Goal: Information Seeking & Learning: Learn about a topic

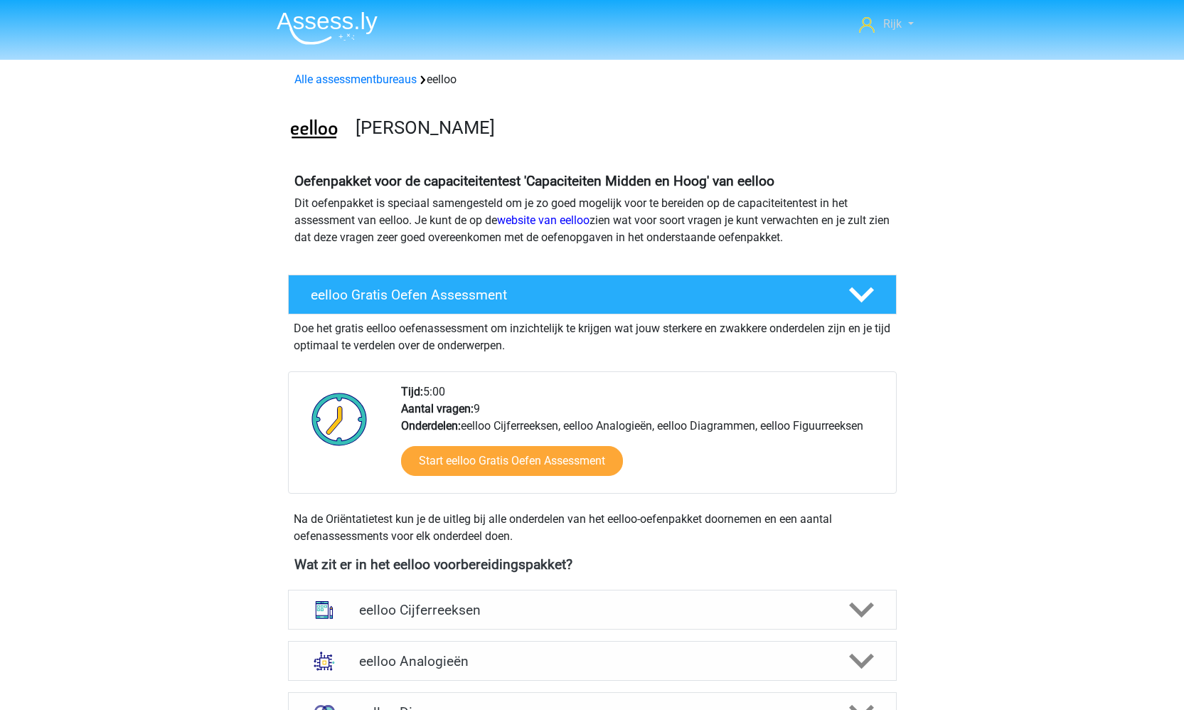
click at [905, 26] on link "Rijk" at bounding box center [886, 24] width 65 height 17
click at [558, 181] on b "Oefenpakket voor de capaciteitentest 'Capaciteiten Midden en Hoog' van eelloo" at bounding box center [535, 181] width 480 height 16
click at [314, 30] on img at bounding box center [327, 27] width 101 height 33
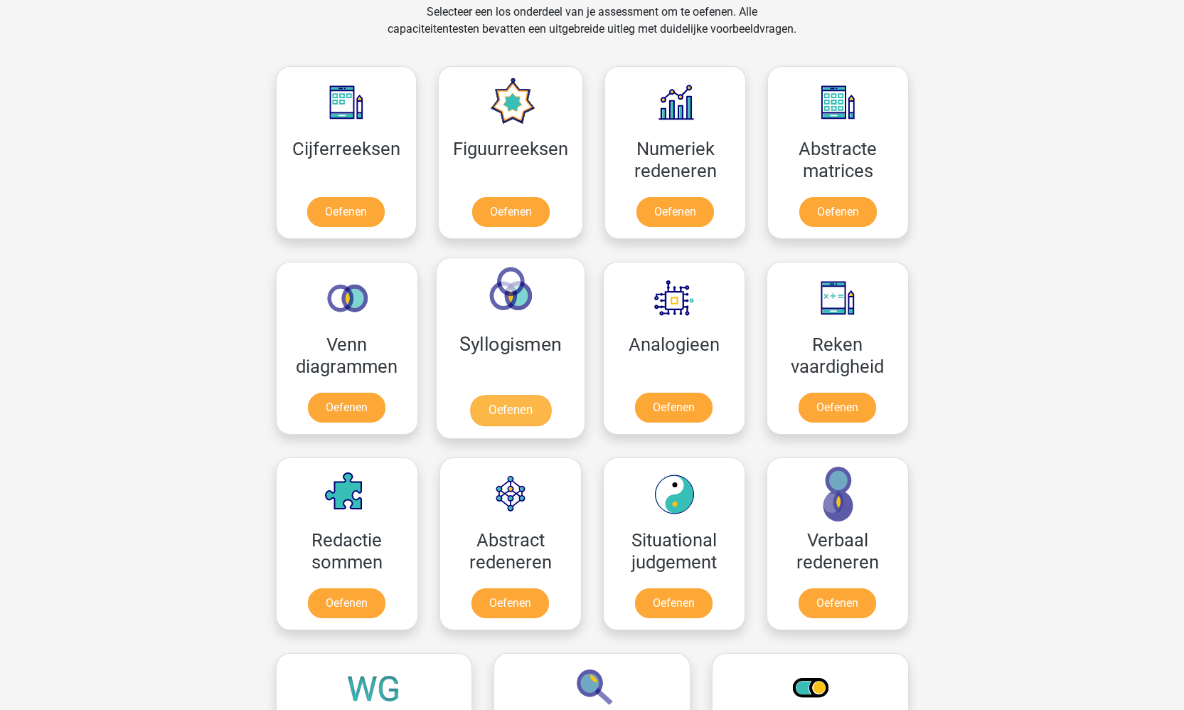
scroll to position [605, 0]
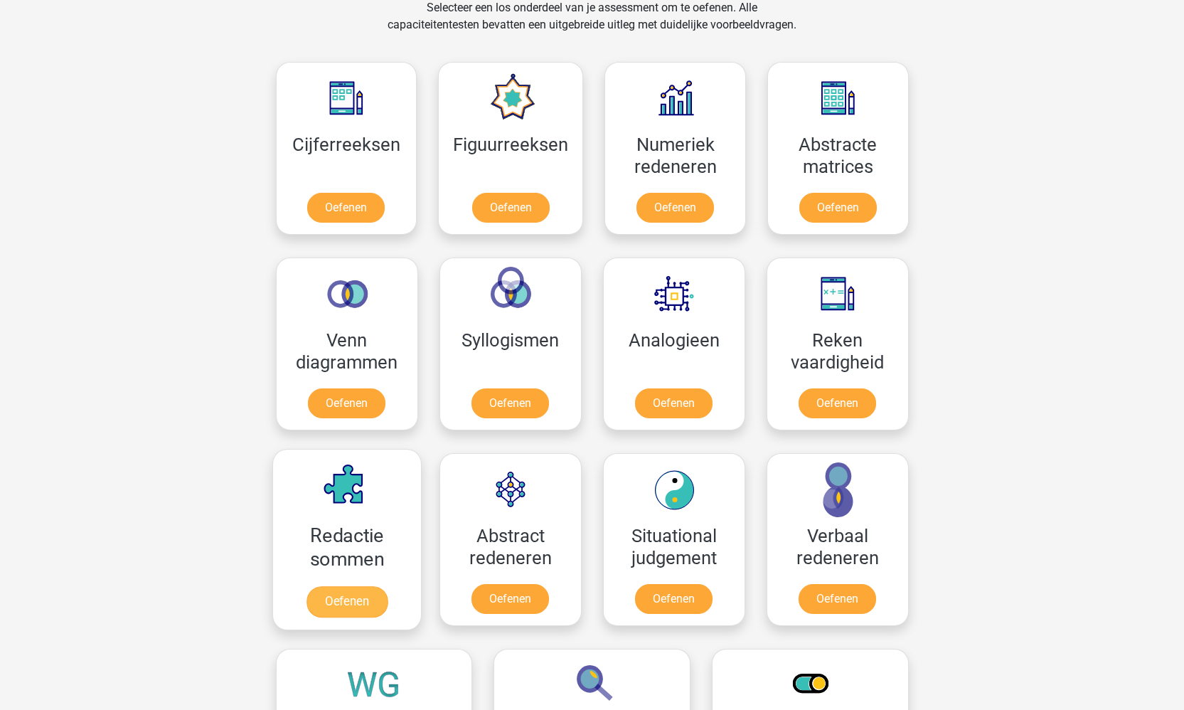
click at [366, 586] on link "Oefenen" at bounding box center [346, 601] width 81 height 31
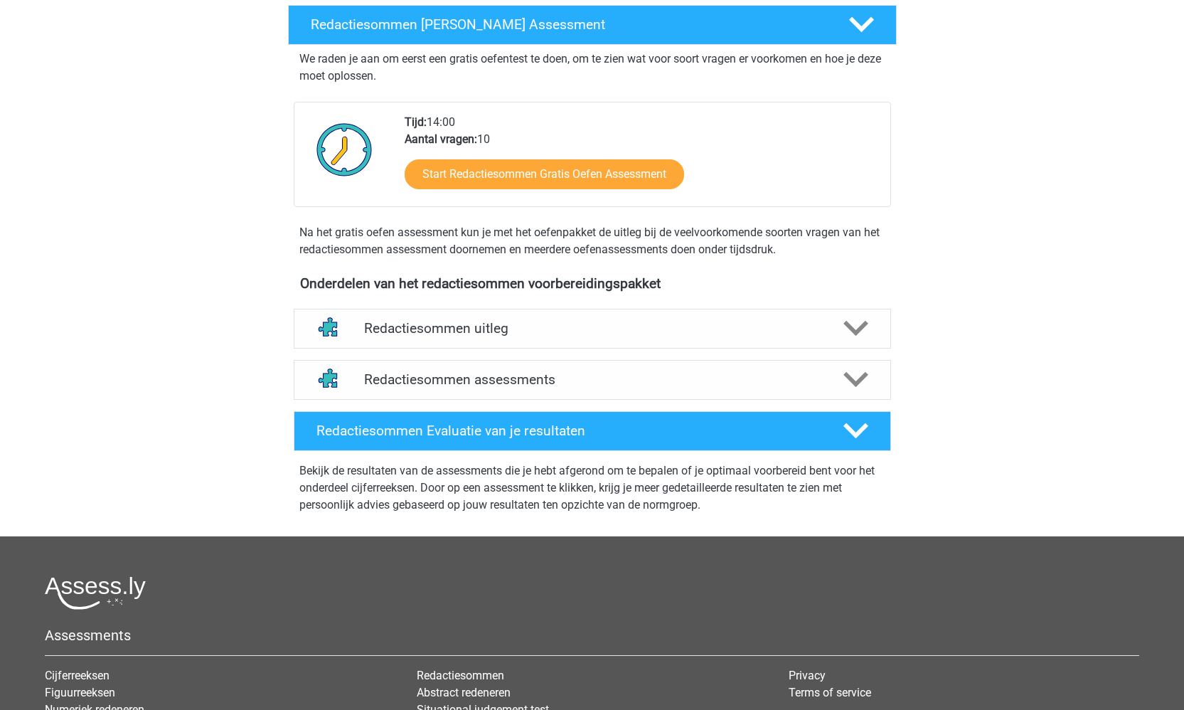
scroll to position [111, 0]
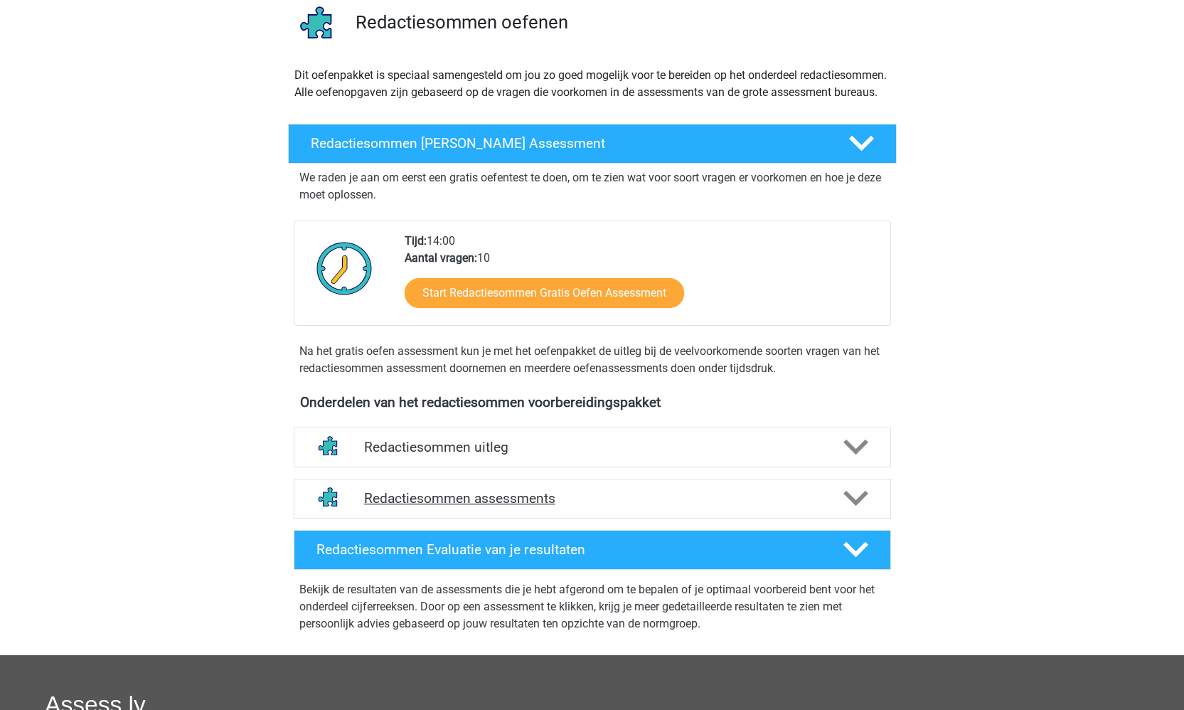
click at [520, 506] on h4 "Redactiesommen assessments" at bounding box center [592, 498] width 457 height 16
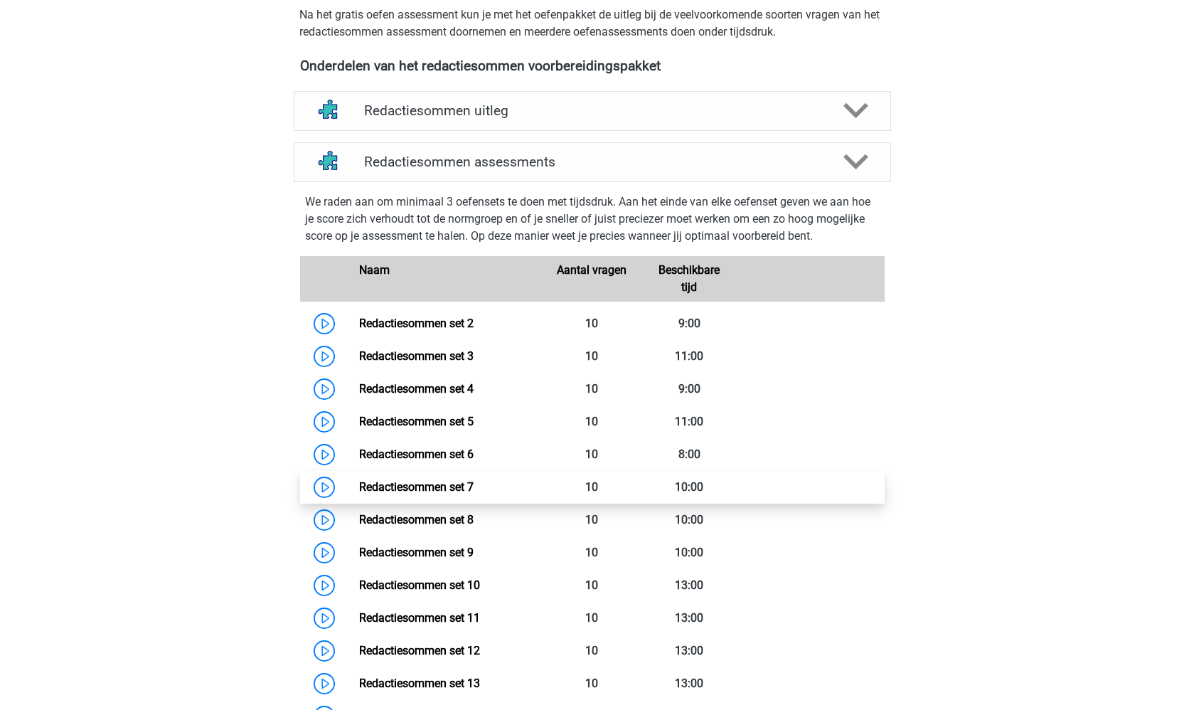
scroll to position [450, 0]
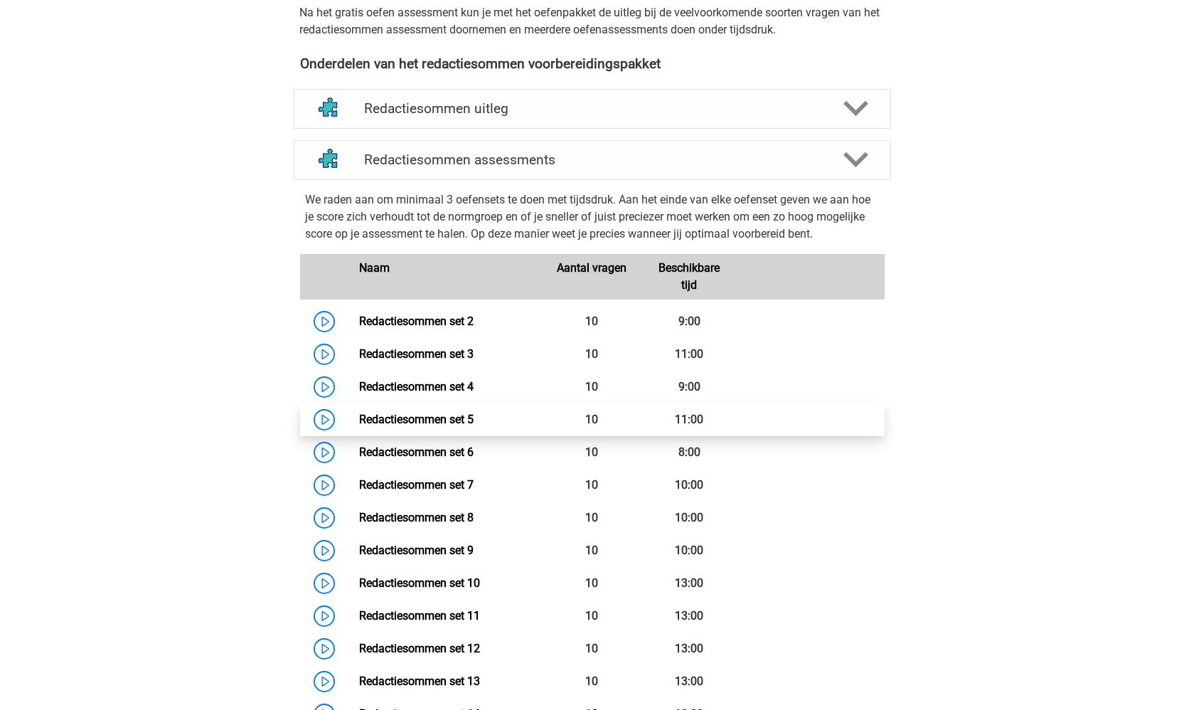
click at [359, 426] on link "Redactiesommen set 5" at bounding box center [416, 420] width 115 height 14
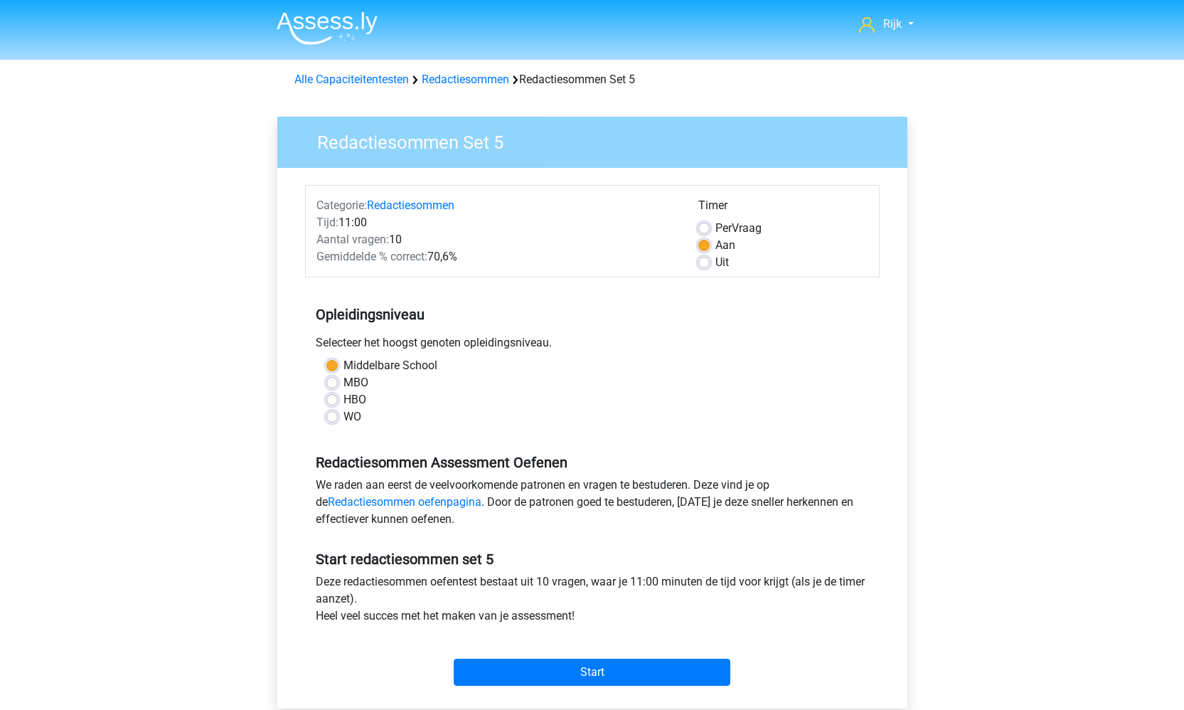
click at [344, 415] on label "WO" at bounding box center [353, 416] width 18 height 17
click at [337, 415] on input "WO" at bounding box center [332, 415] width 11 height 14
radio input "true"
click at [539, 685] on input "Start" at bounding box center [592, 672] width 277 height 27
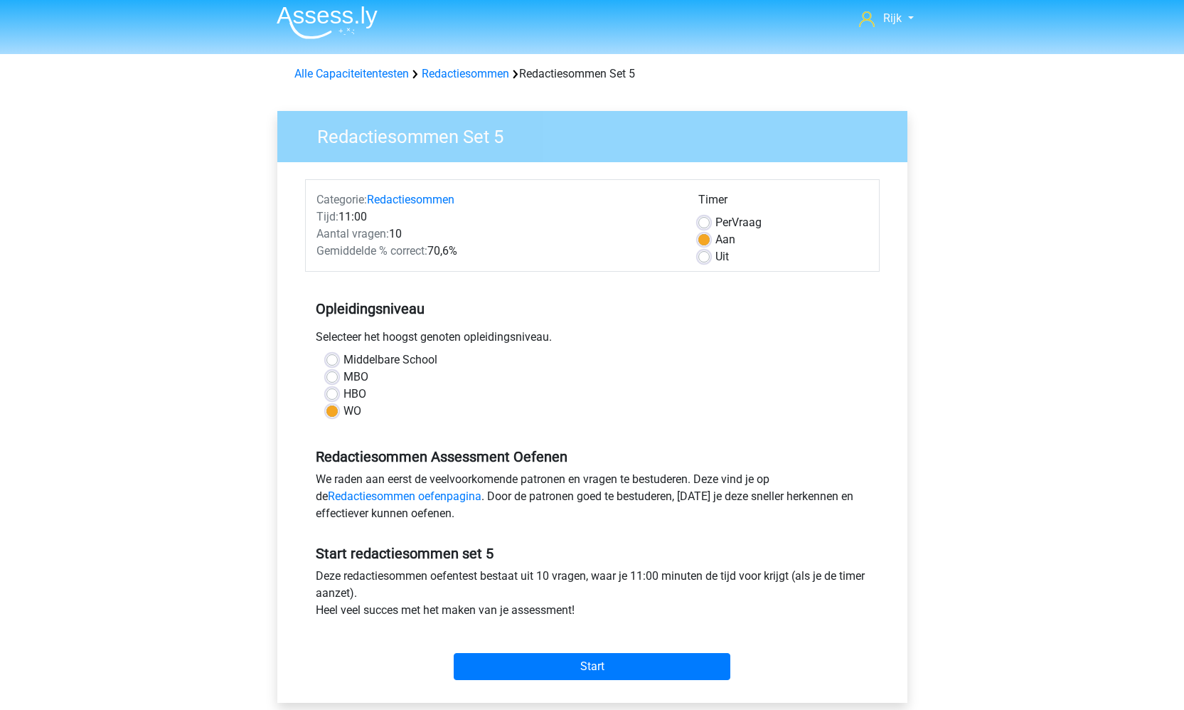
click at [462, 66] on div "Alle Capaciteitentesten Redactiesommen Redactiesommen Set 5" at bounding box center [593, 73] width 608 height 17
click at [458, 75] on link "Redactiesommen" at bounding box center [465, 74] width 87 height 14
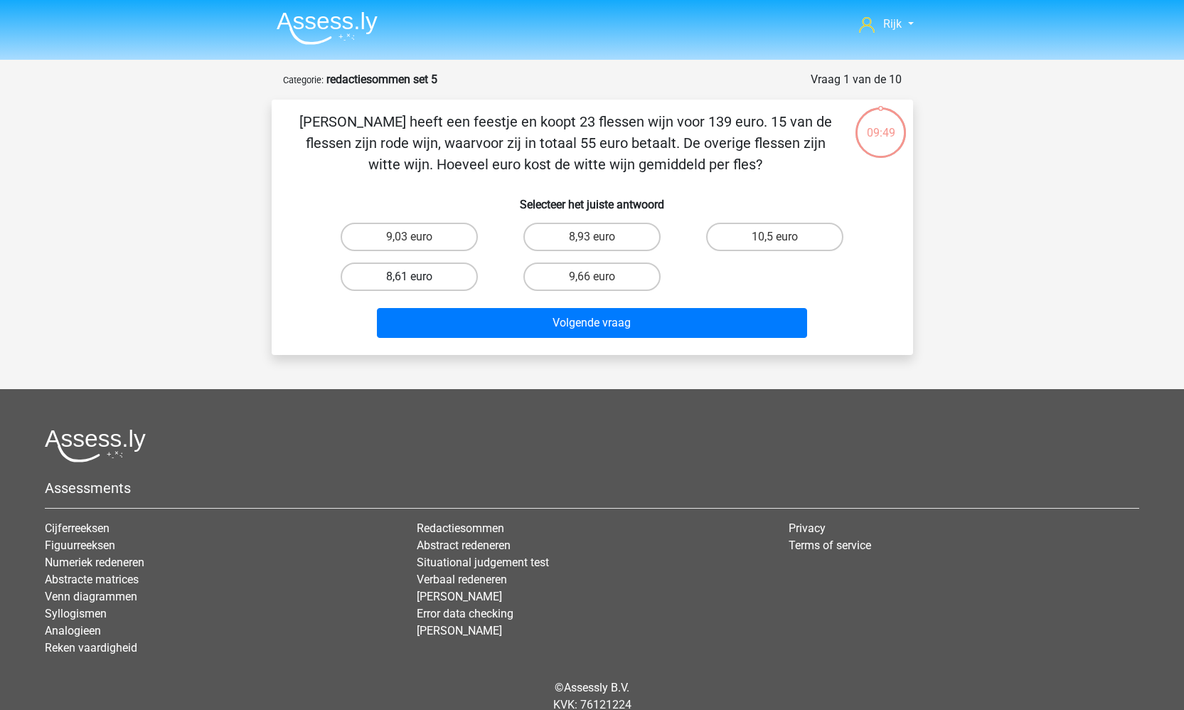
click at [401, 273] on label "8,61 euro" at bounding box center [409, 276] width 137 height 28
click at [409, 277] on input "8,61 euro" at bounding box center [413, 281] width 9 height 9
radio input "true"
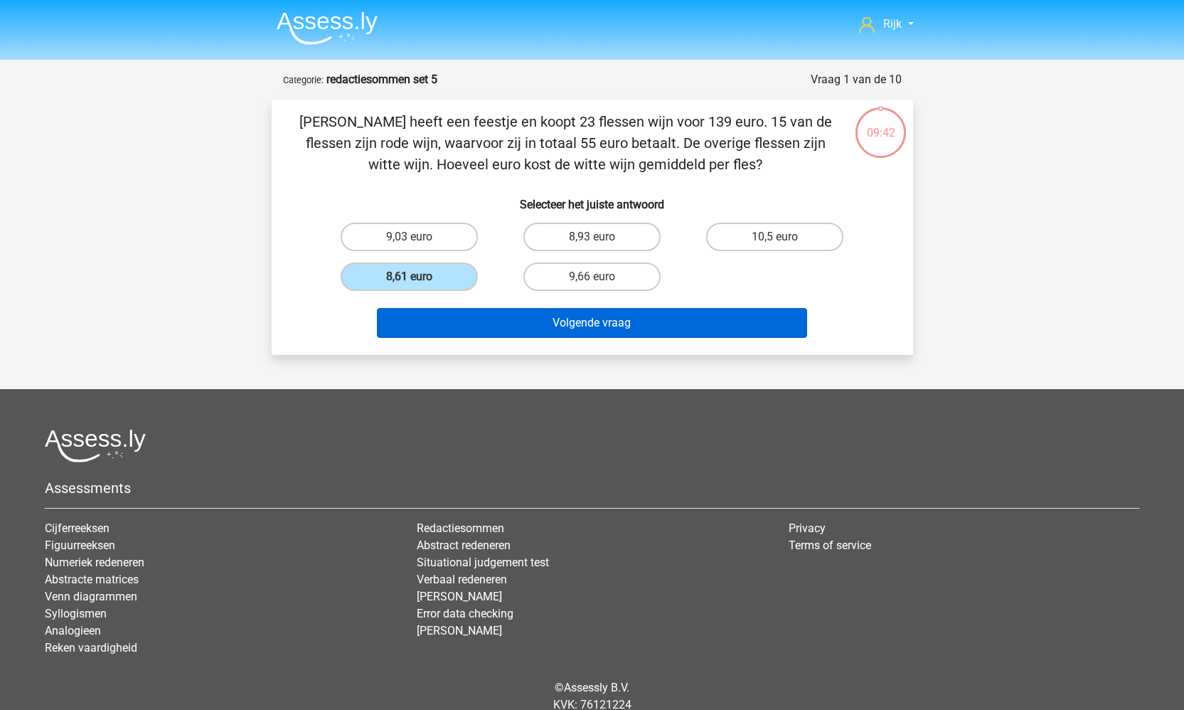
click at [602, 324] on button "Volgende vraag" at bounding box center [592, 323] width 430 height 30
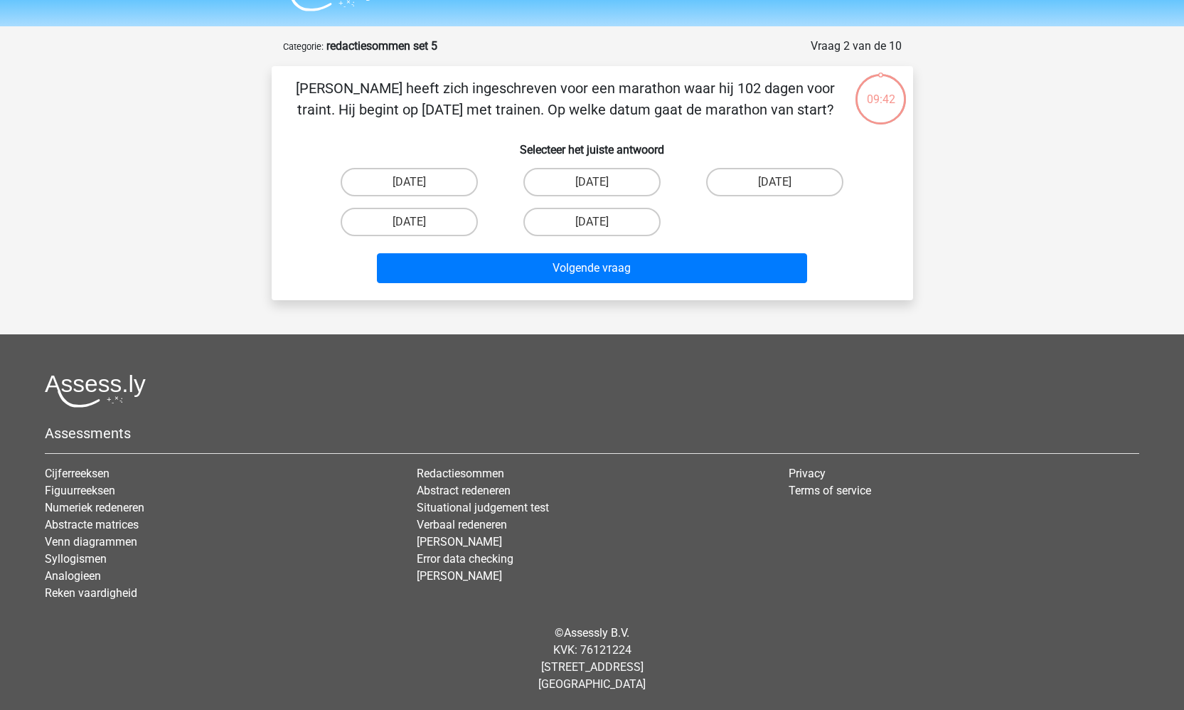
scroll to position [6, 0]
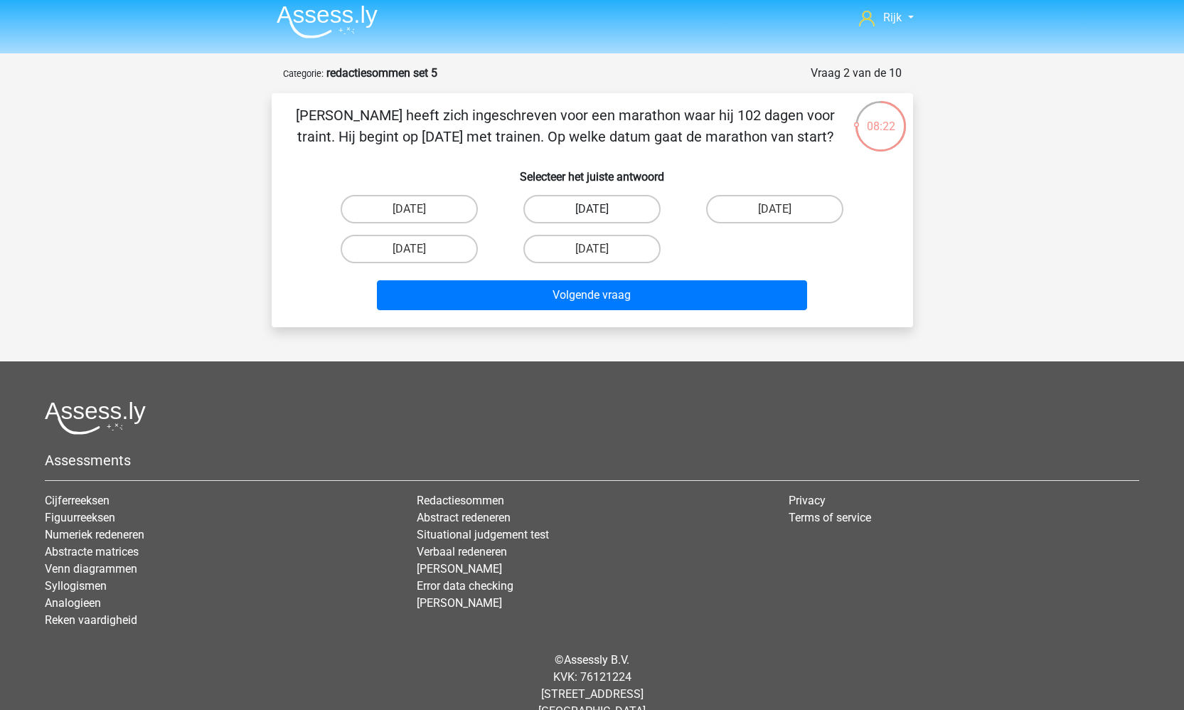
click at [586, 204] on label "17 november" at bounding box center [592, 209] width 137 height 28
click at [592, 209] on input "17 november" at bounding box center [596, 213] width 9 height 9
radio input "true"
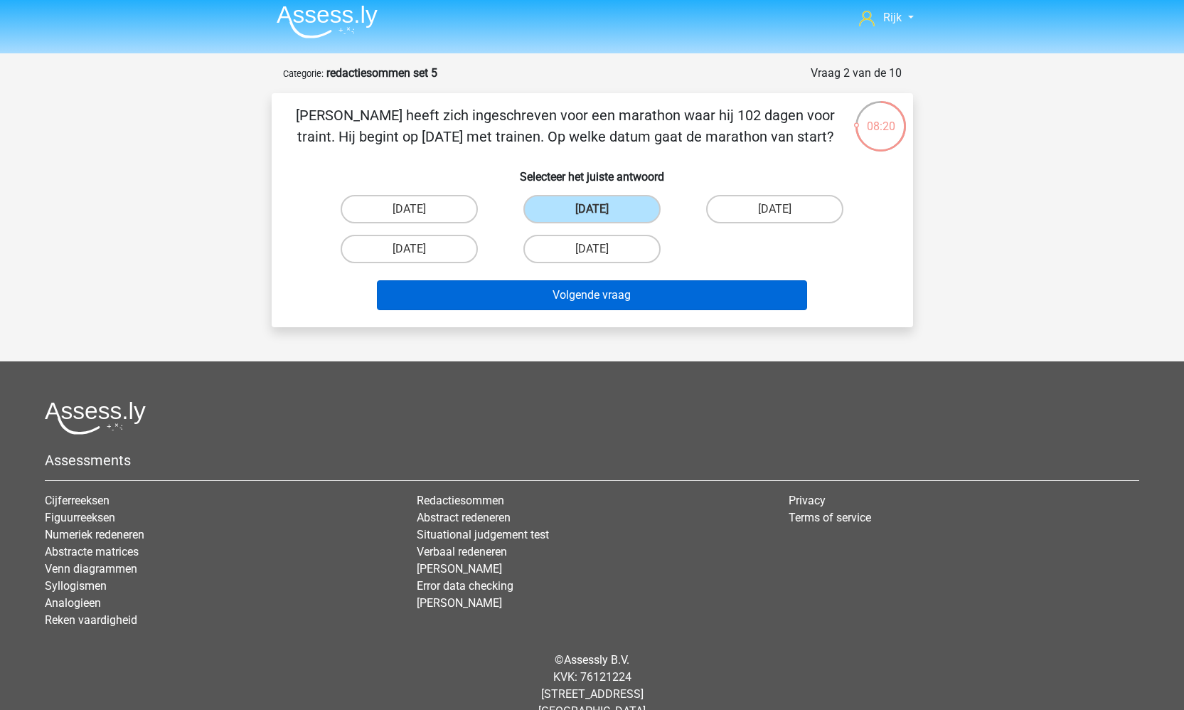
click at [478, 307] on button "Volgende vraag" at bounding box center [592, 295] width 430 height 30
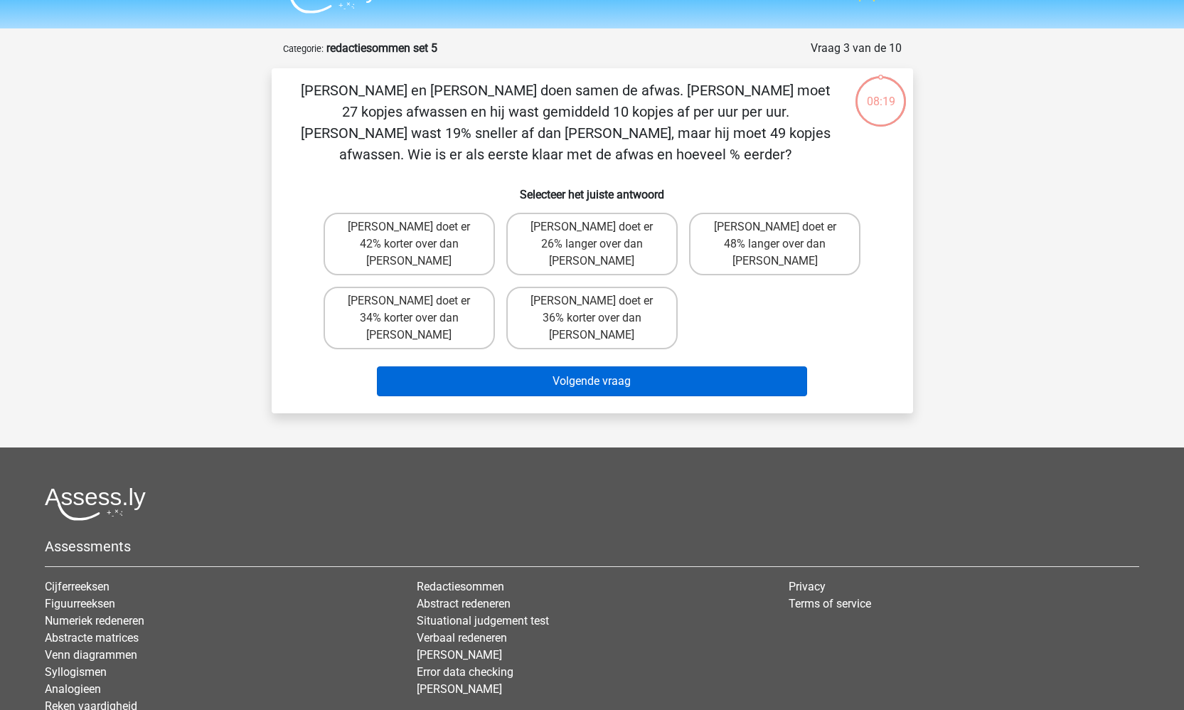
scroll to position [21, 0]
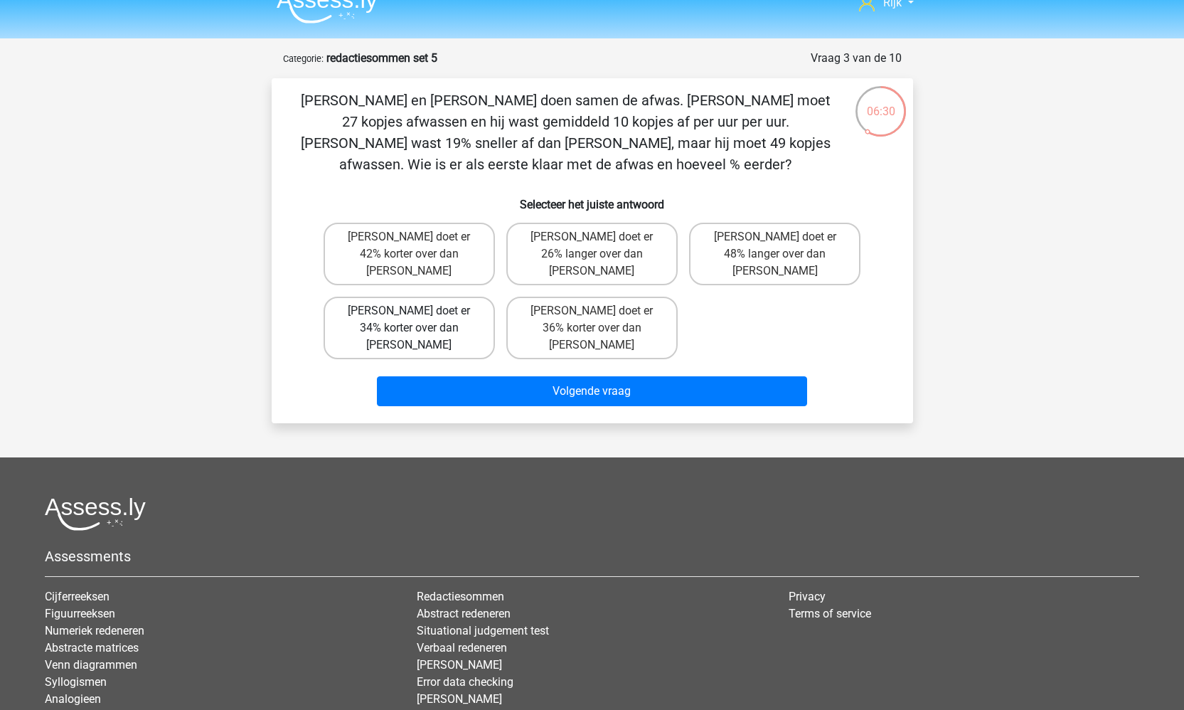
click at [415, 303] on label "Tom doet er 34% korter over dan Umberto" at bounding box center [409, 328] width 171 height 63
click at [415, 311] on input "Tom doet er 34% korter over dan Umberto" at bounding box center [413, 315] width 9 height 9
radio input "true"
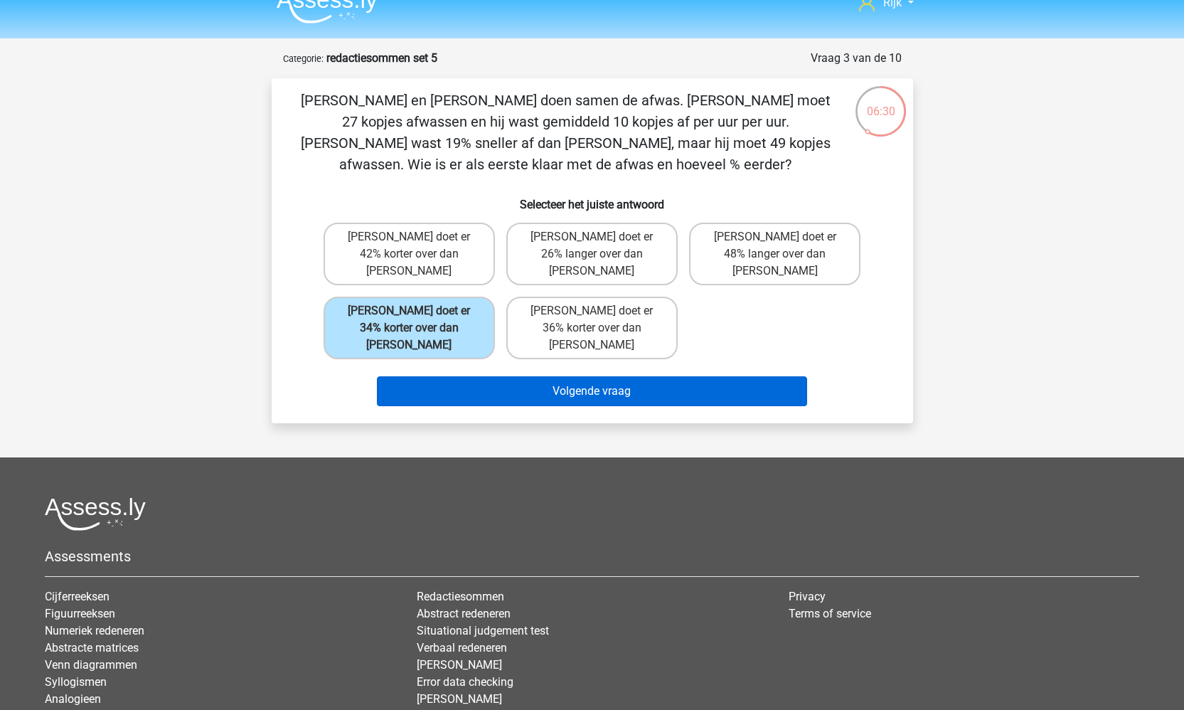
click at [510, 376] on button "Volgende vraag" at bounding box center [592, 391] width 430 height 30
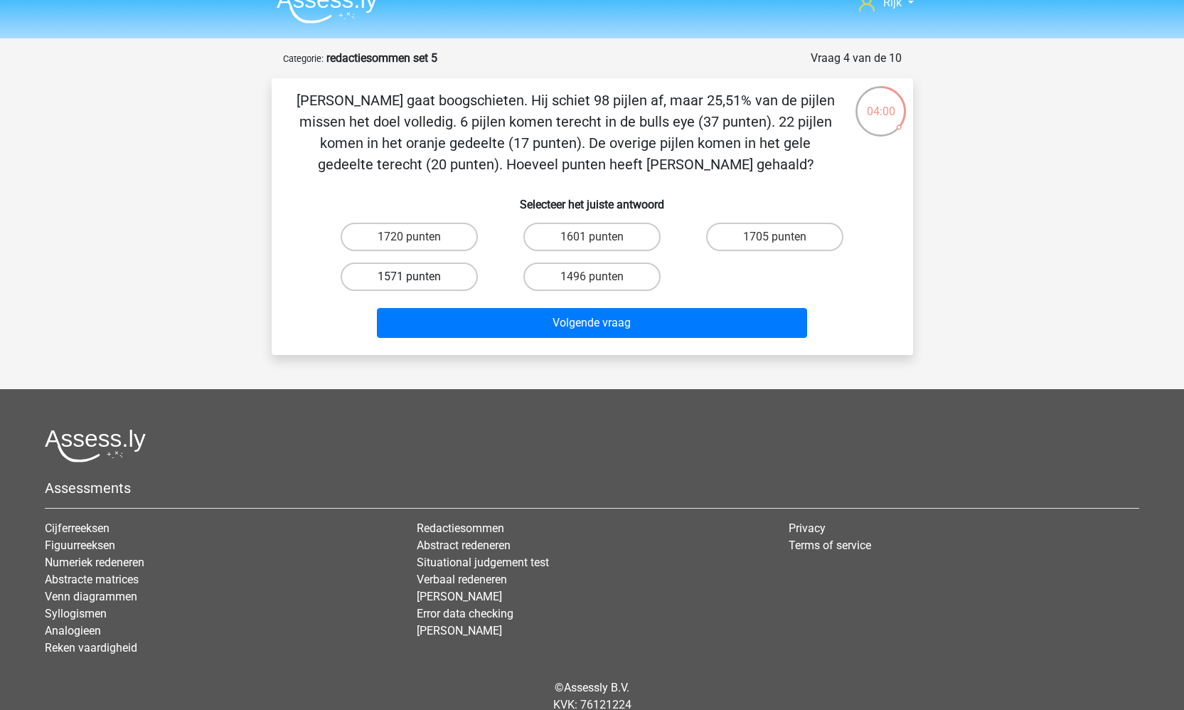
click at [433, 277] on label "1571 punten" at bounding box center [409, 276] width 137 height 28
click at [418, 277] on input "1571 punten" at bounding box center [413, 281] width 9 height 9
radio input "true"
click at [616, 277] on label "1496 punten" at bounding box center [592, 276] width 137 height 28
click at [601, 277] on input "1496 punten" at bounding box center [596, 281] width 9 height 9
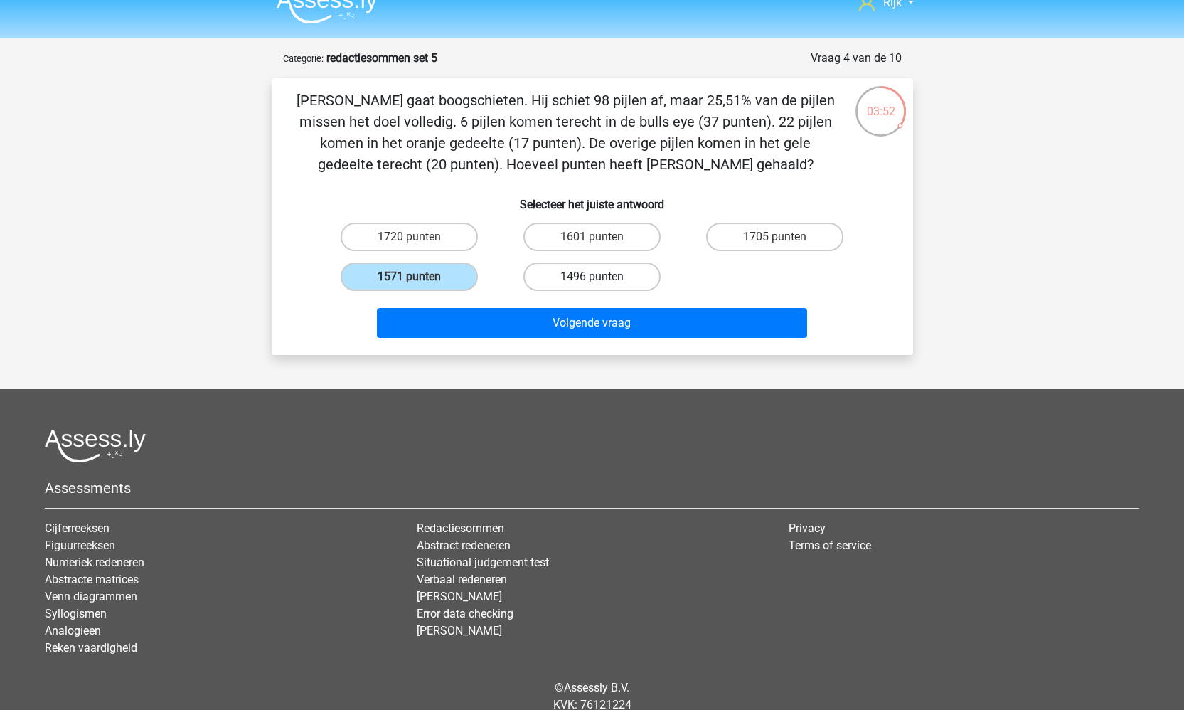
radio input "true"
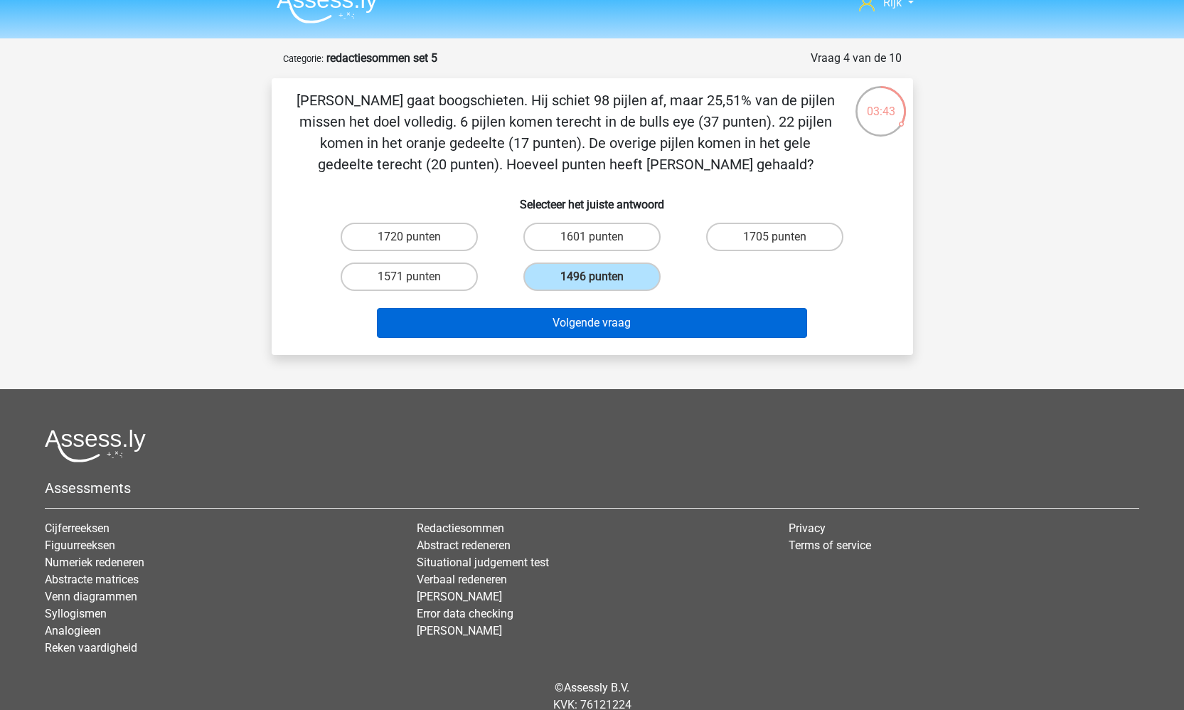
click at [640, 314] on button "Volgende vraag" at bounding box center [592, 323] width 430 height 30
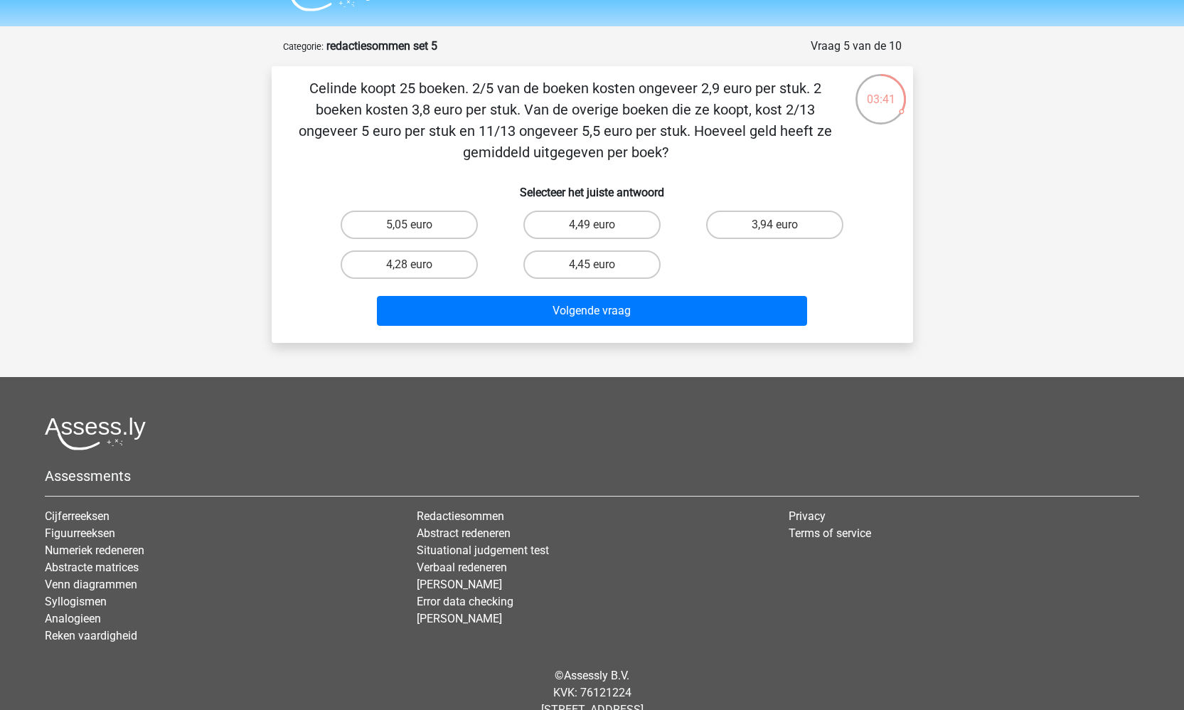
scroll to position [35, 0]
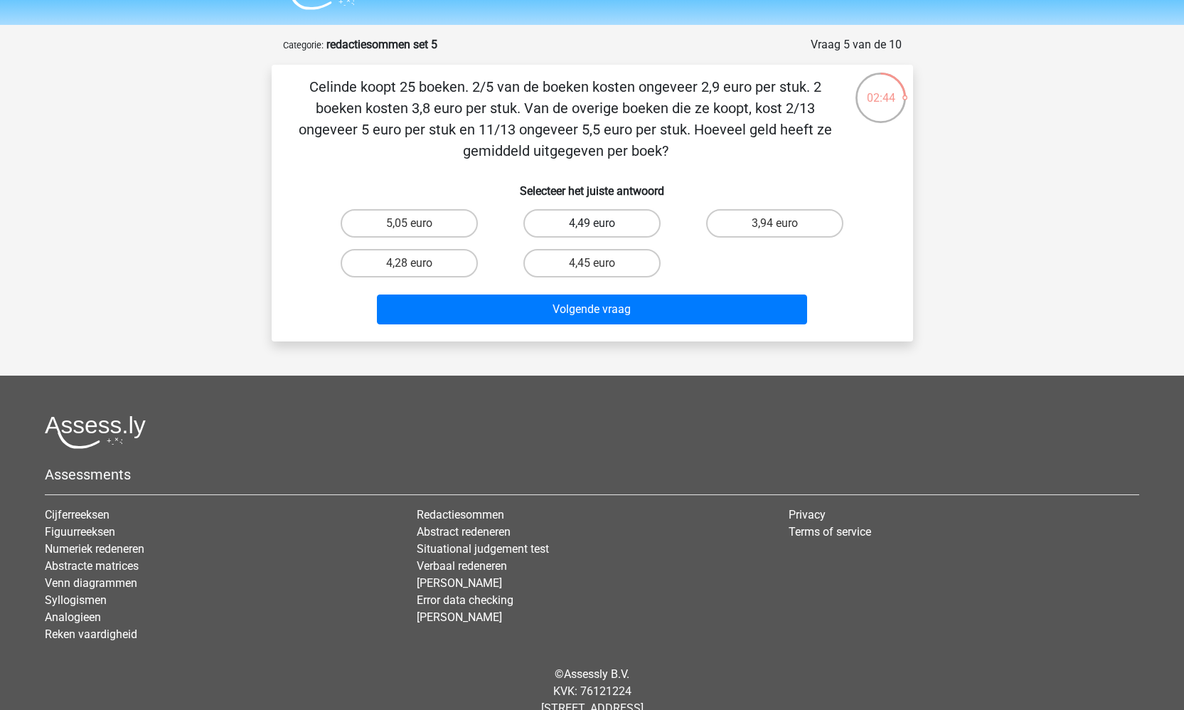
click at [574, 223] on label "4,49 euro" at bounding box center [592, 223] width 137 height 28
click at [592, 223] on input "4,49 euro" at bounding box center [596, 227] width 9 height 9
radio input "true"
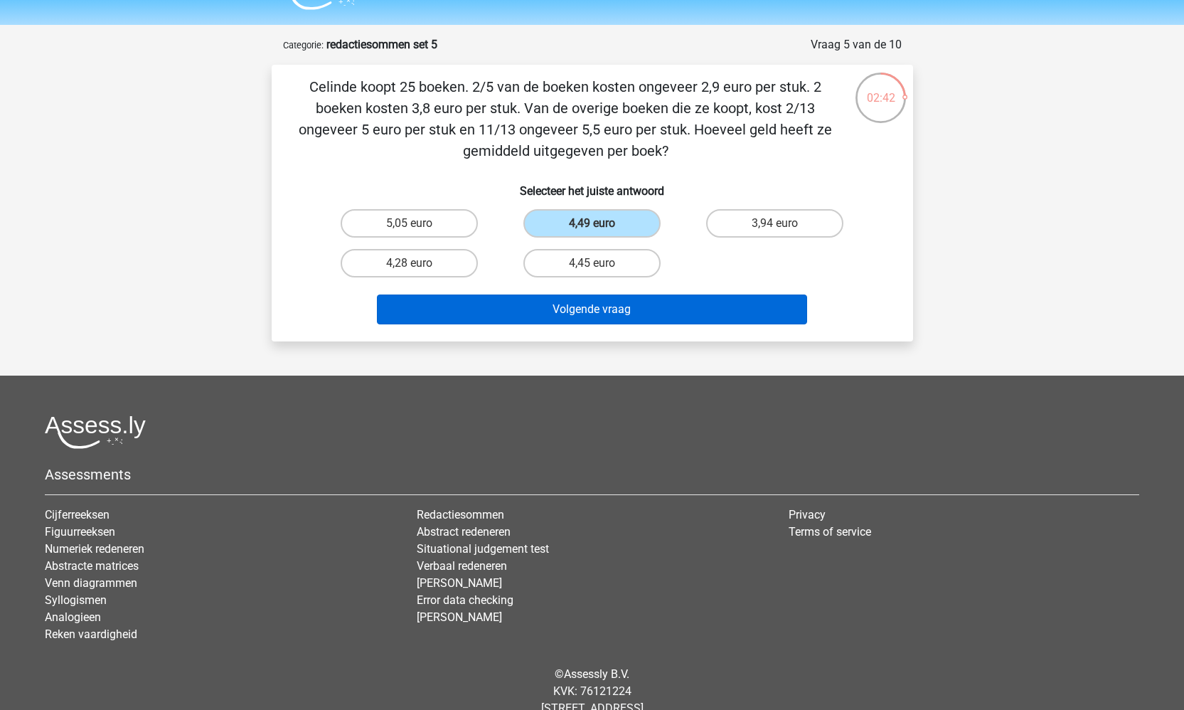
click at [575, 299] on button "Volgende vraag" at bounding box center [592, 310] width 430 height 30
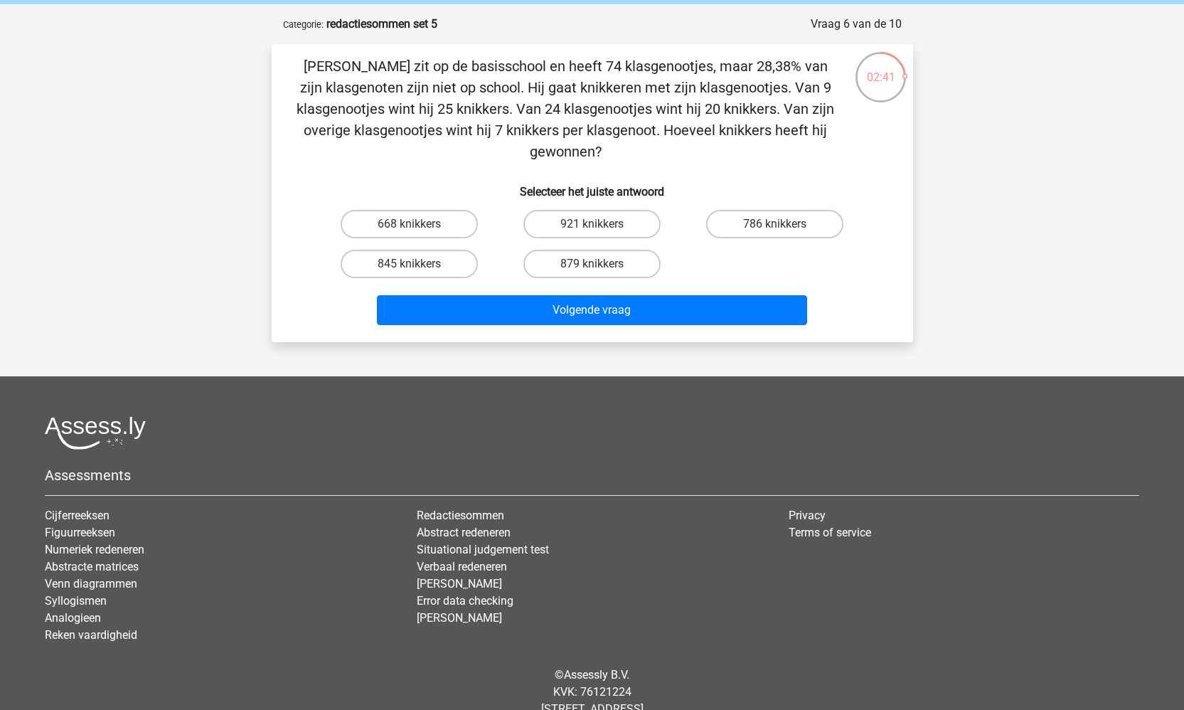
scroll to position [48, 0]
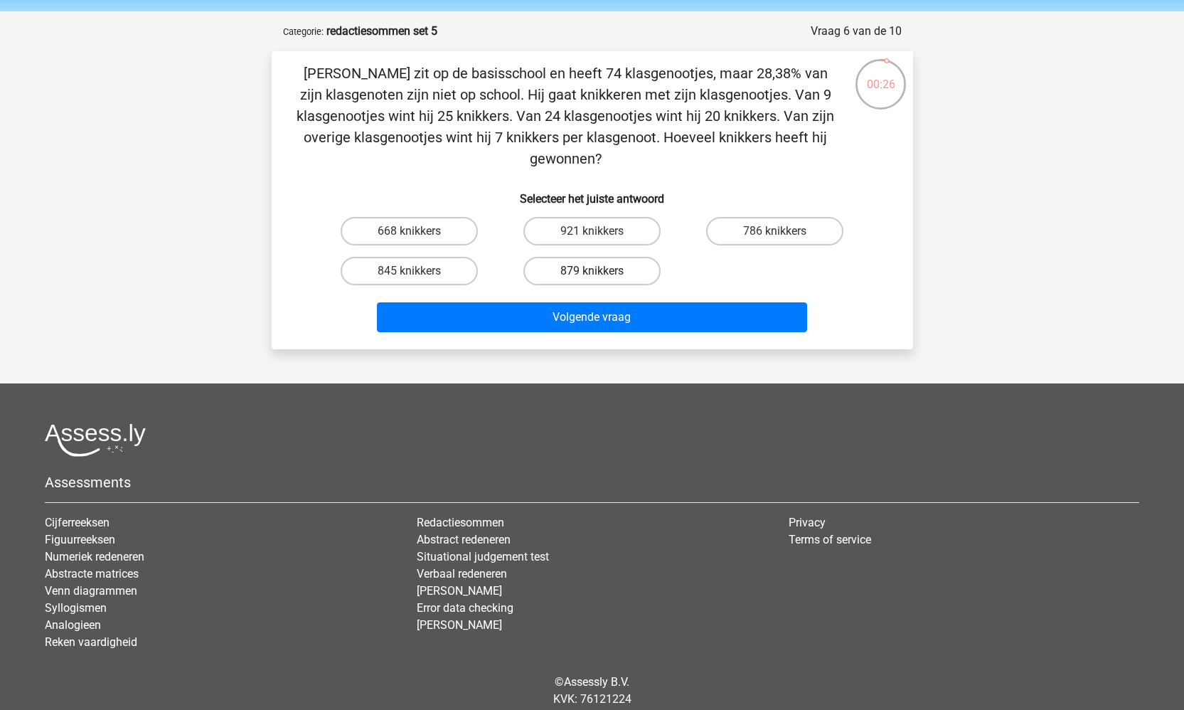
click at [591, 273] on label "879 knikkers" at bounding box center [592, 271] width 137 height 28
click at [592, 273] on input "879 knikkers" at bounding box center [596, 275] width 9 height 9
radio input "true"
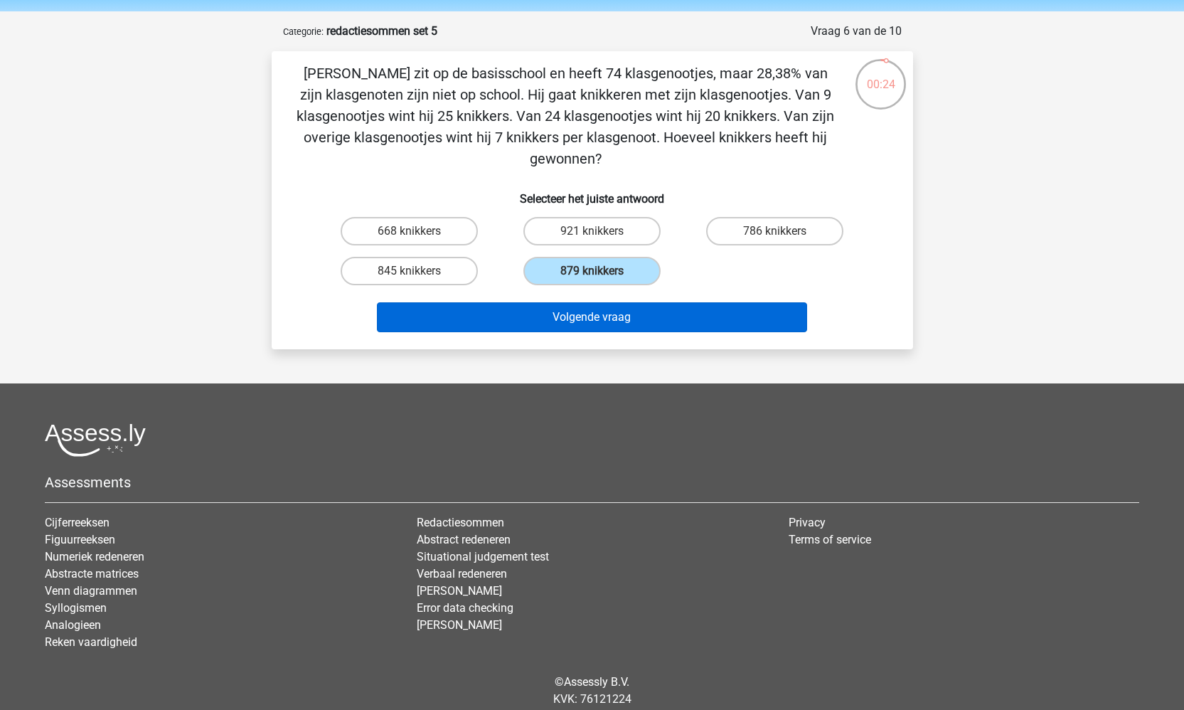
click at [600, 318] on button "Volgende vraag" at bounding box center [592, 317] width 430 height 30
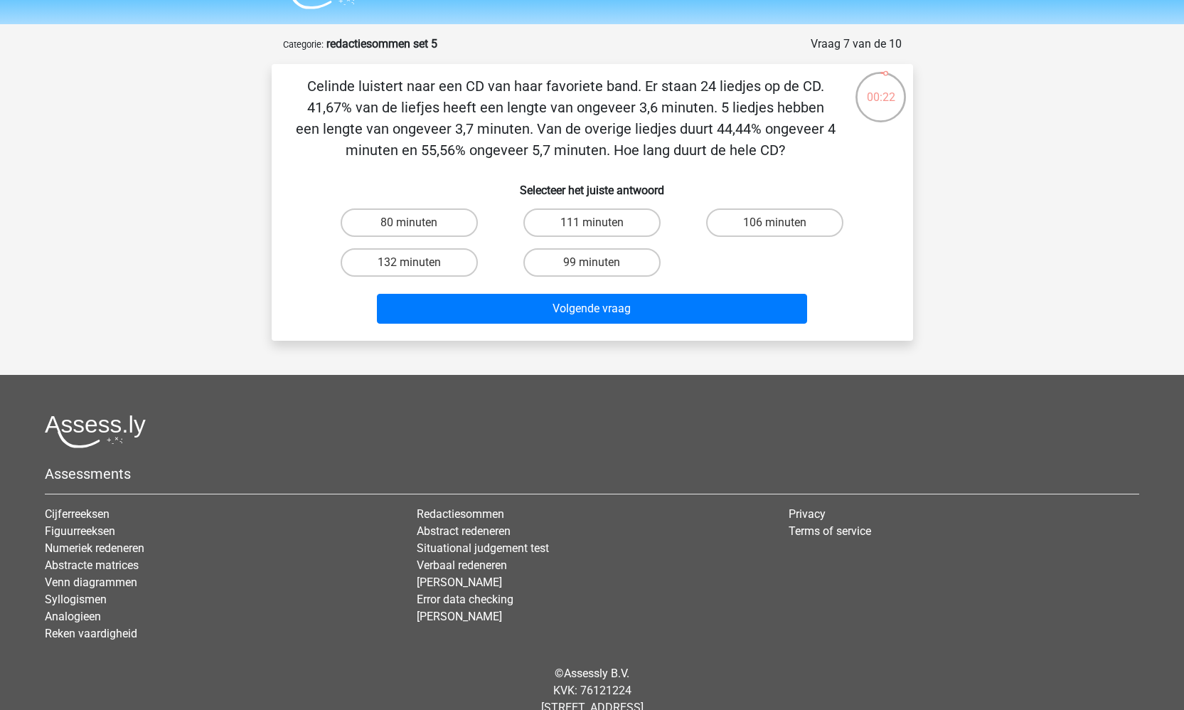
scroll to position [35, 0]
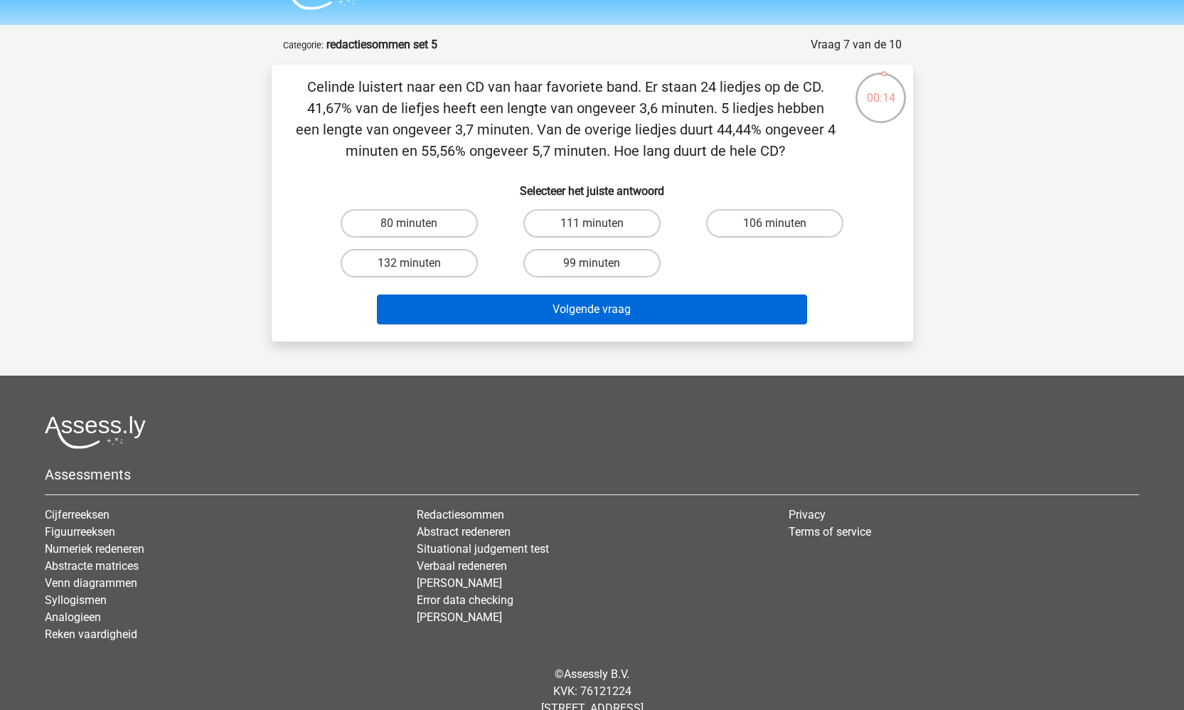
click at [595, 302] on button "Volgende vraag" at bounding box center [592, 310] width 430 height 30
click at [590, 313] on button "Volgende vraag" at bounding box center [592, 310] width 430 height 30
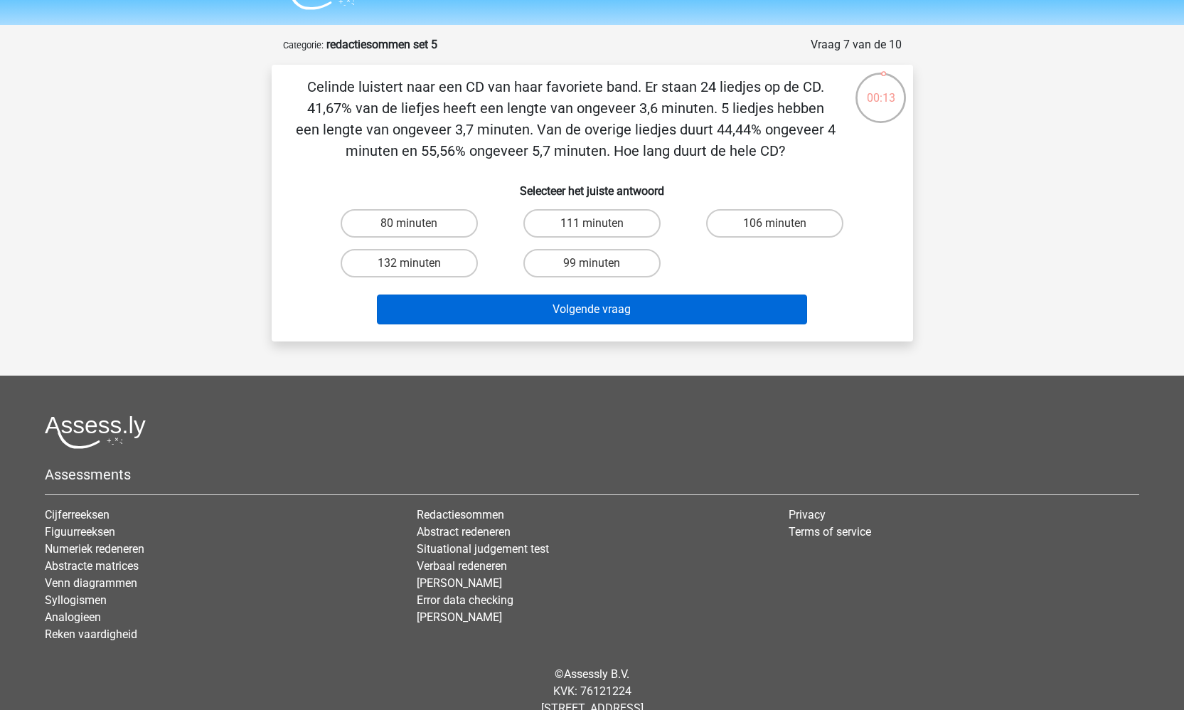
click at [590, 313] on button "Volgende vraag" at bounding box center [592, 310] width 430 height 30
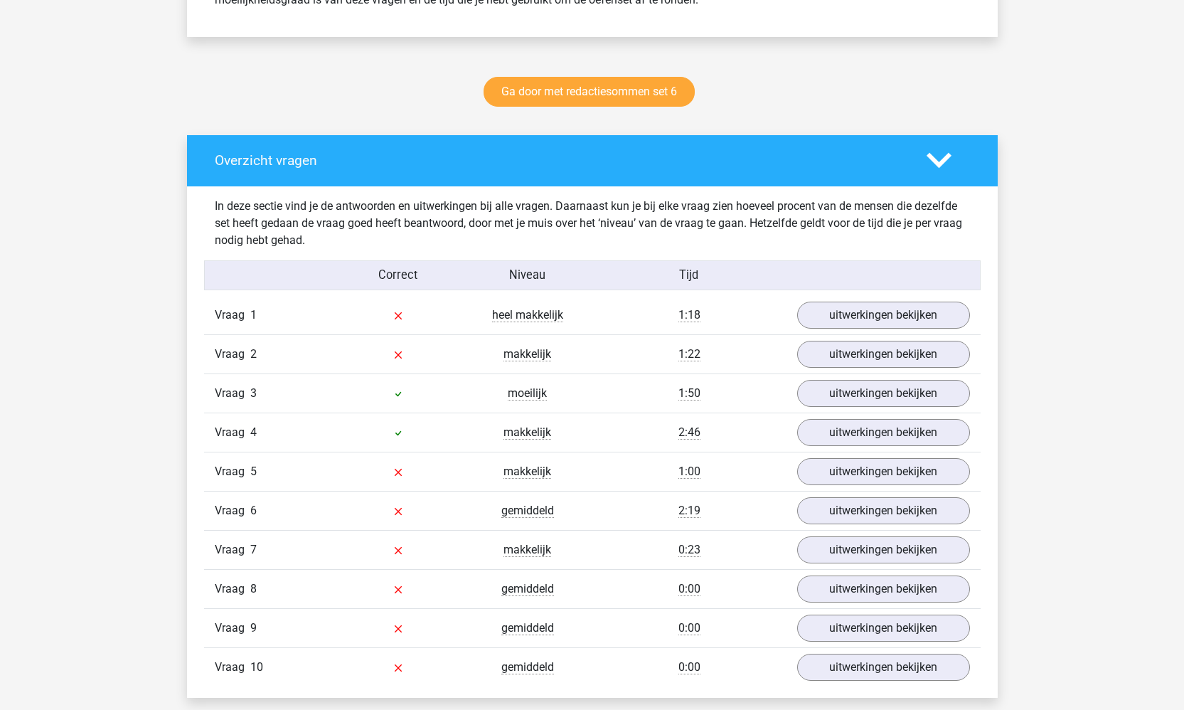
scroll to position [713, 0]
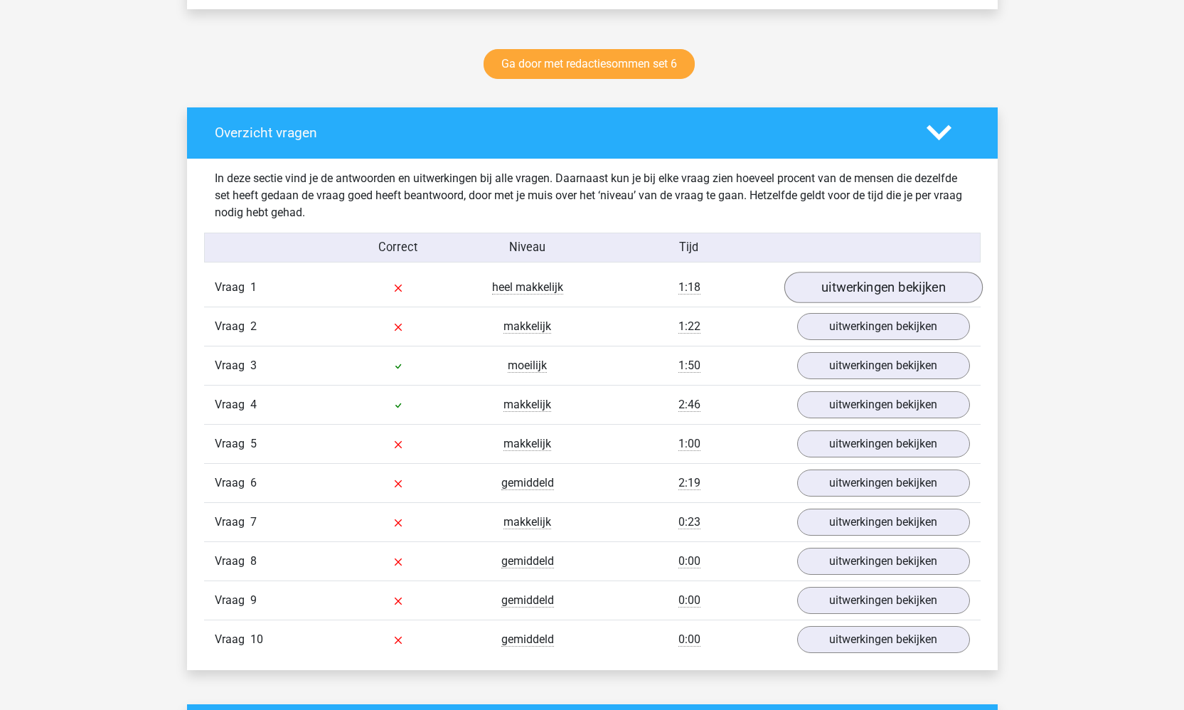
click at [887, 292] on link "uitwerkingen bekijken" at bounding box center [883, 287] width 198 height 31
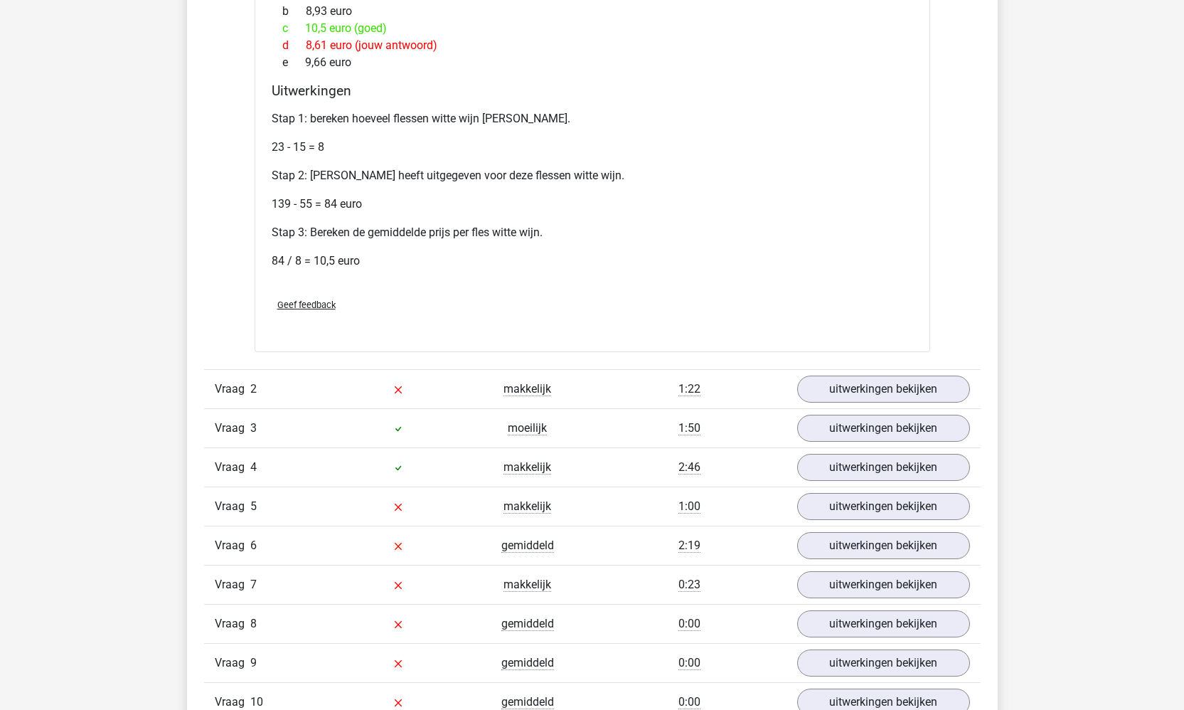
scroll to position [1118, 0]
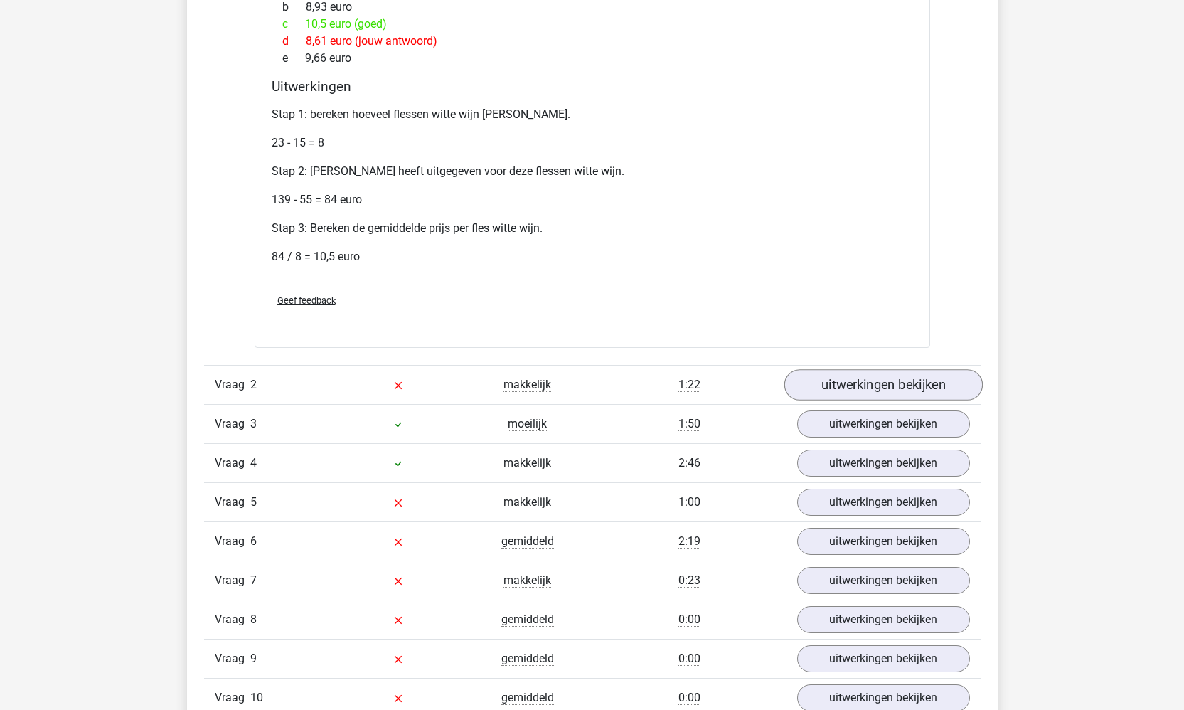
click at [881, 385] on link "uitwerkingen bekijken" at bounding box center [883, 384] width 198 height 31
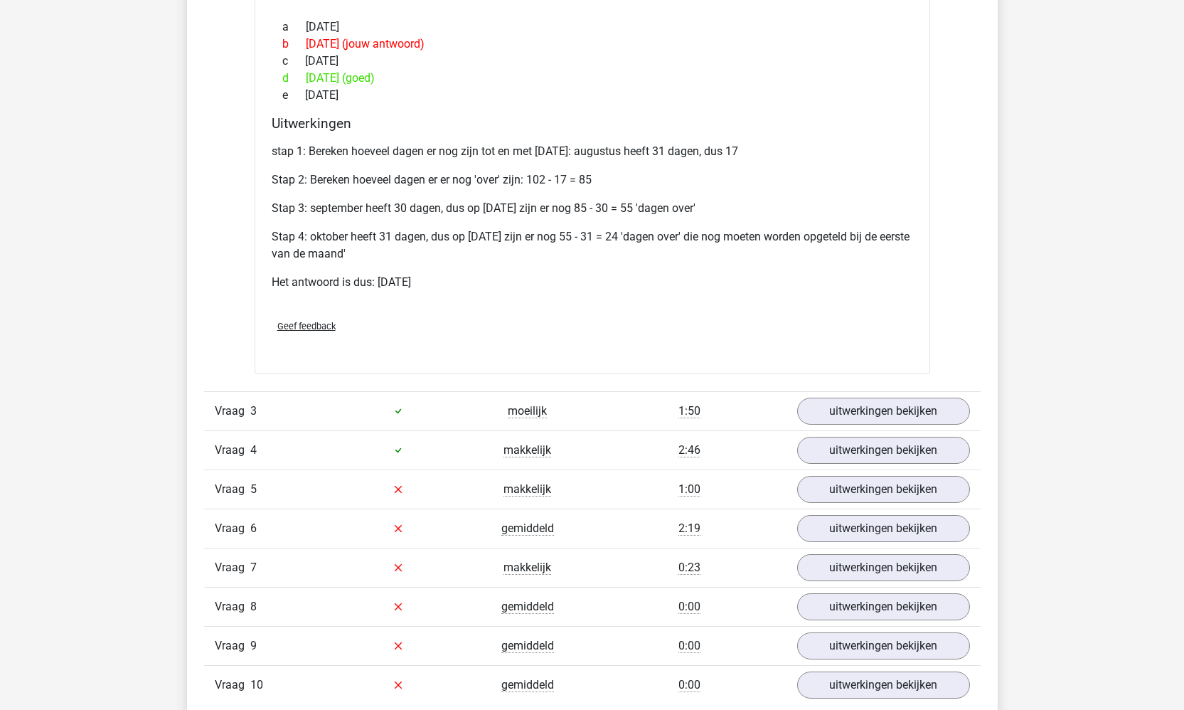
scroll to position [1587, 0]
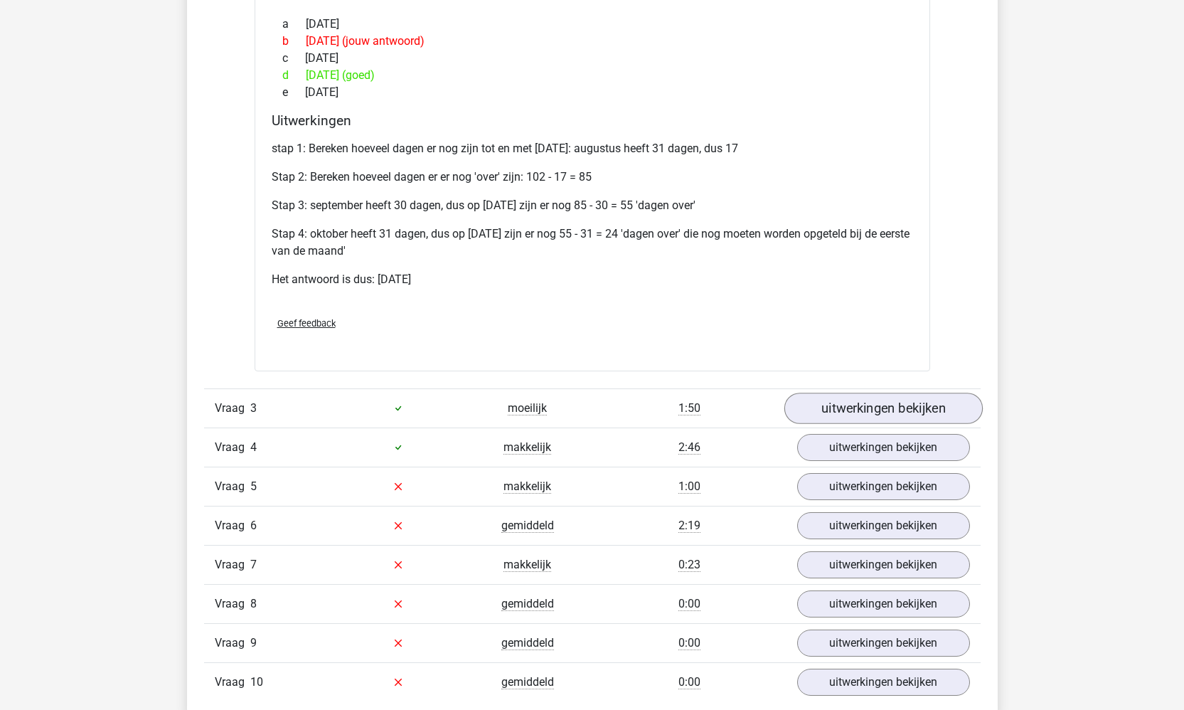
click at [876, 401] on link "uitwerkingen bekijken" at bounding box center [883, 408] width 198 height 31
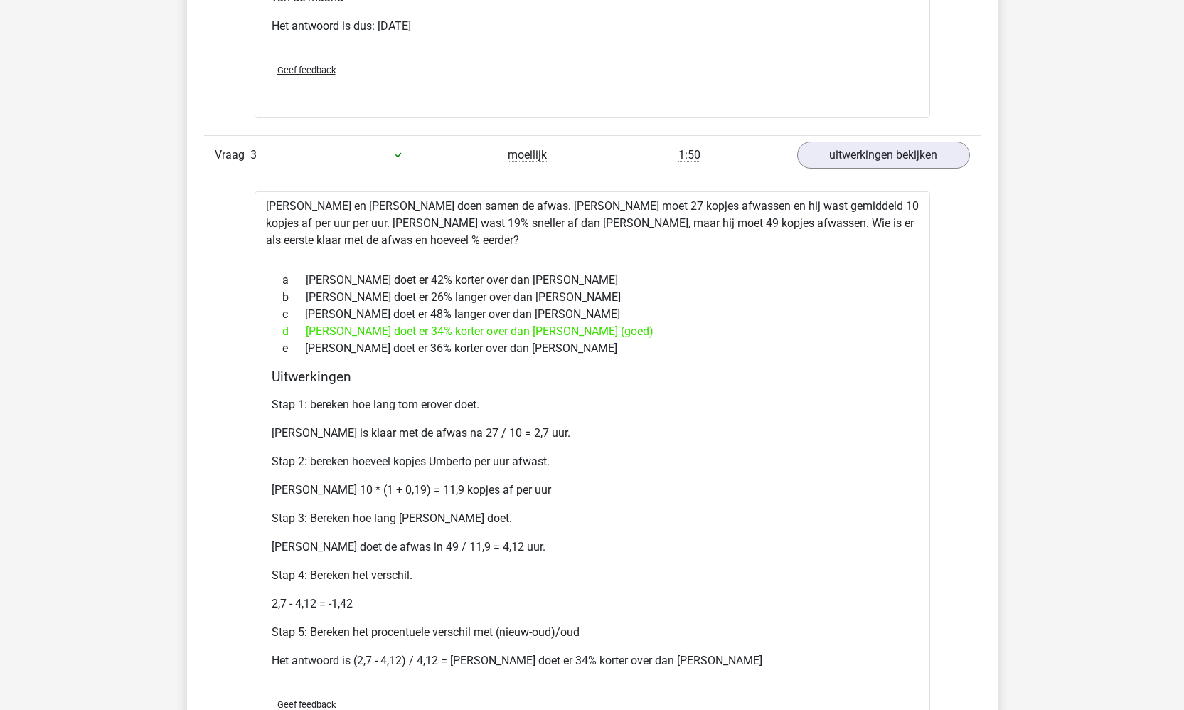
scroll to position [1842, 0]
click at [833, 152] on link "uitwerkingen bekijken" at bounding box center [883, 153] width 198 height 31
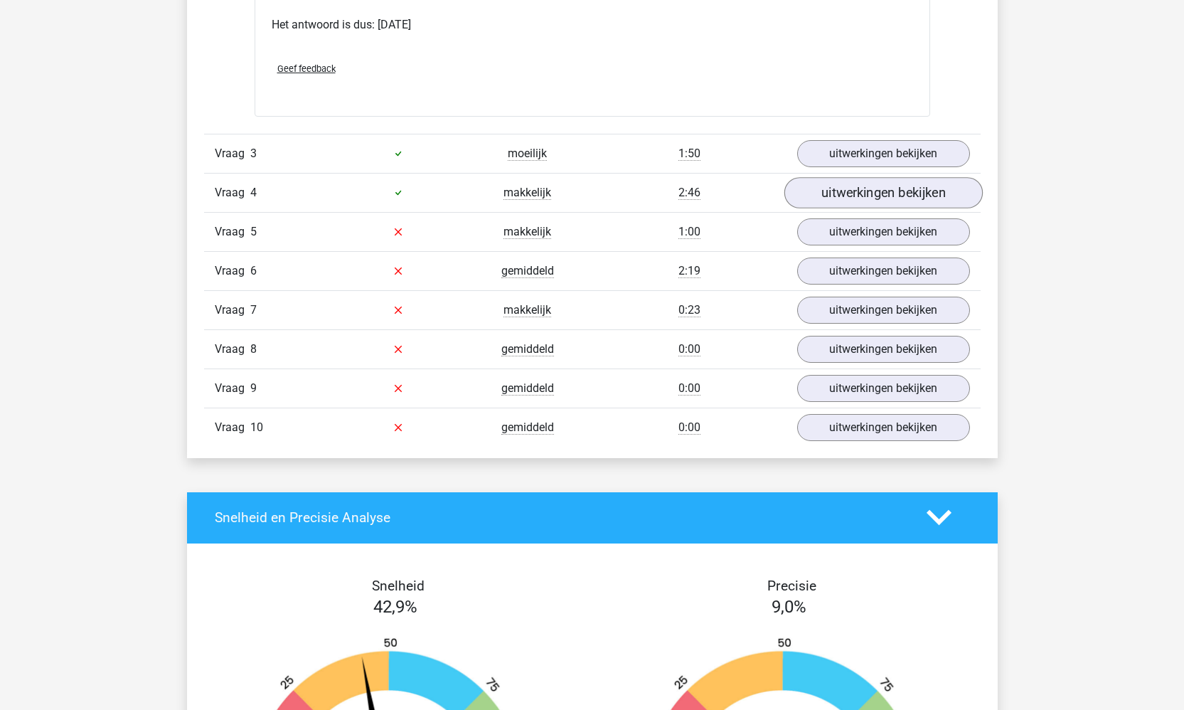
click at [836, 196] on link "uitwerkingen bekijken" at bounding box center [883, 192] width 198 height 31
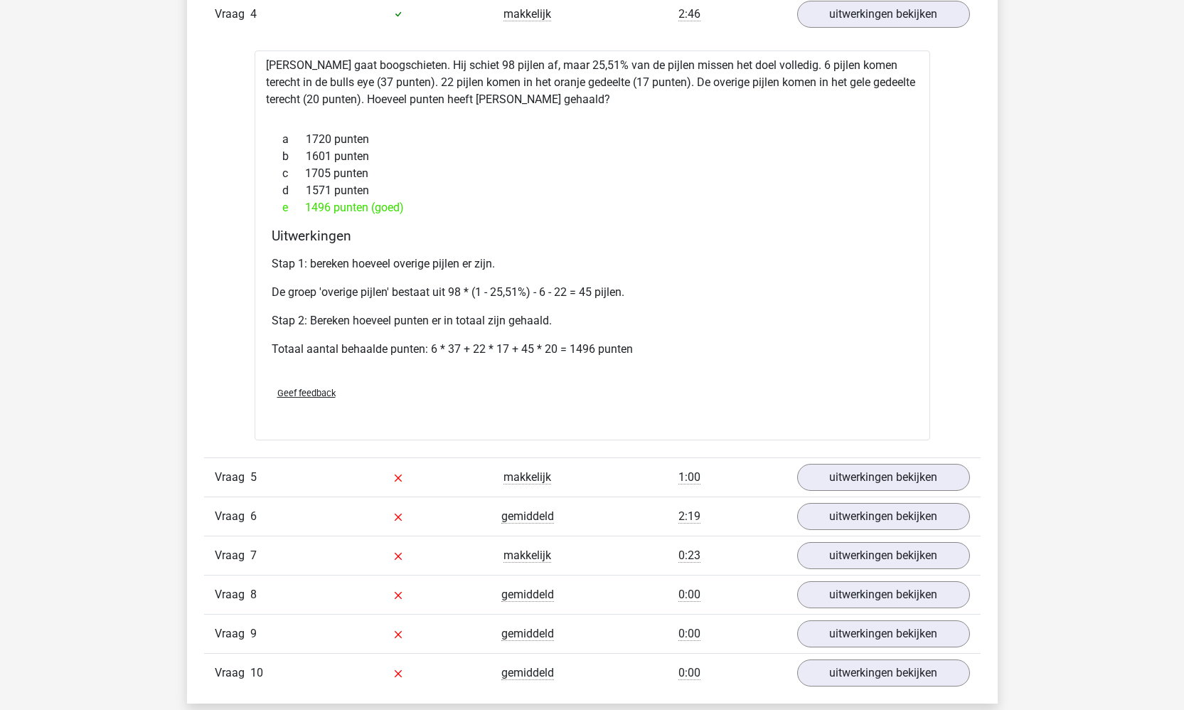
scroll to position [1989, 0]
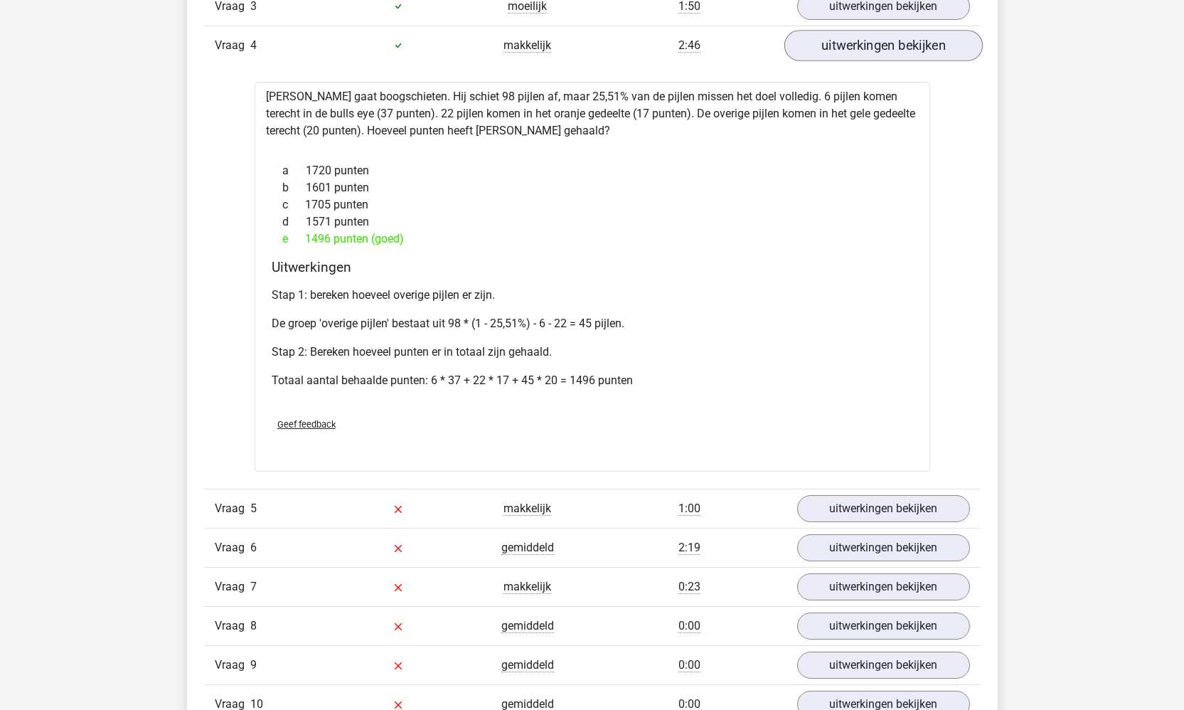
click at [876, 45] on link "uitwerkingen bekijken" at bounding box center [883, 45] width 198 height 31
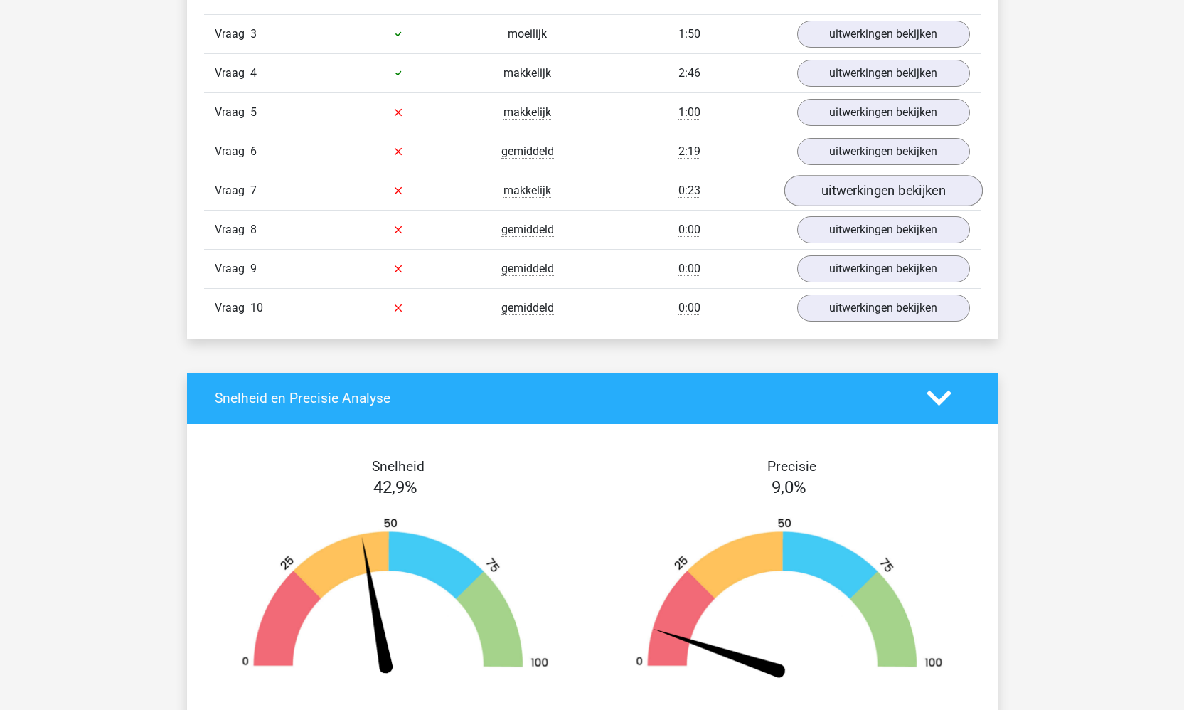
scroll to position [1961, 0]
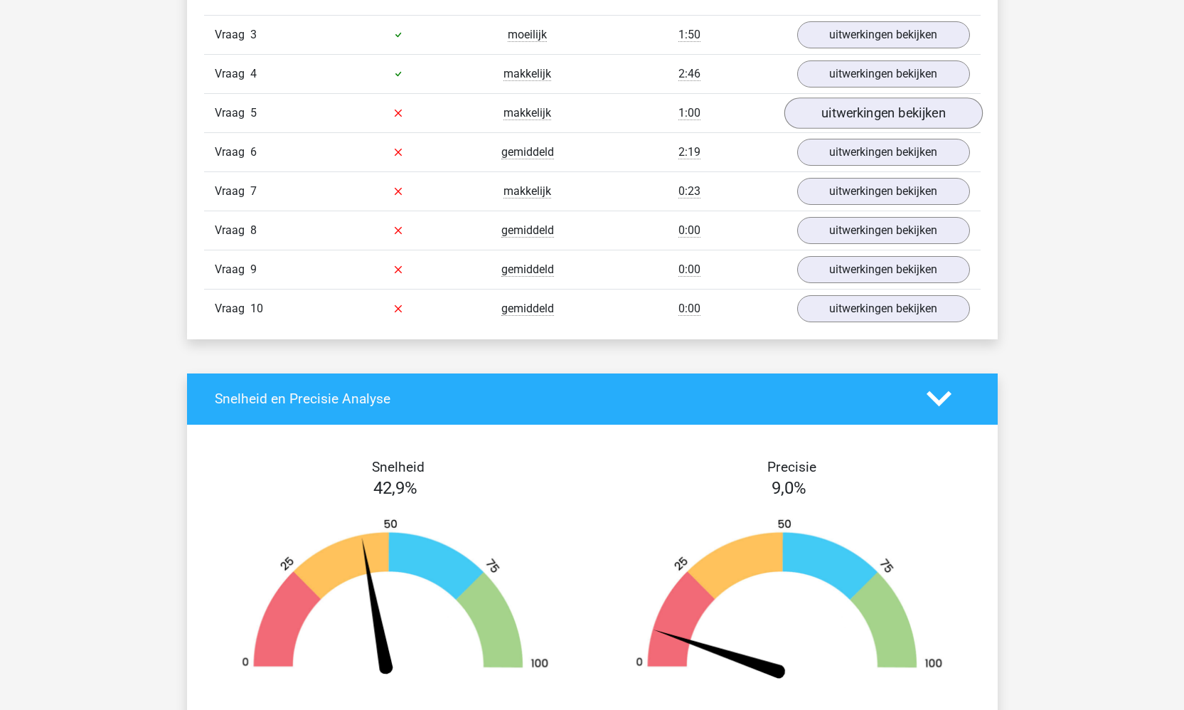
click at [885, 114] on link "uitwerkingen bekijken" at bounding box center [883, 112] width 198 height 31
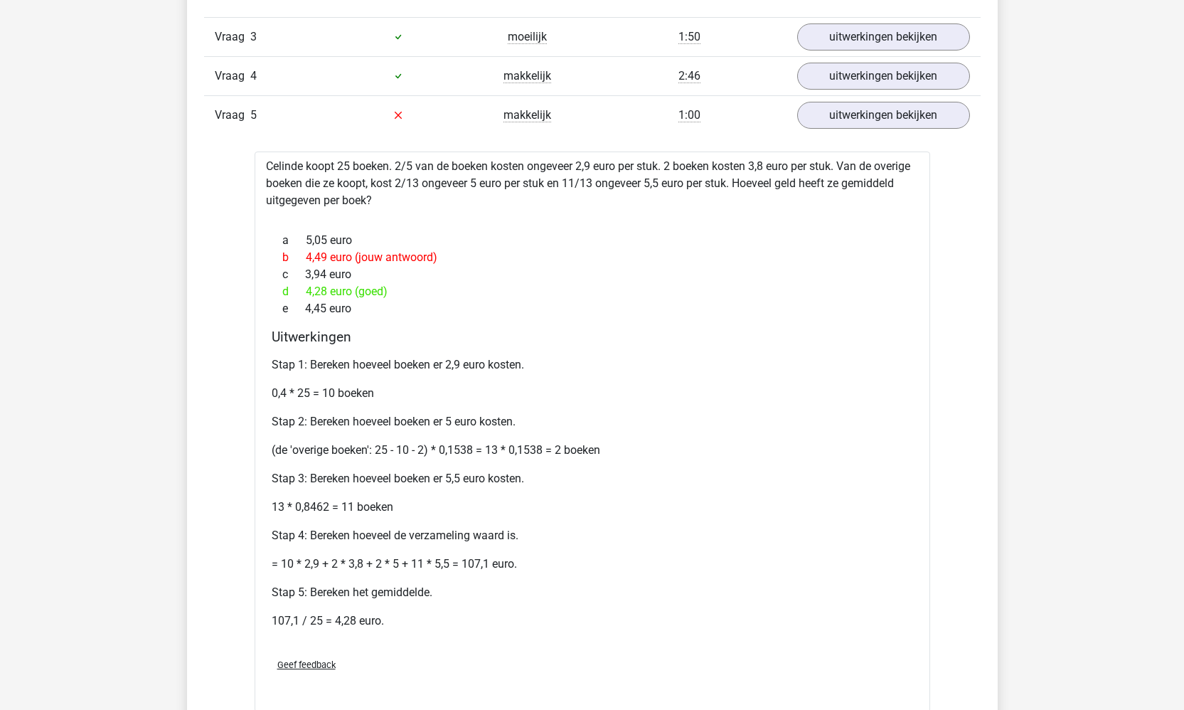
scroll to position [1968, 0]
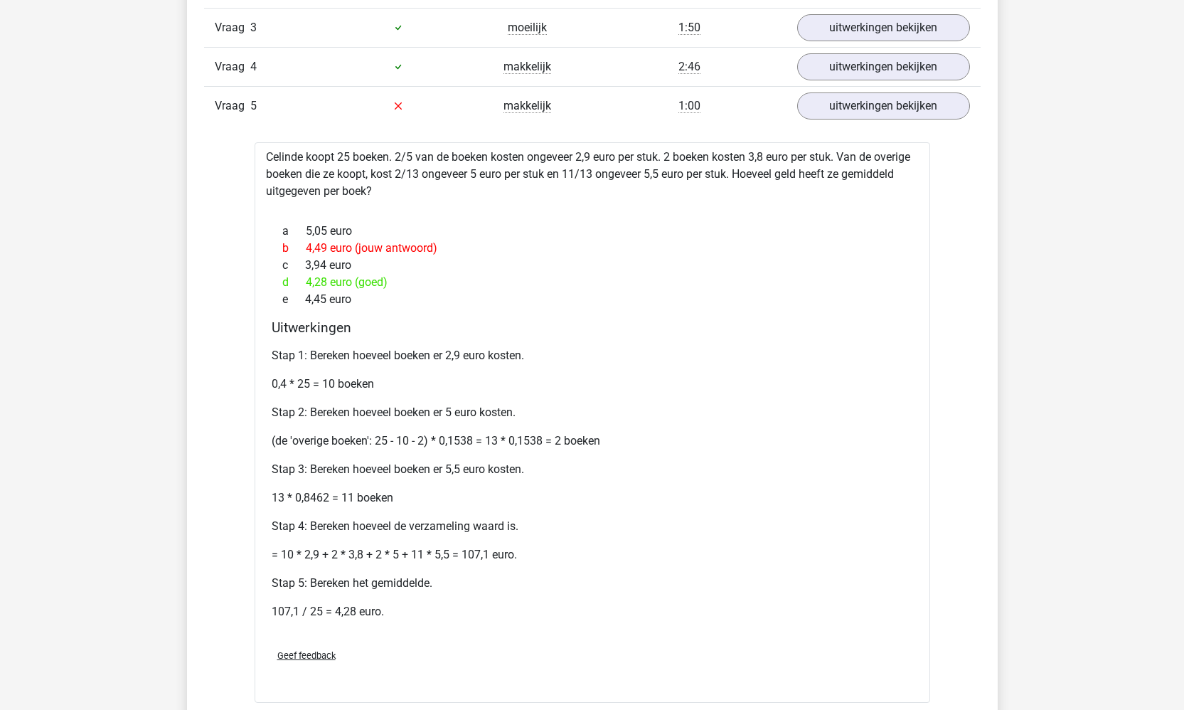
click at [850, 80] on div "Vraag 4 makkelijk 2:46 uitwerkingen bekijken" at bounding box center [592, 66] width 777 height 39
click at [834, 111] on link "uitwerkingen bekijken" at bounding box center [883, 105] width 198 height 31
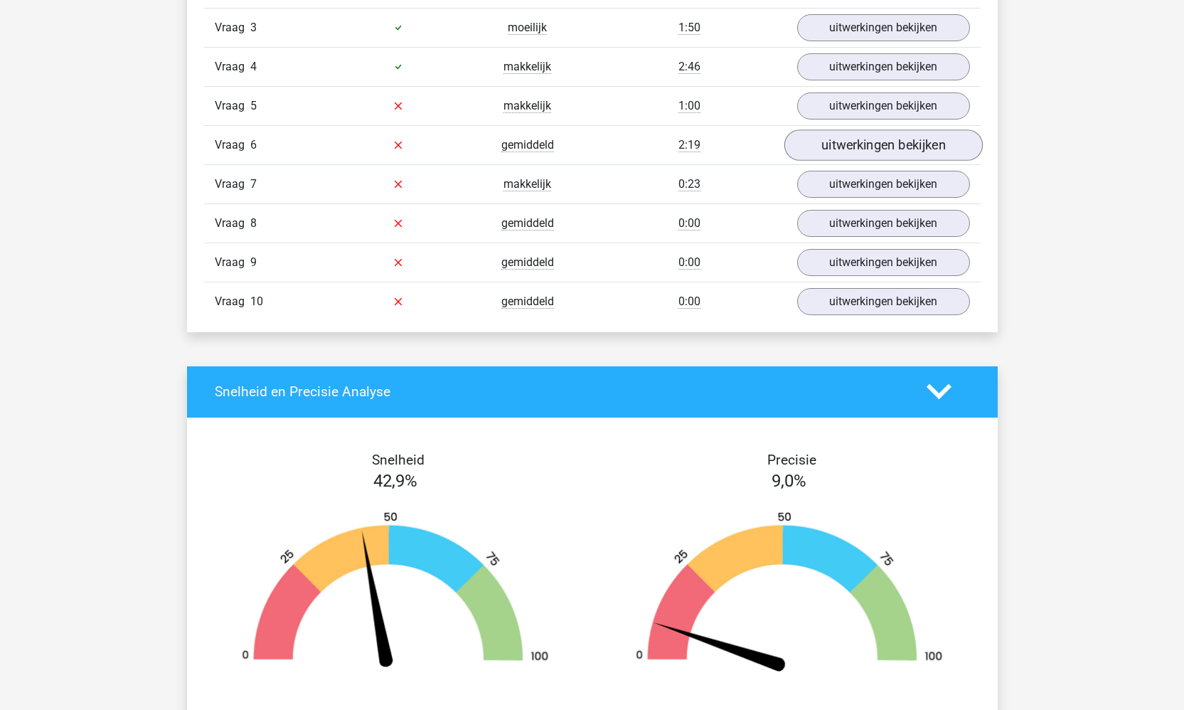
click at [860, 148] on link "uitwerkingen bekijken" at bounding box center [883, 144] width 198 height 31
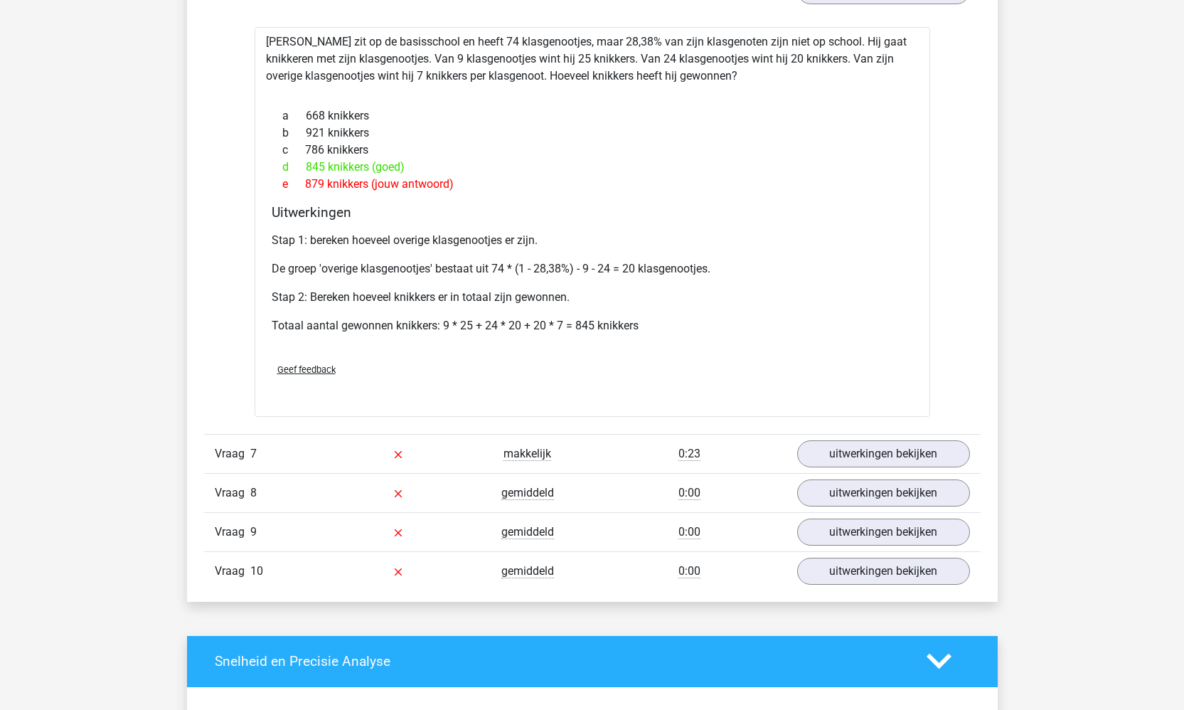
scroll to position [2206, 0]
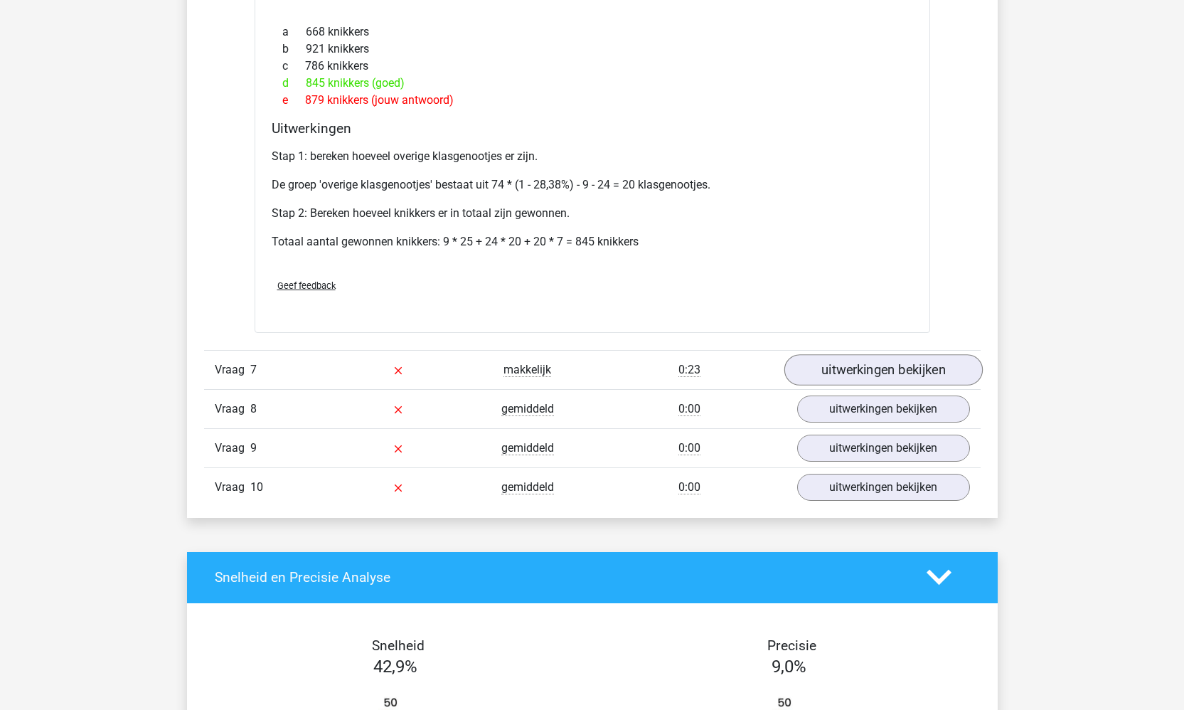
click at [881, 361] on link "uitwerkingen bekijken" at bounding box center [883, 369] width 198 height 31
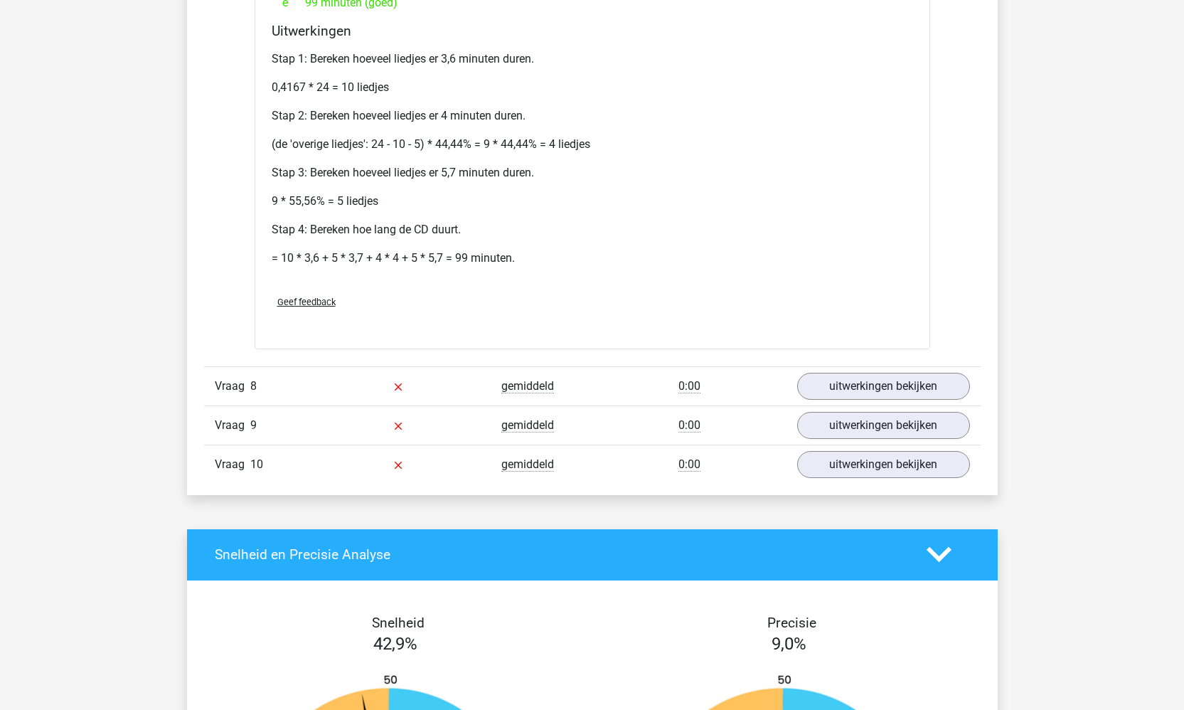
scroll to position [2407, 0]
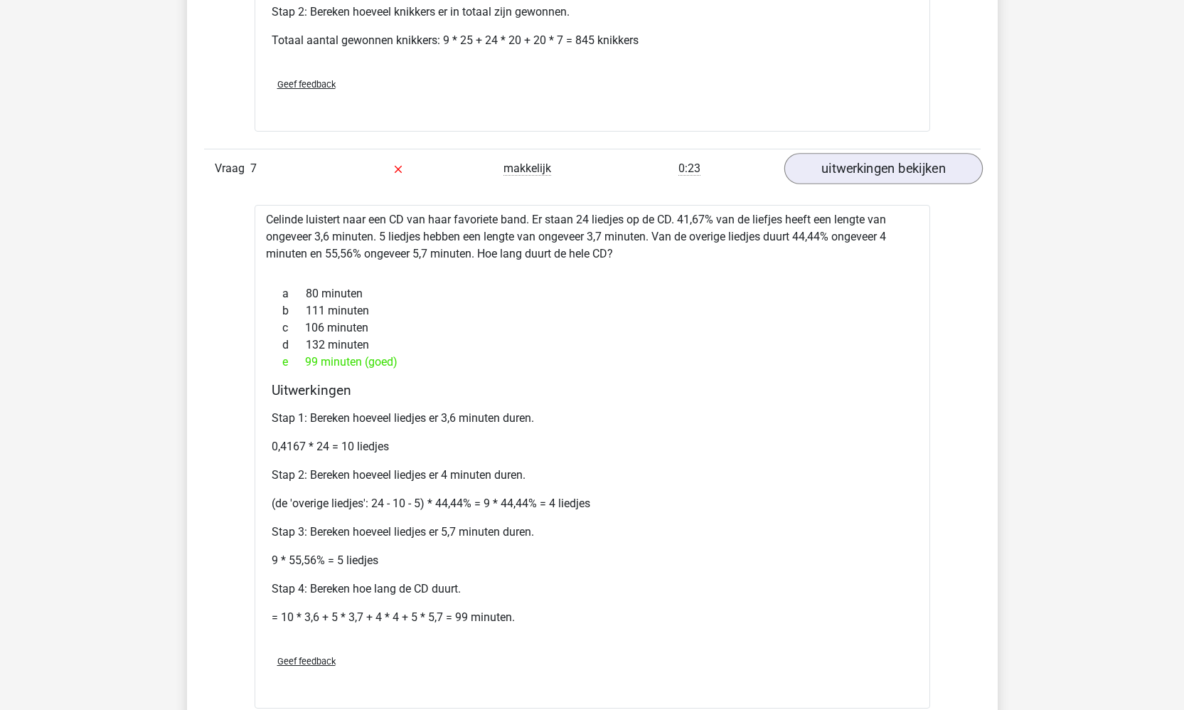
click at [869, 159] on link "uitwerkingen bekijken" at bounding box center [883, 168] width 198 height 31
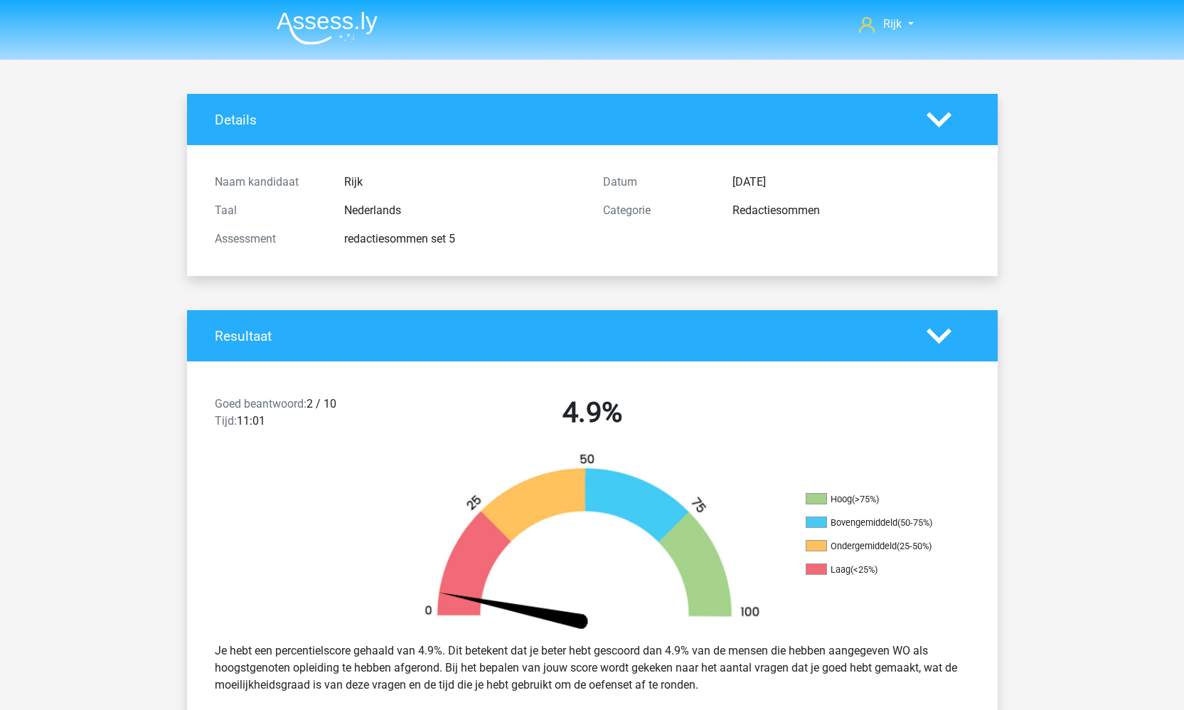
scroll to position [0, 0]
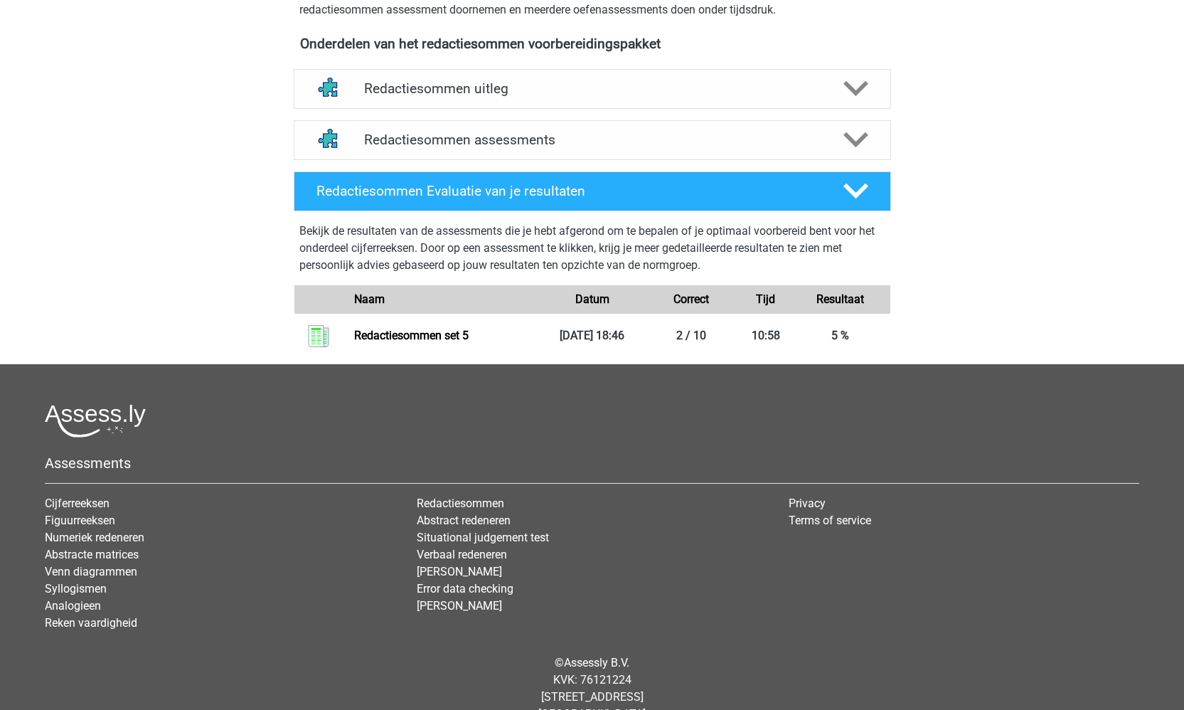
scroll to position [469, 0]
click at [520, 212] on div "Redactiesommen Evaluatie van je resultaten" at bounding box center [593, 192] width 598 height 40
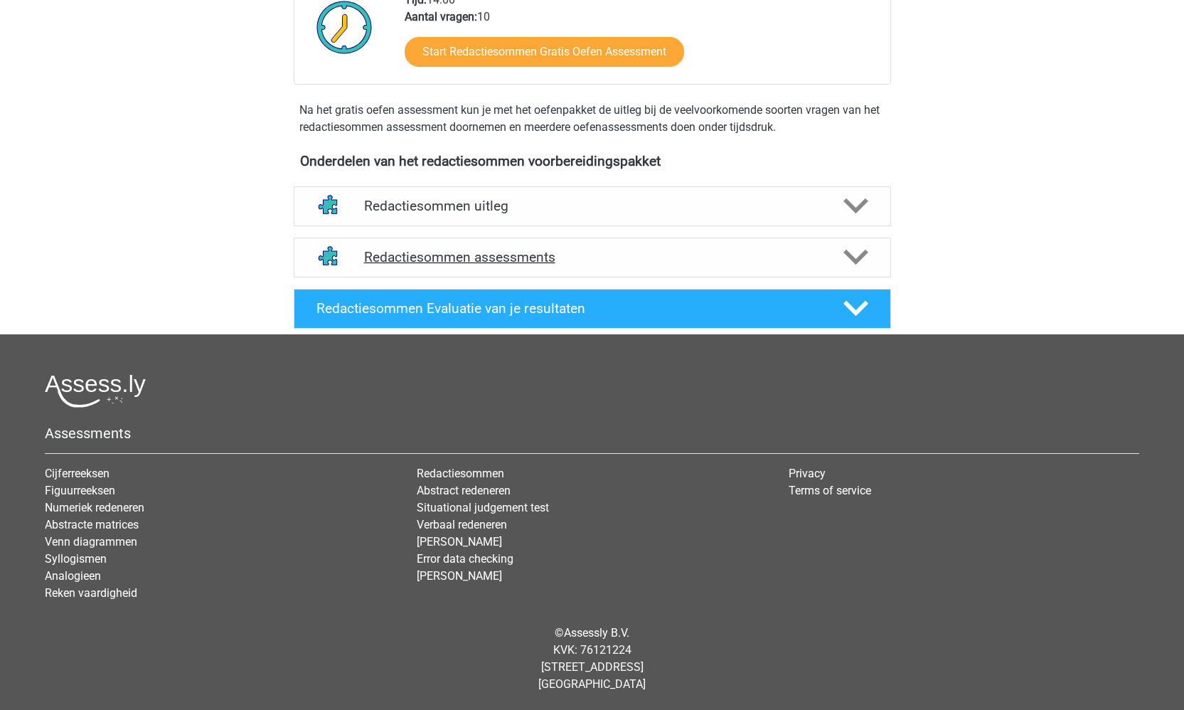
click at [514, 239] on div "Redactiesommen assessments" at bounding box center [593, 258] width 598 height 40
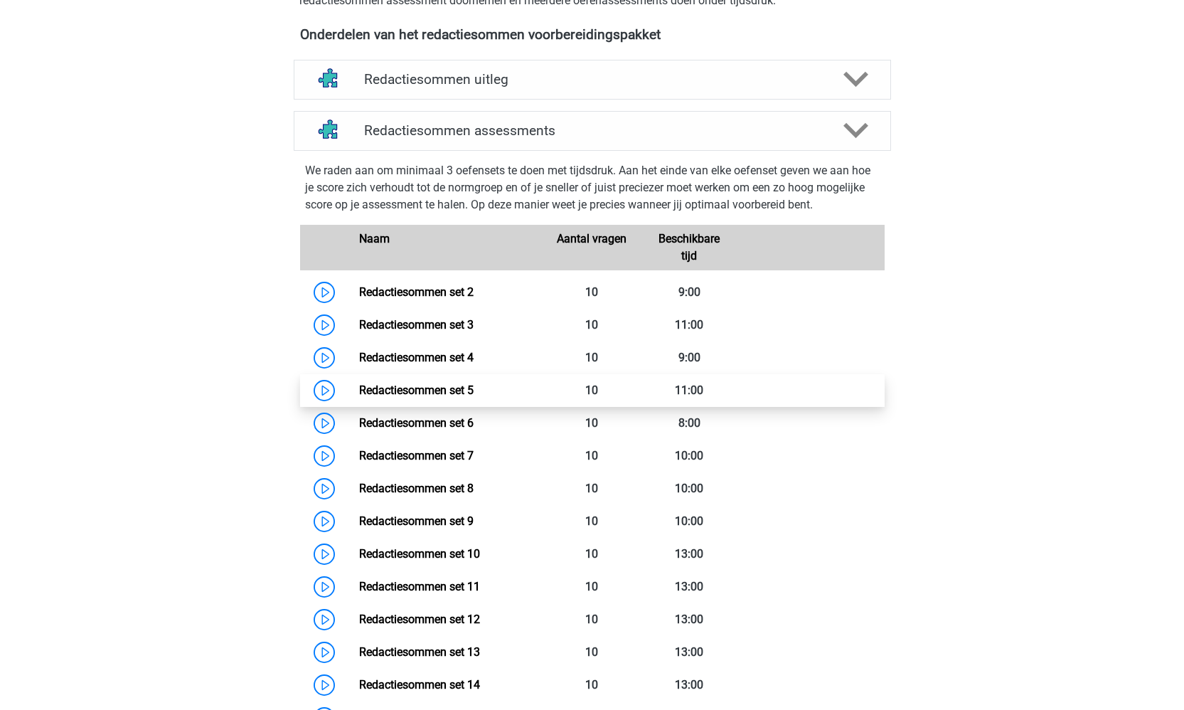
scroll to position [504, 0]
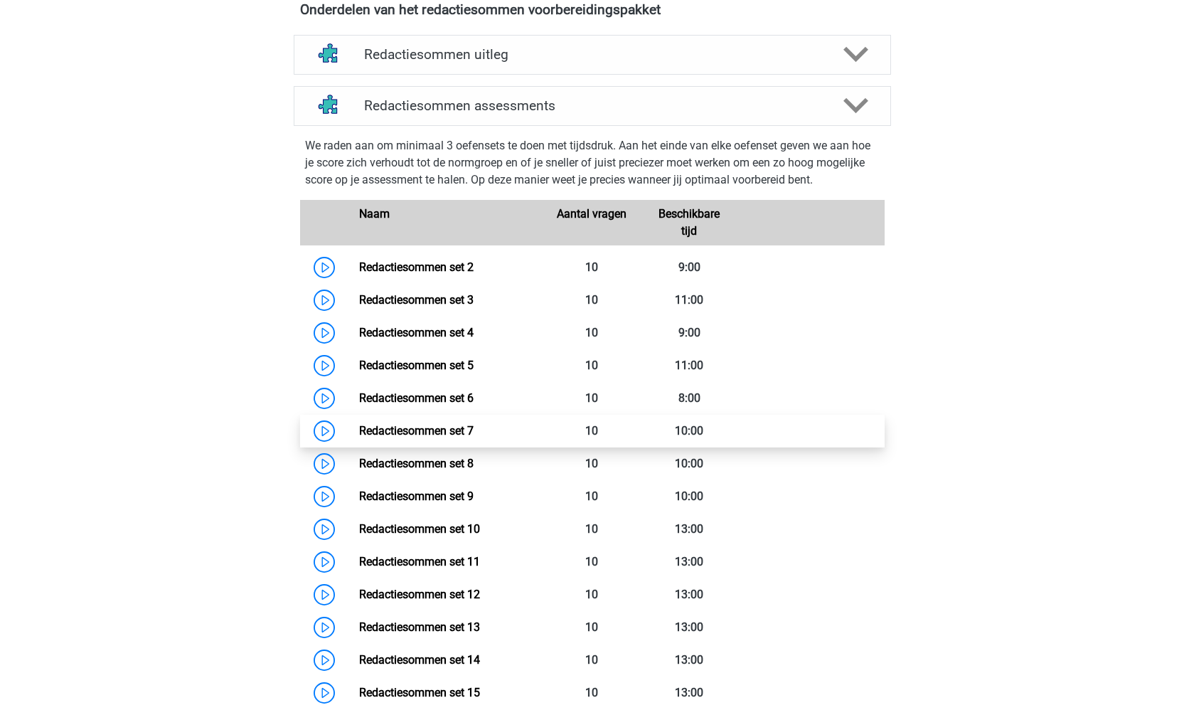
click at [359, 437] on link "Redactiesommen set 7" at bounding box center [416, 431] width 115 height 14
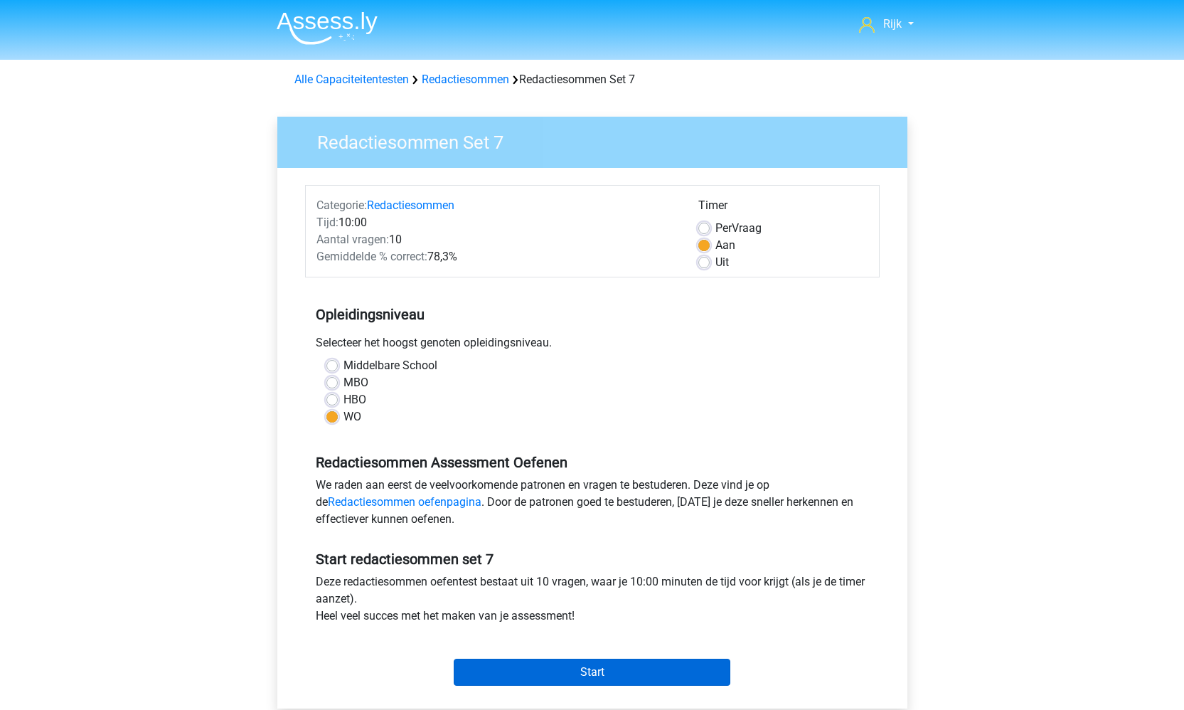
click at [502, 674] on input "Start" at bounding box center [592, 672] width 277 height 27
click at [528, 667] on input "Start" at bounding box center [592, 672] width 277 height 27
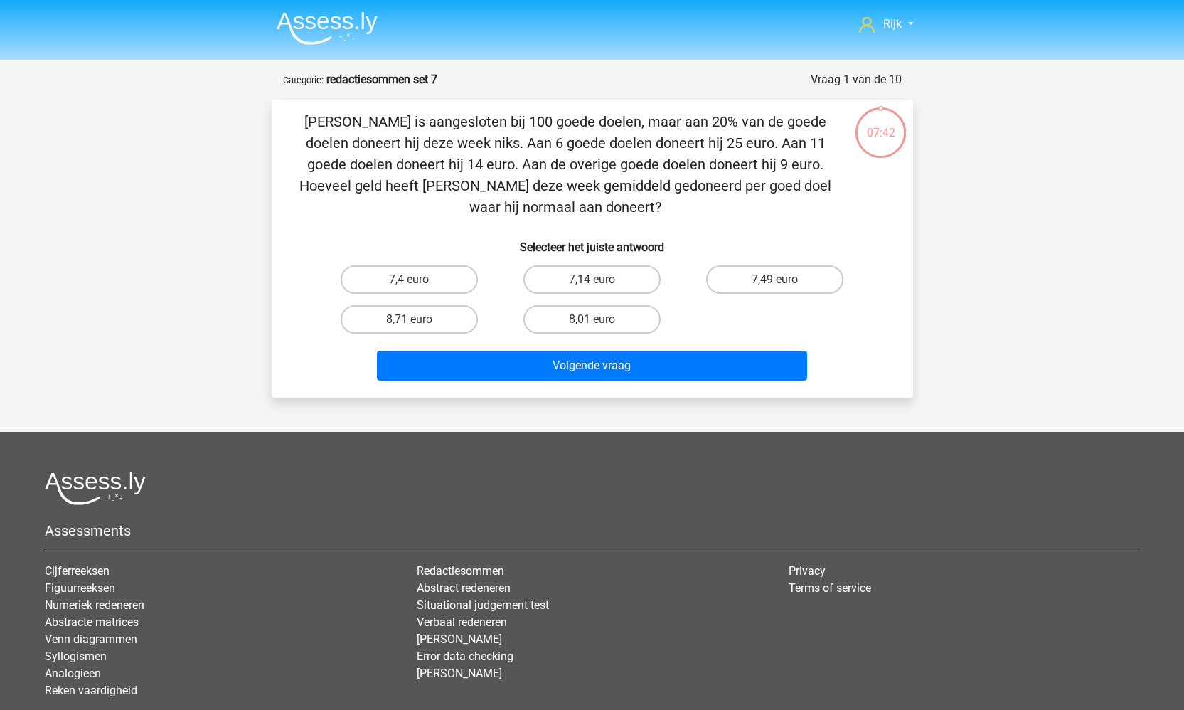
drag, startPoint x: 612, startPoint y: 210, endPoint x: 300, endPoint y: 127, distance: 323.0
click at [300, 125] on p "[PERSON_NAME] is aangesloten bij 100 goede doelen, maar aan 20% van de goede do…" at bounding box center [566, 164] width 543 height 107
copy p "[PERSON_NAME] is aangesloten bij 100 goede doelen, maar aan 20% van de goede do…"
click at [420, 327] on label "8,71 euro" at bounding box center [409, 319] width 137 height 28
click at [418, 327] on input "8,71 euro" at bounding box center [413, 323] width 9 height 9
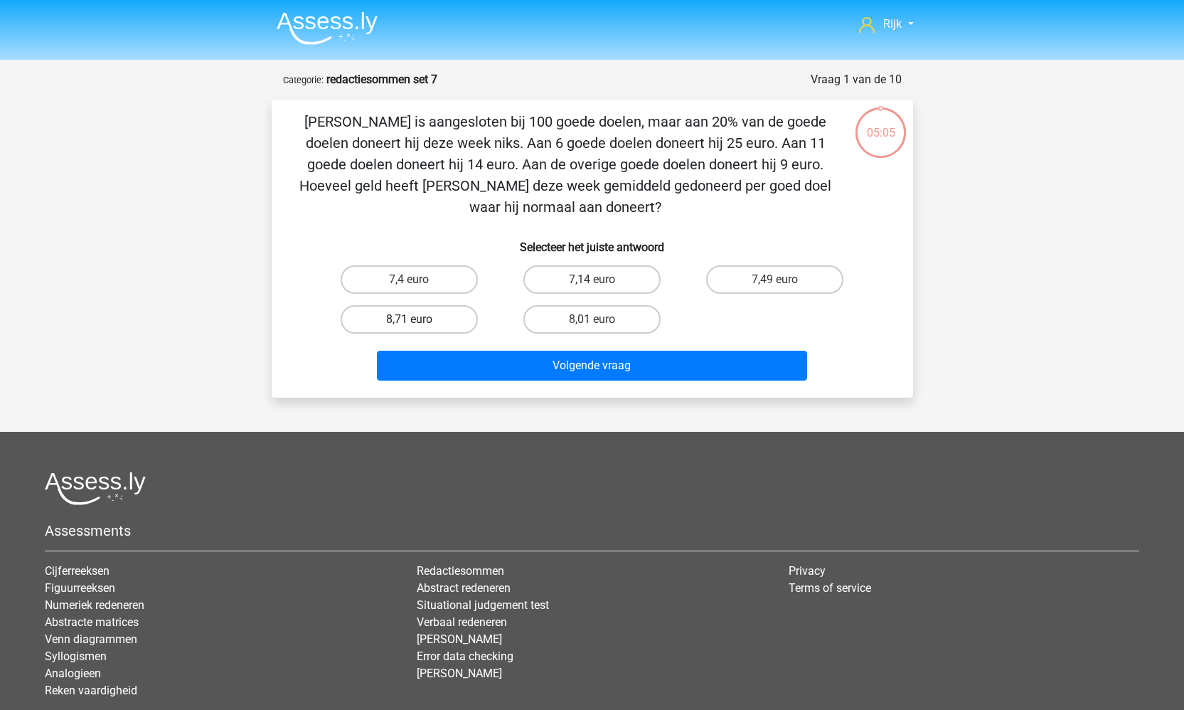
radio input "true"
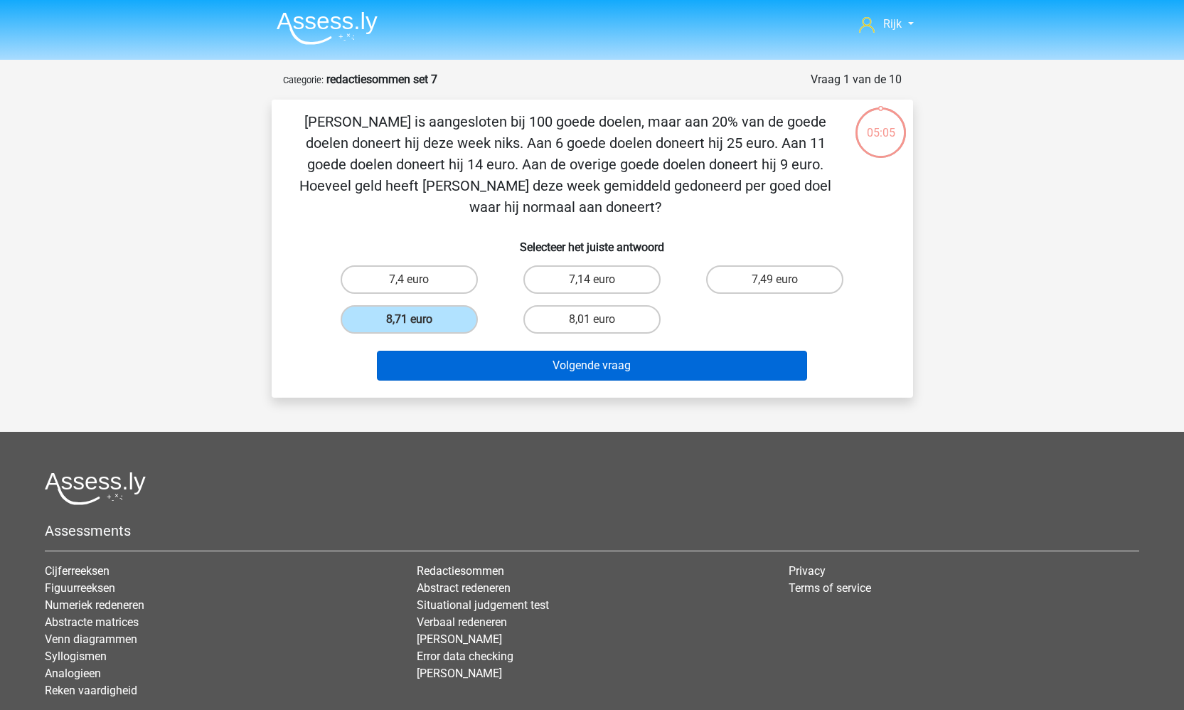
click at [484, 363] on button "Volgende vraag" at bounding box center [592, 366] width 430 height 30
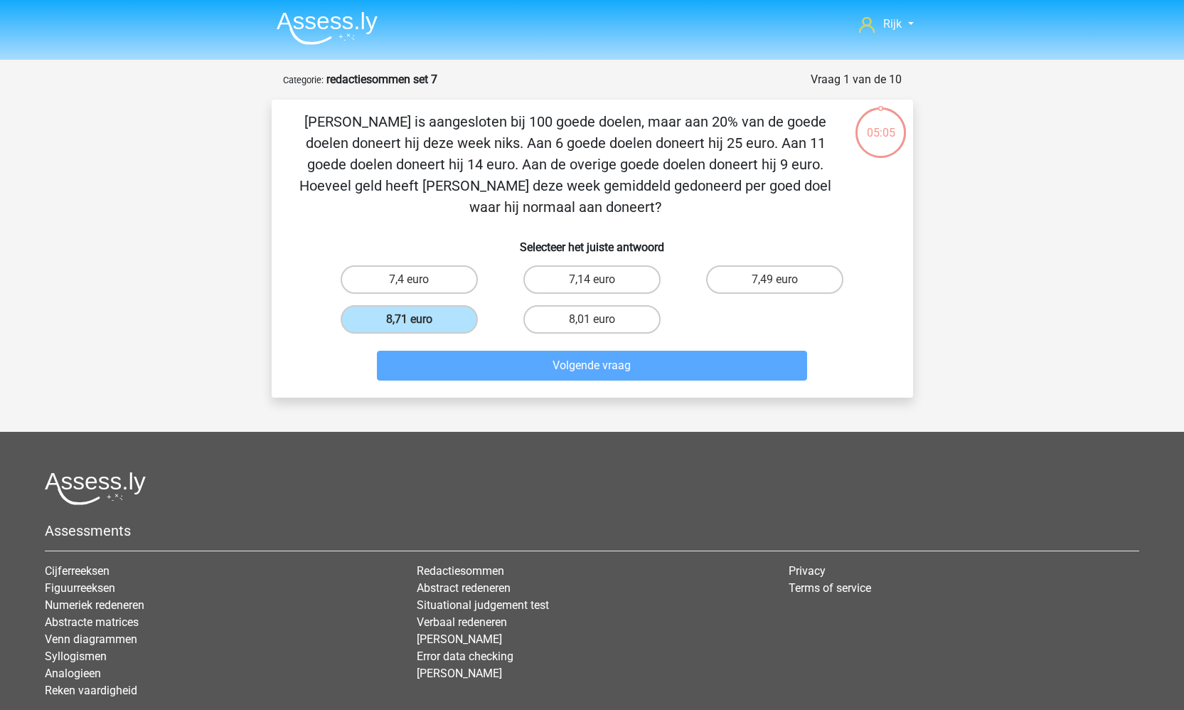
scroll to position [55, 0]
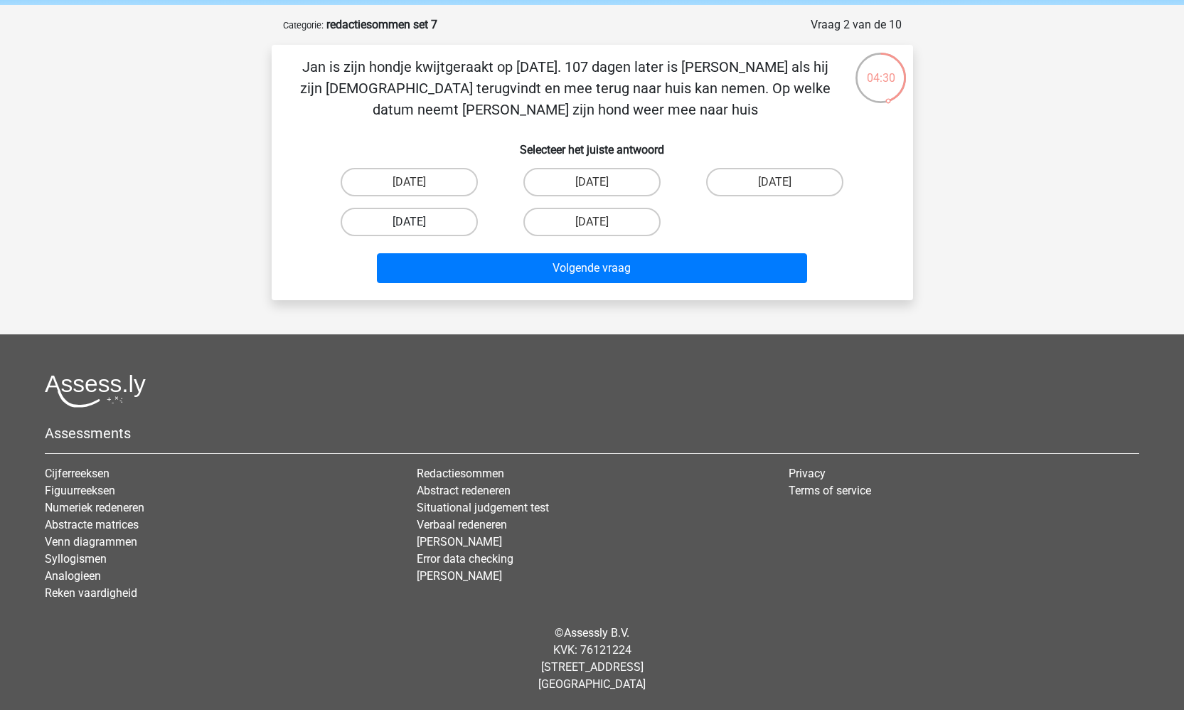
click at [419, 229] on label "29 juli" at bounding box center [409, 222] width 137 height 28
click at [418, 229] on input "29 juli" at bounding box center [413, 226] width 9 height 9
radio input "true"
click at [432, 186] on label "27 juli" at bounding box center [409, 182] width 137 height 28
click at [418, 186] on input "27 juli" at bounding box center [413, 186] width 9 height 9
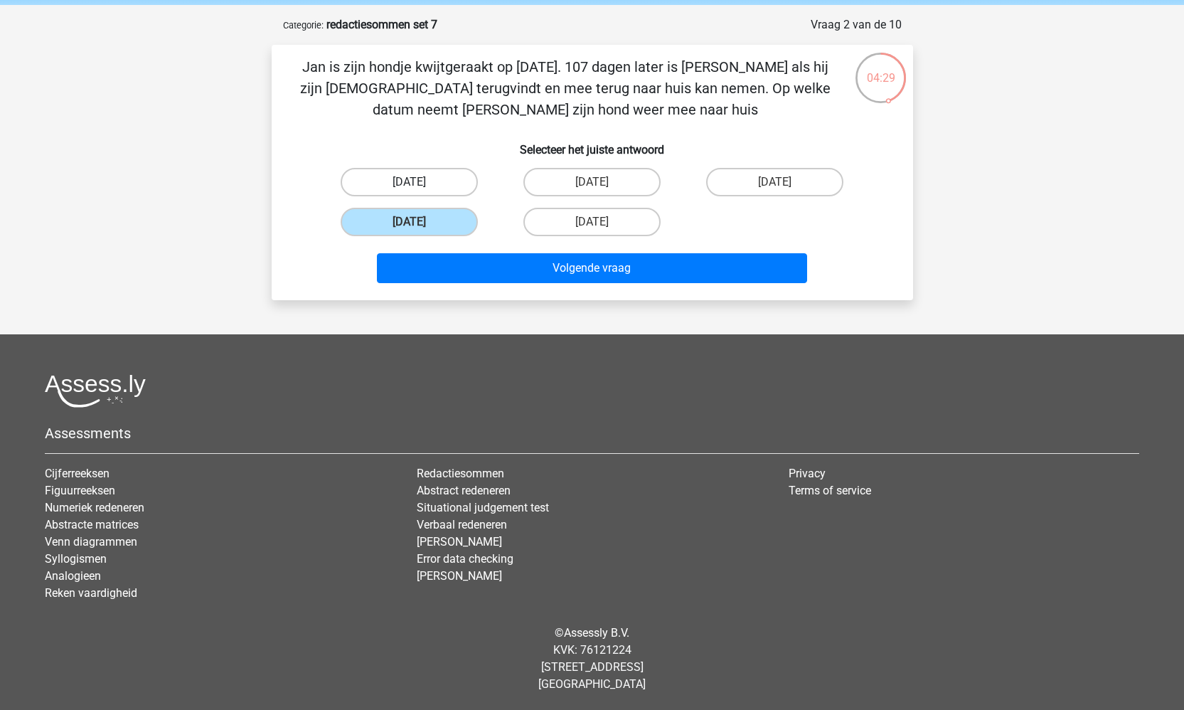
radio input "true"
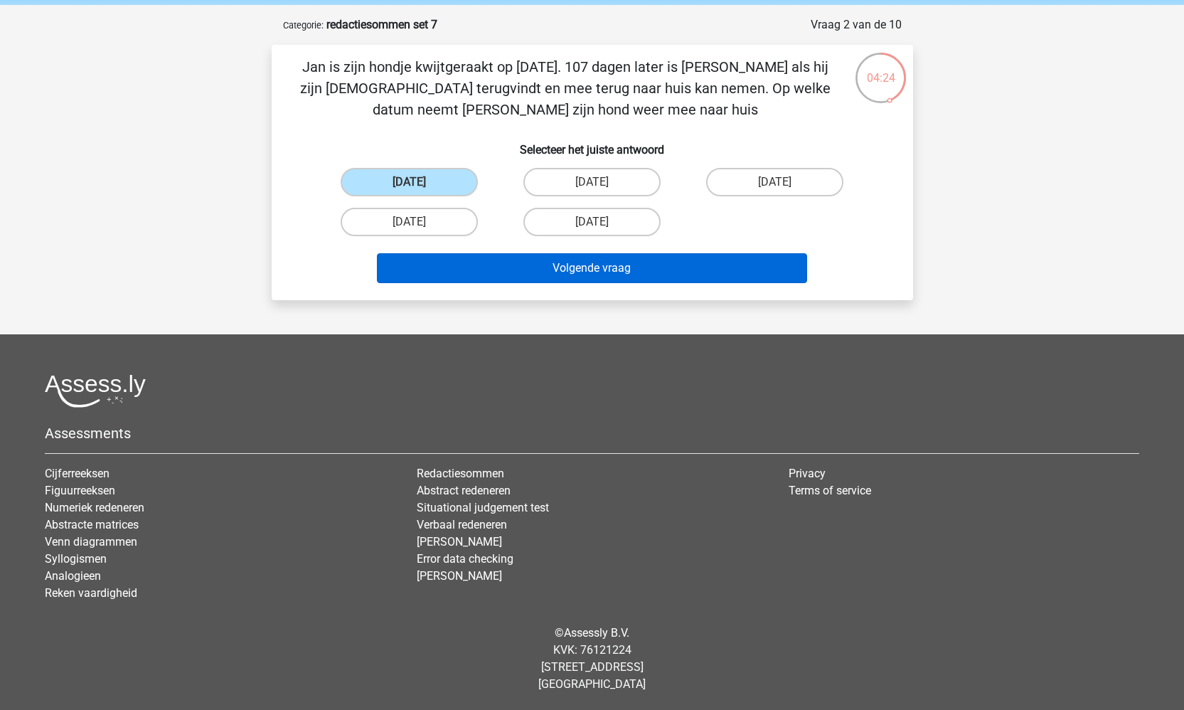
click at [495, 261] on button "Volgende vraag" at bounding box center [592, 268] width 430 height 30
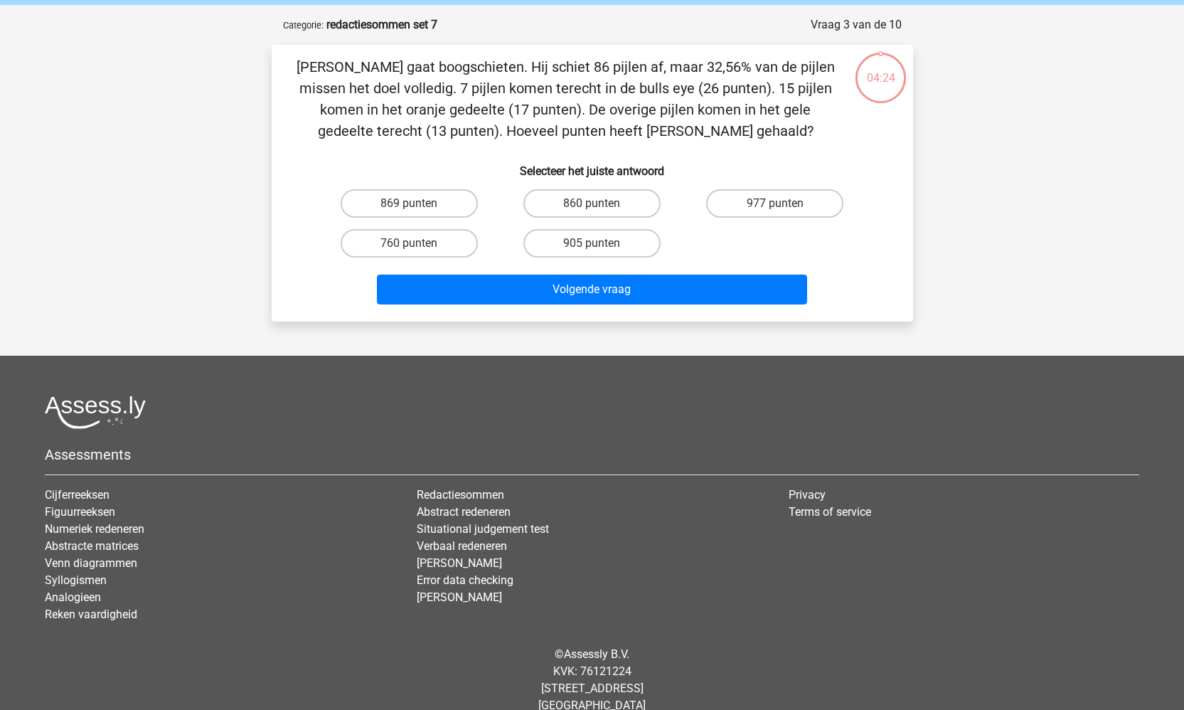
scroll to position [71, 0]
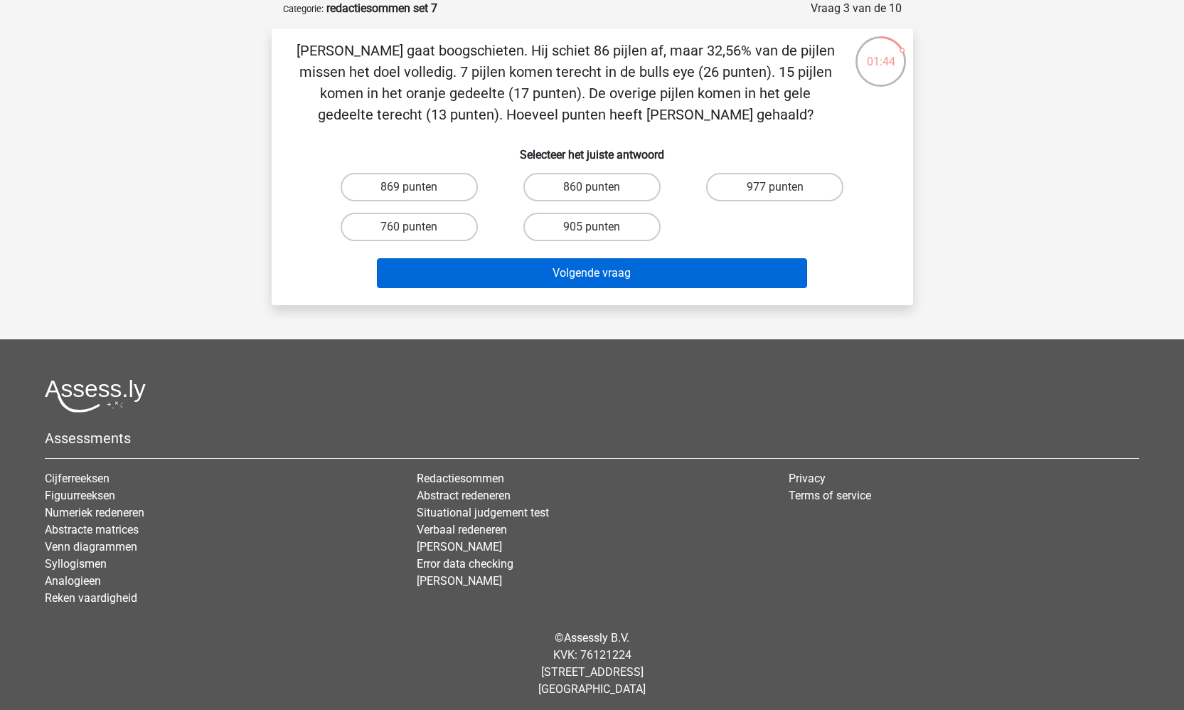
click at [651, 275] on button "Volgende vraag" at bounding box center [592, 273] width 430 height 30
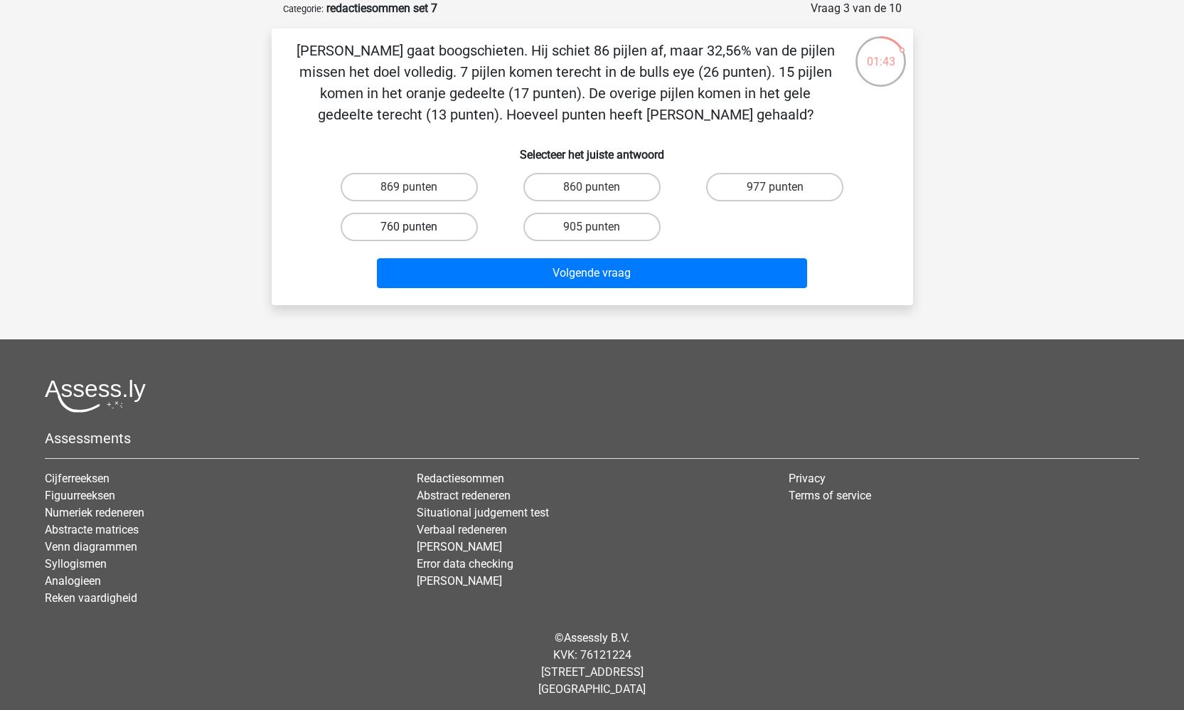
click at [446, 230] on label "760 punten" at bounding box center [409, 227] width 137 height 28
click at [418, 230] on input "760 punten" at bounding box center [413, 231] width 9 height 9
radio input "true"
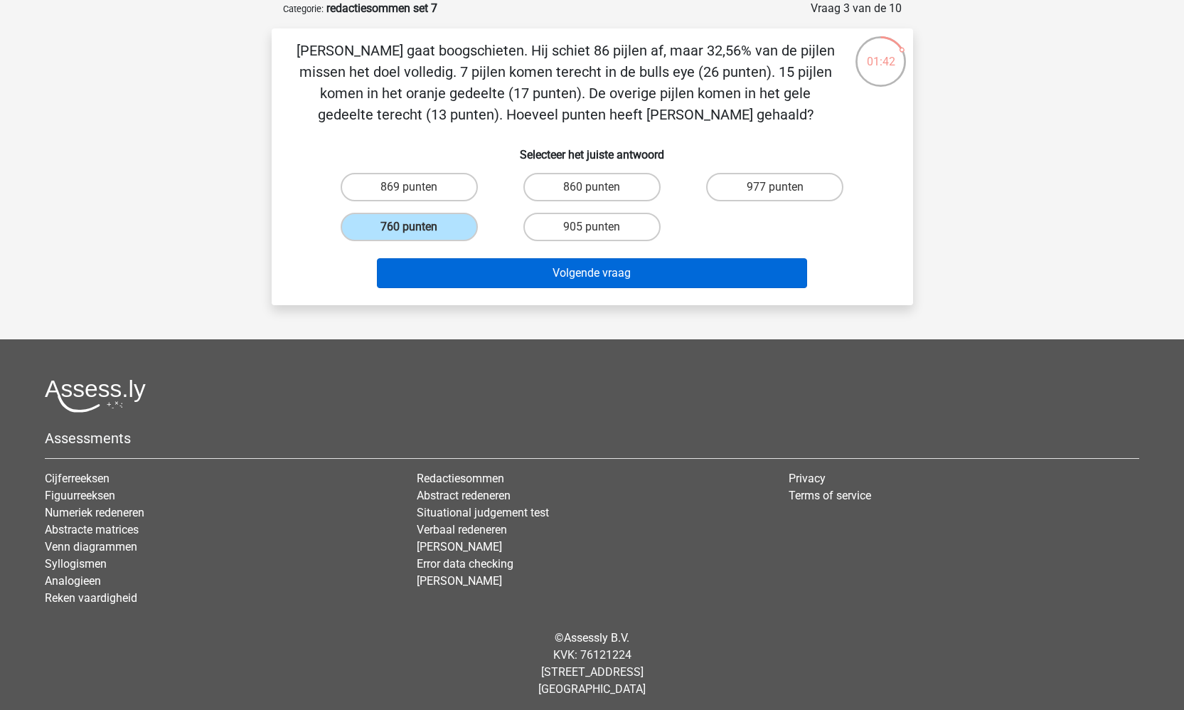
click at [457, 271] on button "Volgende vraag" at bounding box center [592, 273] width 430 height 30
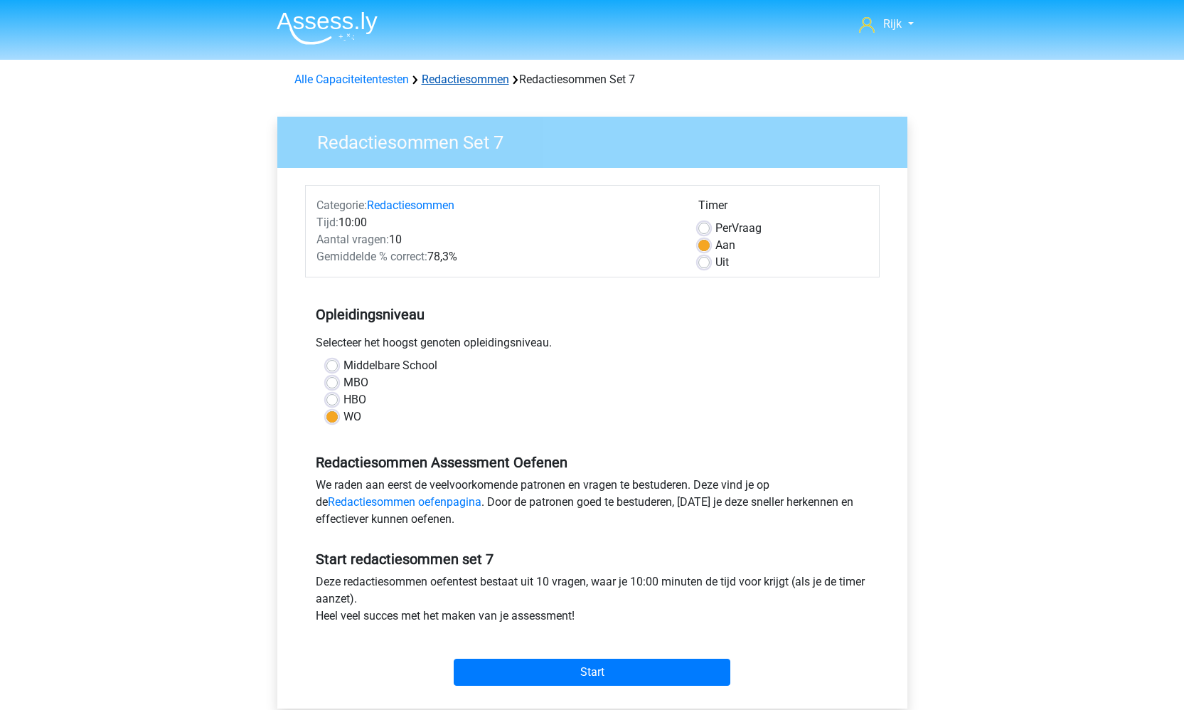
click at [457, 82] on link "Redactiesommen" at bounding box center [465, 80] width 87 height 14
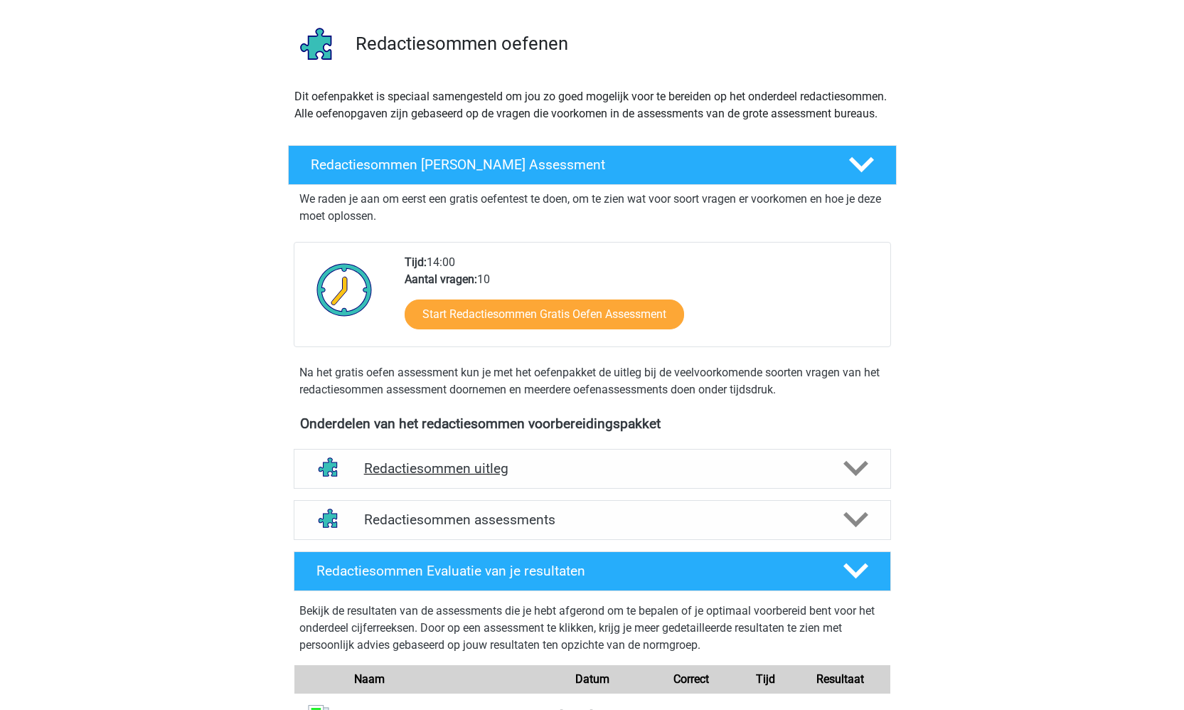
scroll to position [335, 0]
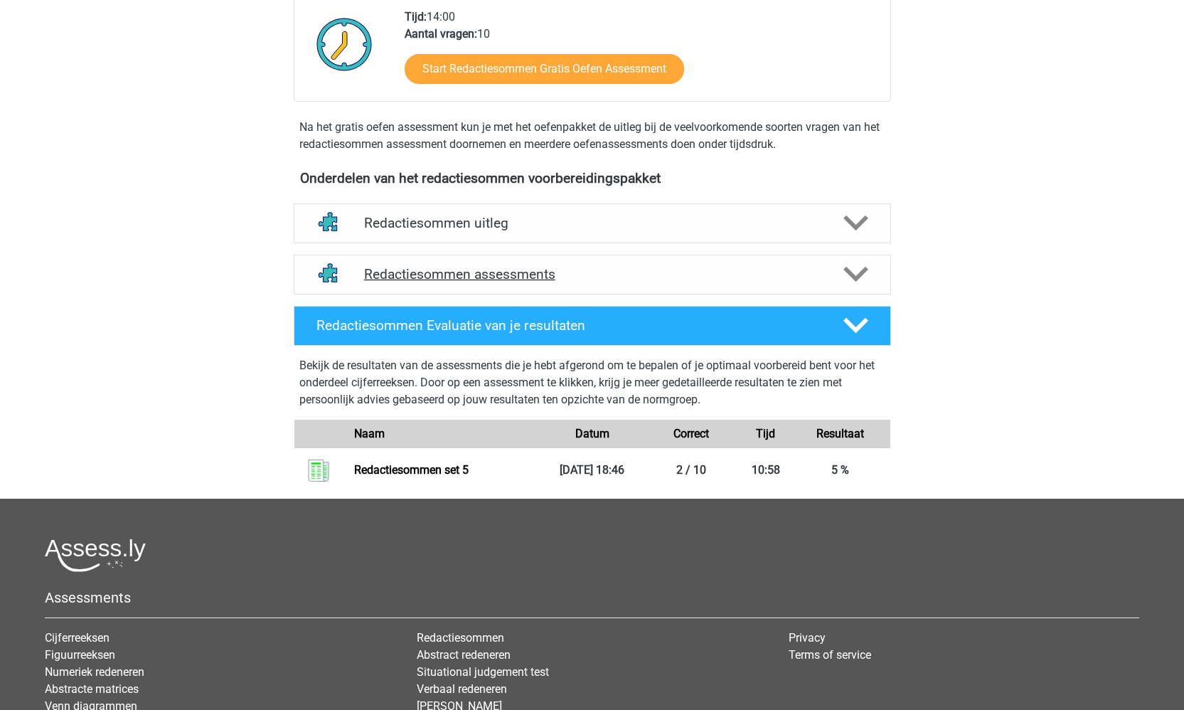
click at [547, 282] on h4 "Redactiesommen assessments" at bounding box center [592, 274] width 457 height 16
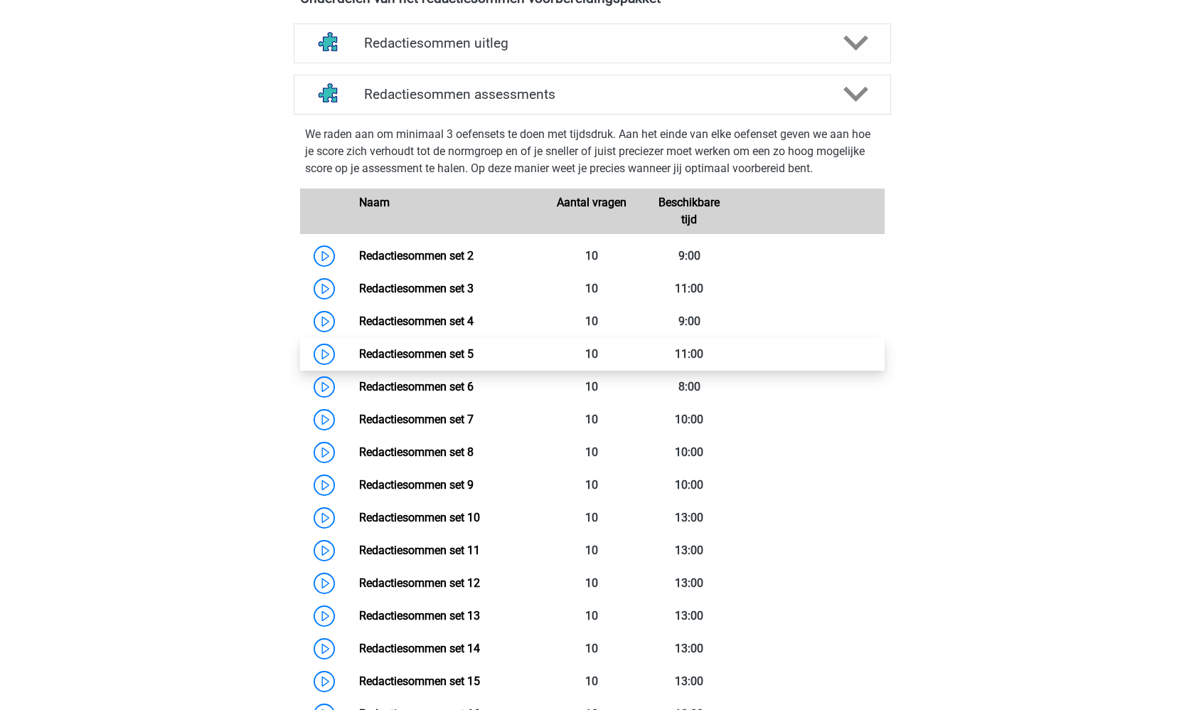
scroll to position [518, 0]
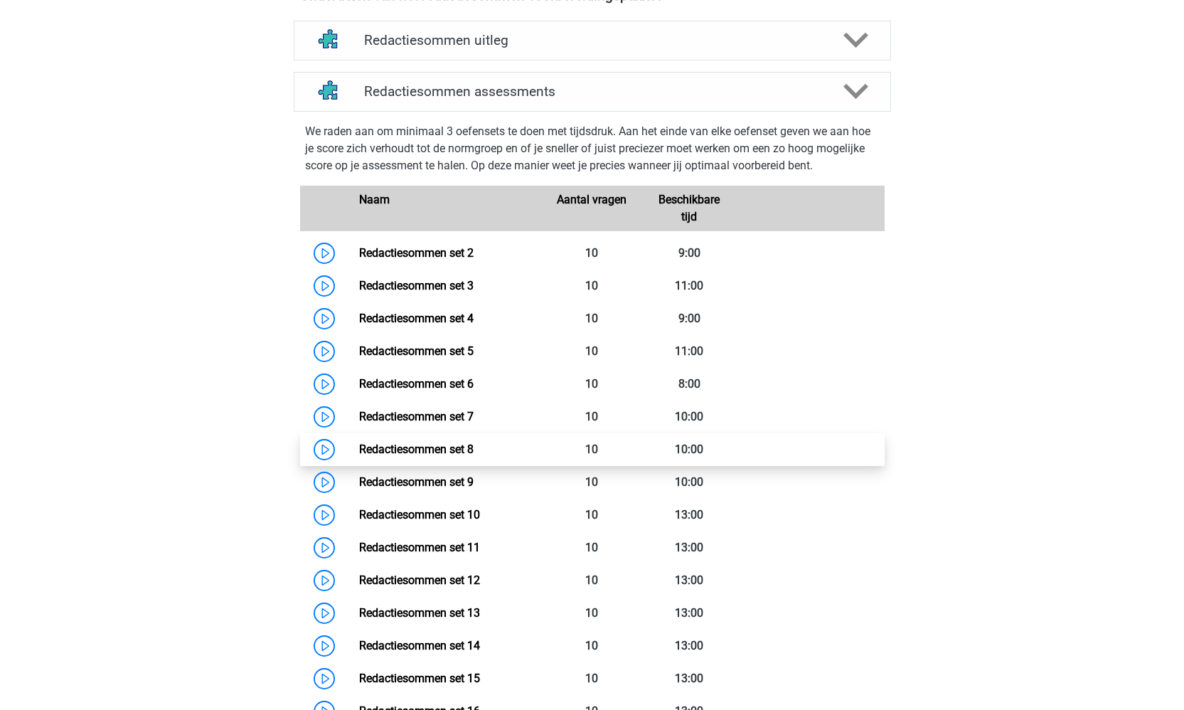
click at [359, 456] on link "Redactiesommen set 8" at bounding box center [416, 449] width 115 height 14
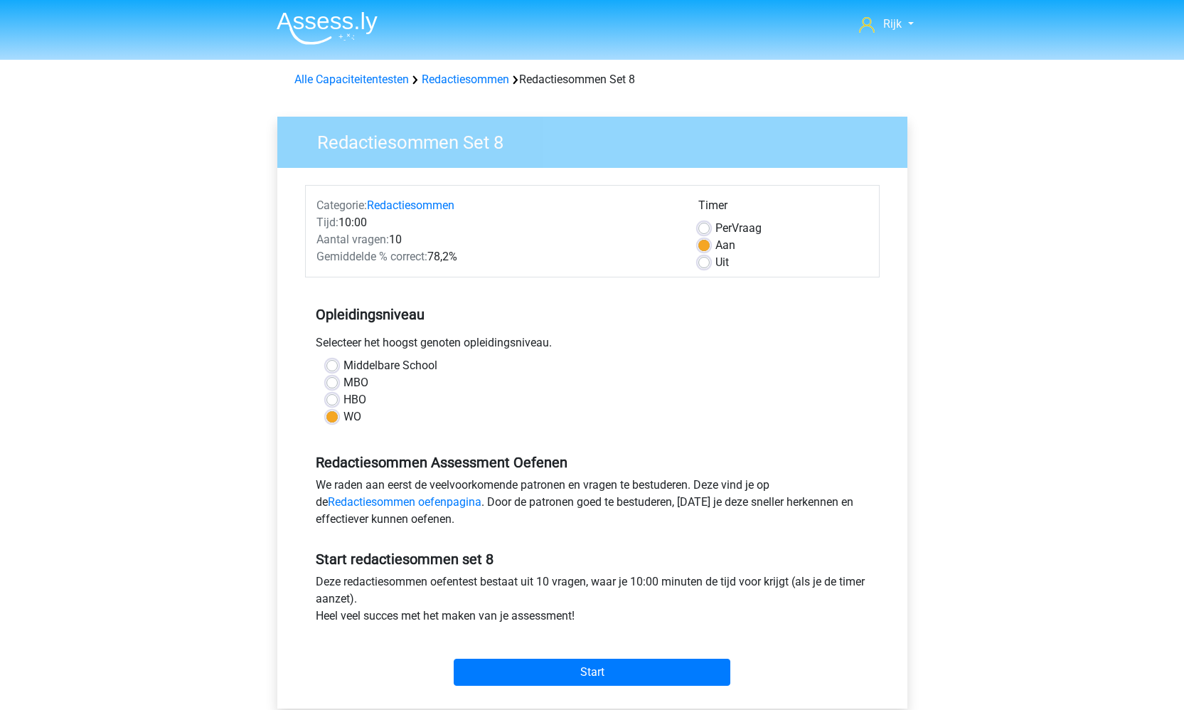
click at [352, 395] on label "HBO" at bounding box center [355, 399] width 23 height 17
click at [338, 395] on input "HBO" at bounding box center [332, 398] width 11 height 14
radio input "true"
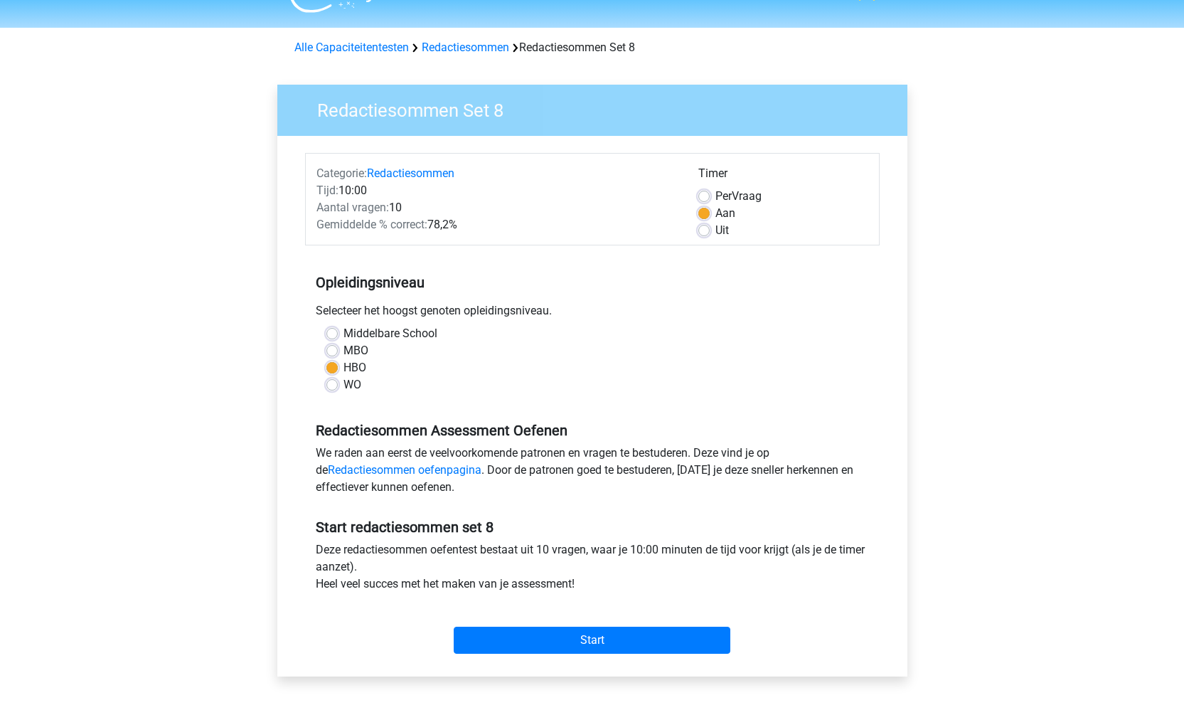
scroll to position [38, 0]
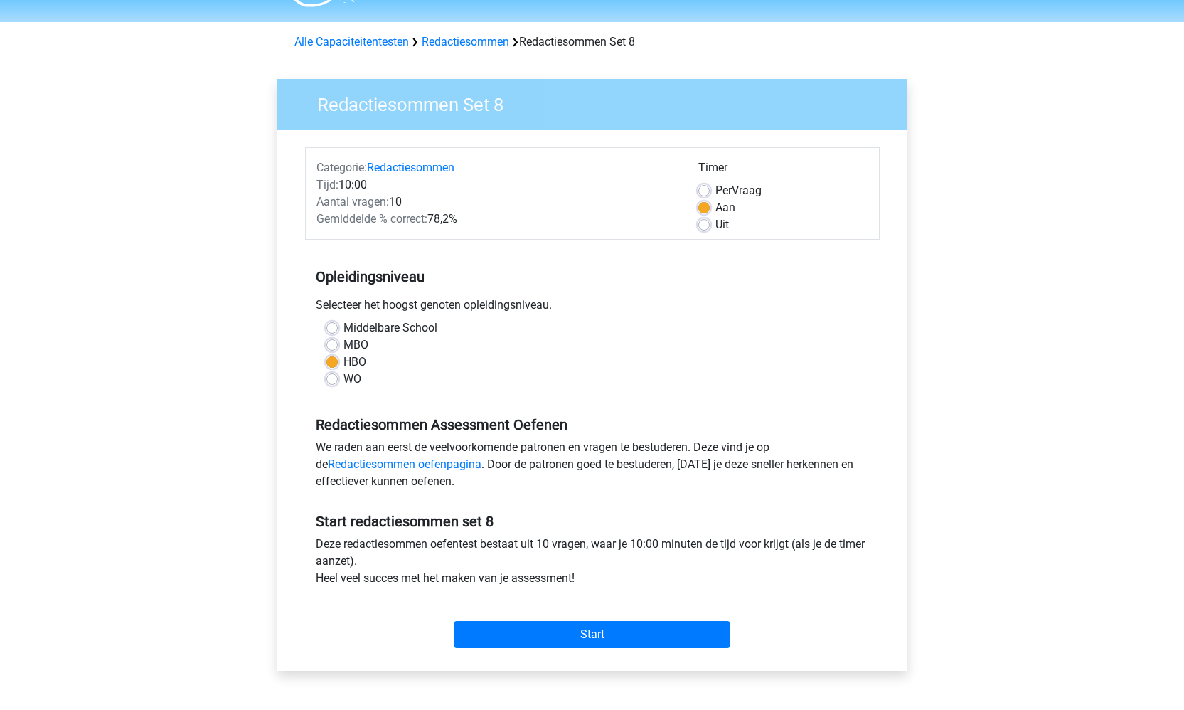
click at [716, 190] on label "Per Vraag" at bounding box center [739, 190] width 46 height 17
click at [709, 190] on input "Per Vraag" at bounding box center [704, 189] width 11 height 14
radio input "true"
click at [716, 206] on label "Aan" at bounding box center [726, 207] width 20 height 17
click at [701, 206] on input "Aan" at bounding box center [704, 206] width 11 height 14
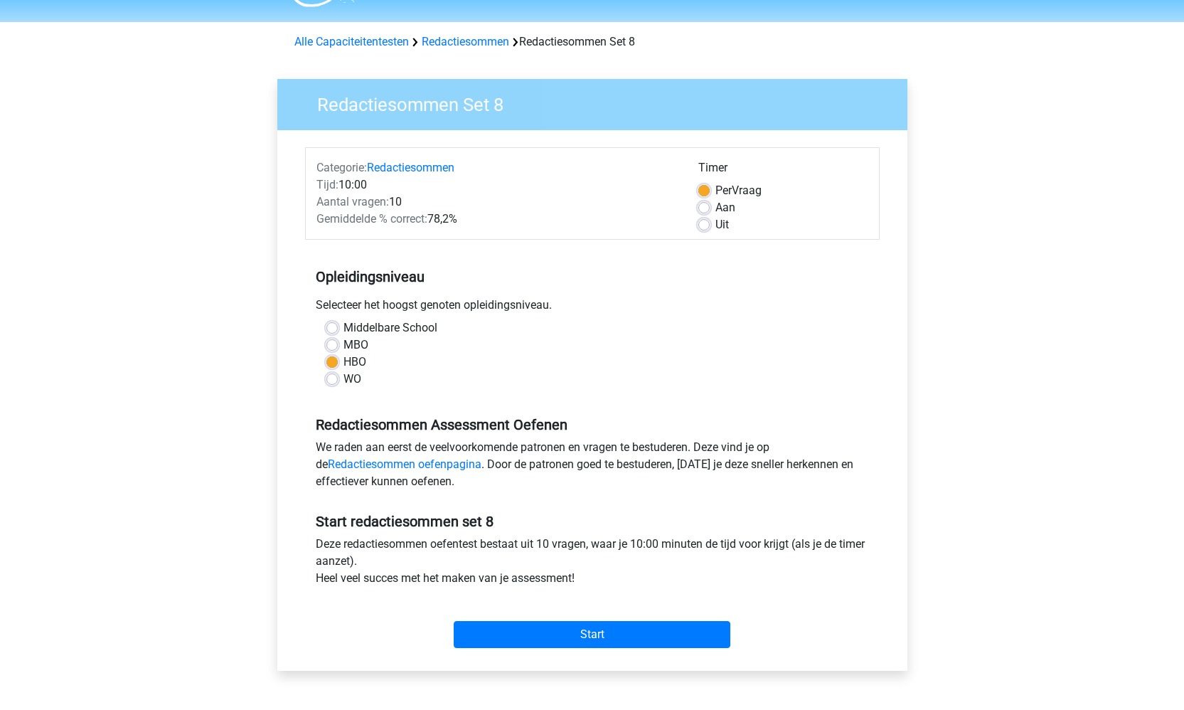
radio input "true"
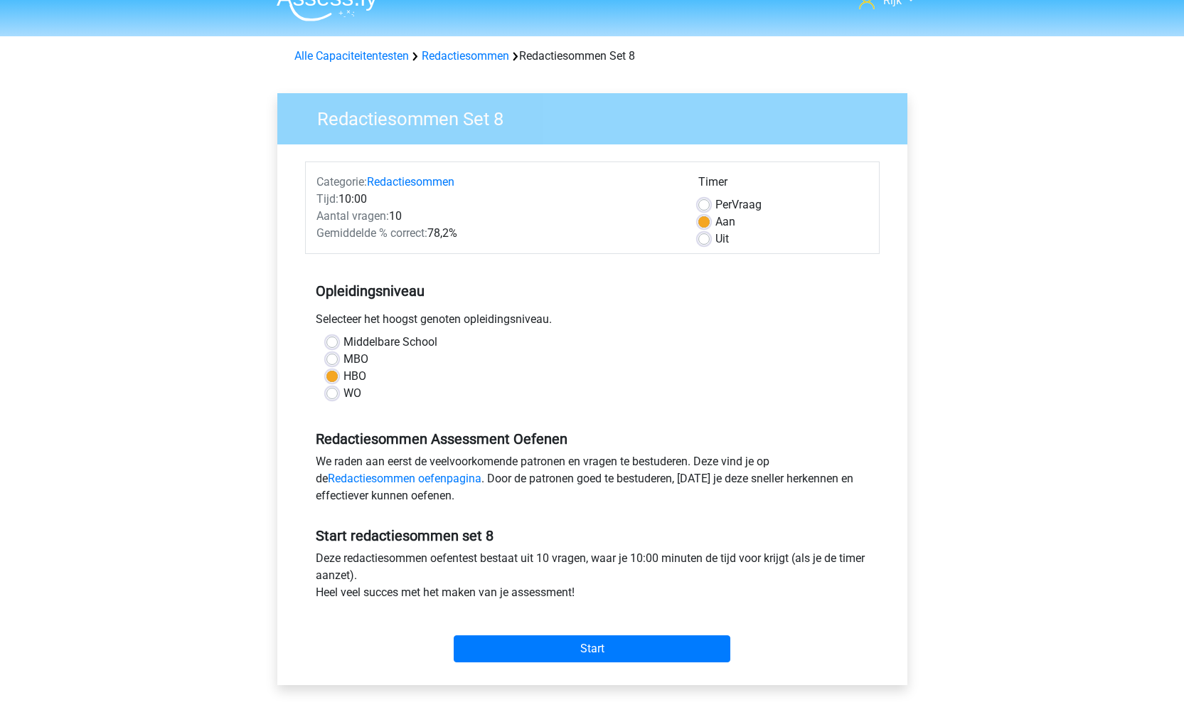
scroll to position [26, 0]
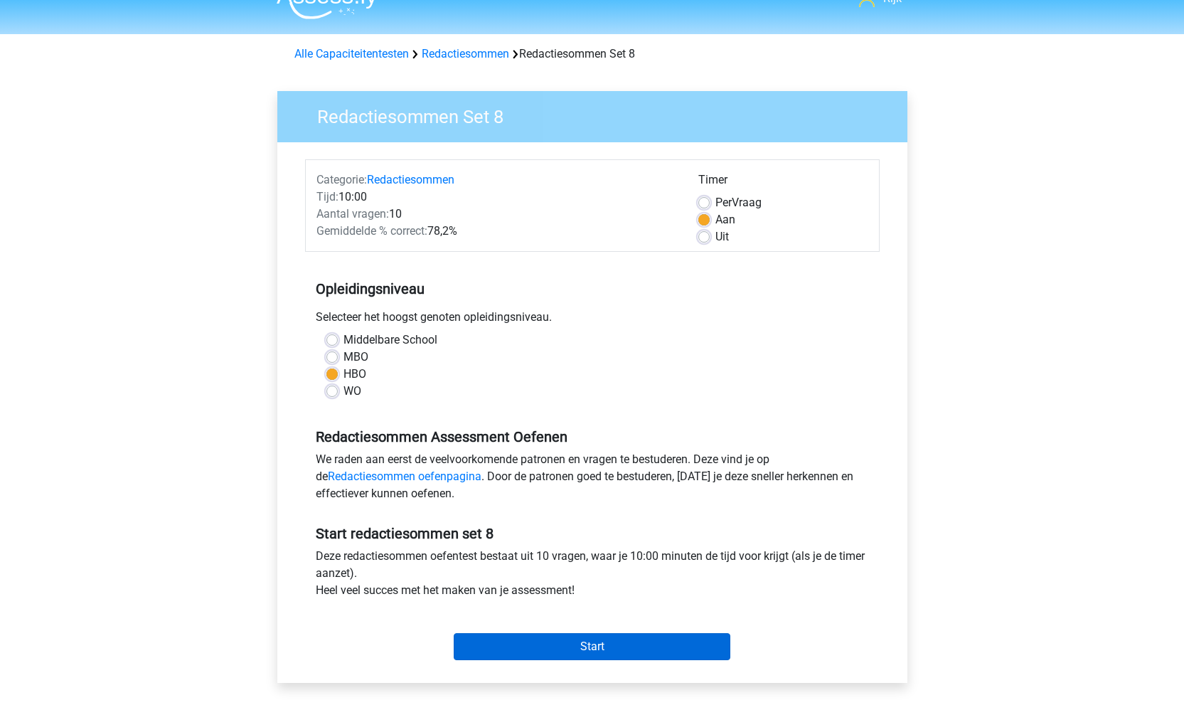
click at [606, 658] on input "Start" at bounding box center [592, 646] width 277 height 27
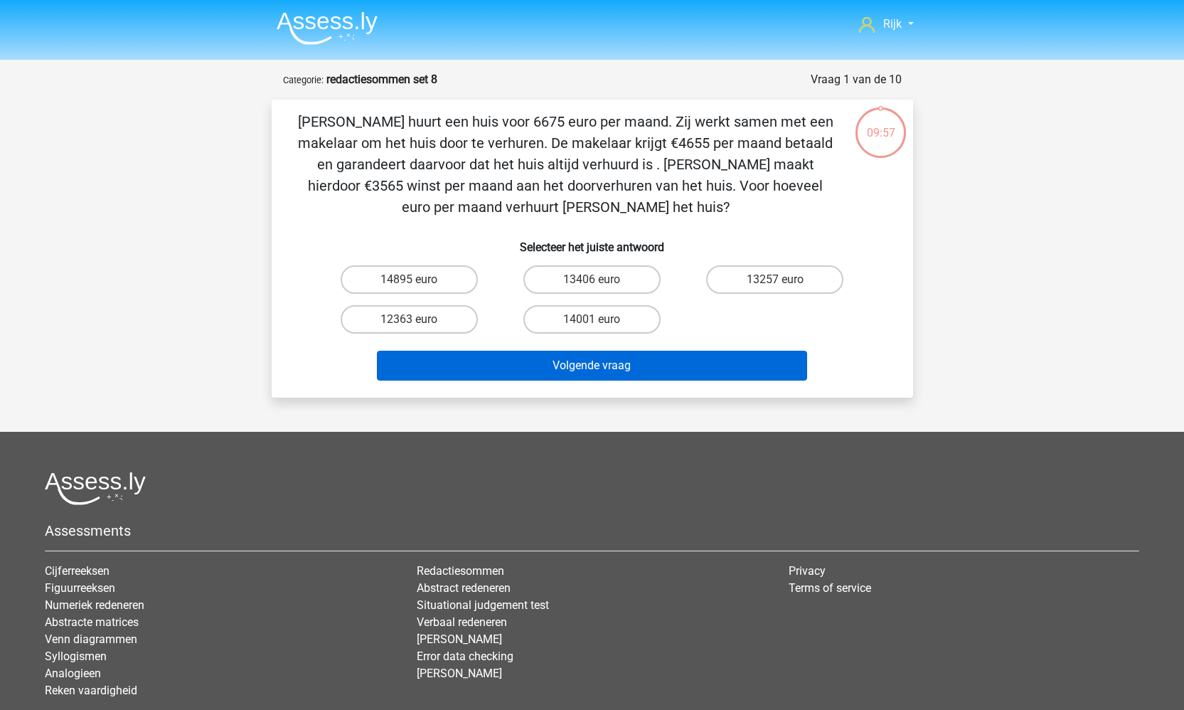
click at [705, 366] on button "Volgende vraag" at bounding box center [592, 366] width 430 height 30
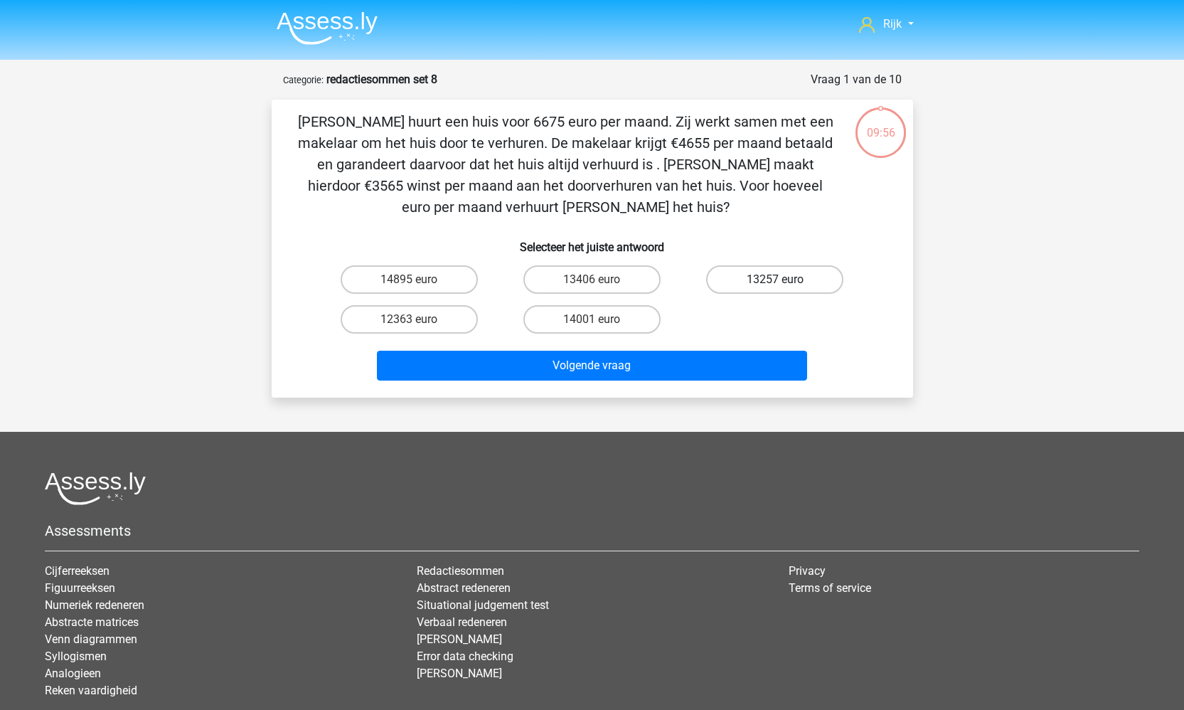
click at [722, 271] on label "13257 euro" at bounding box center [774, 279] width 137 height 28
click at [775, 280] on input "13257 euro" at bounding box center [779, 284] width 9 height 9
radio input "true"
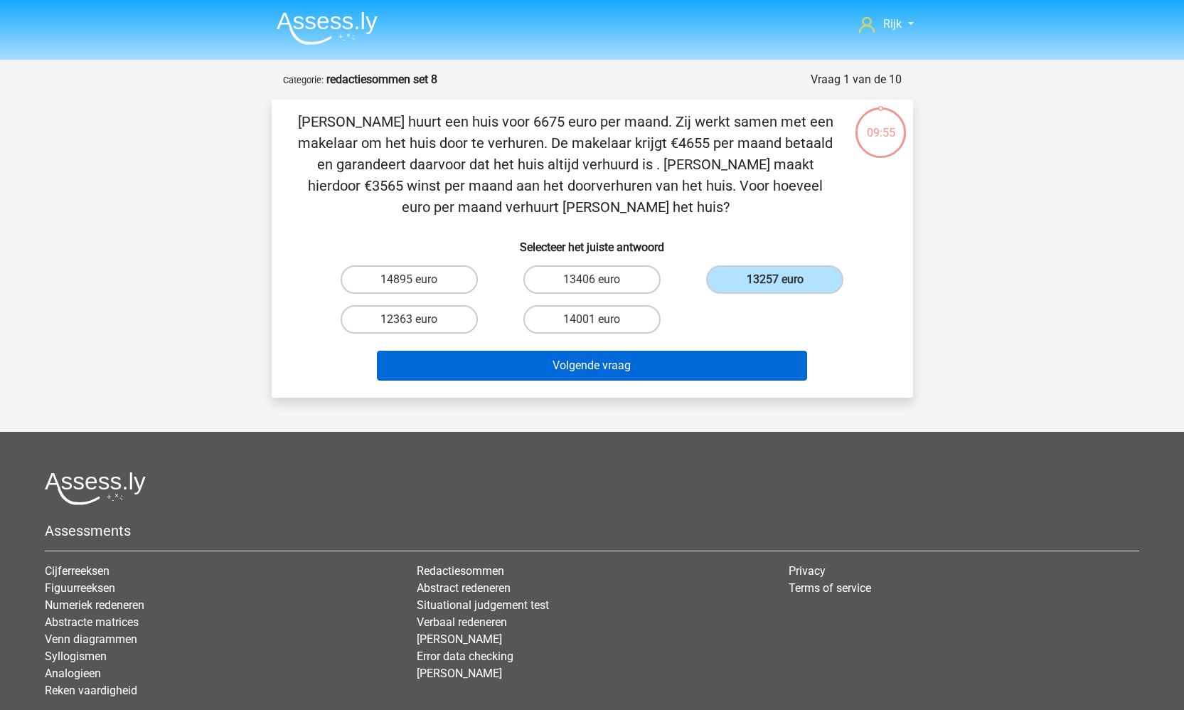
click at [672, 367] on button "Volgende vraag" at bounding box center [592, 366] width 430 height 30
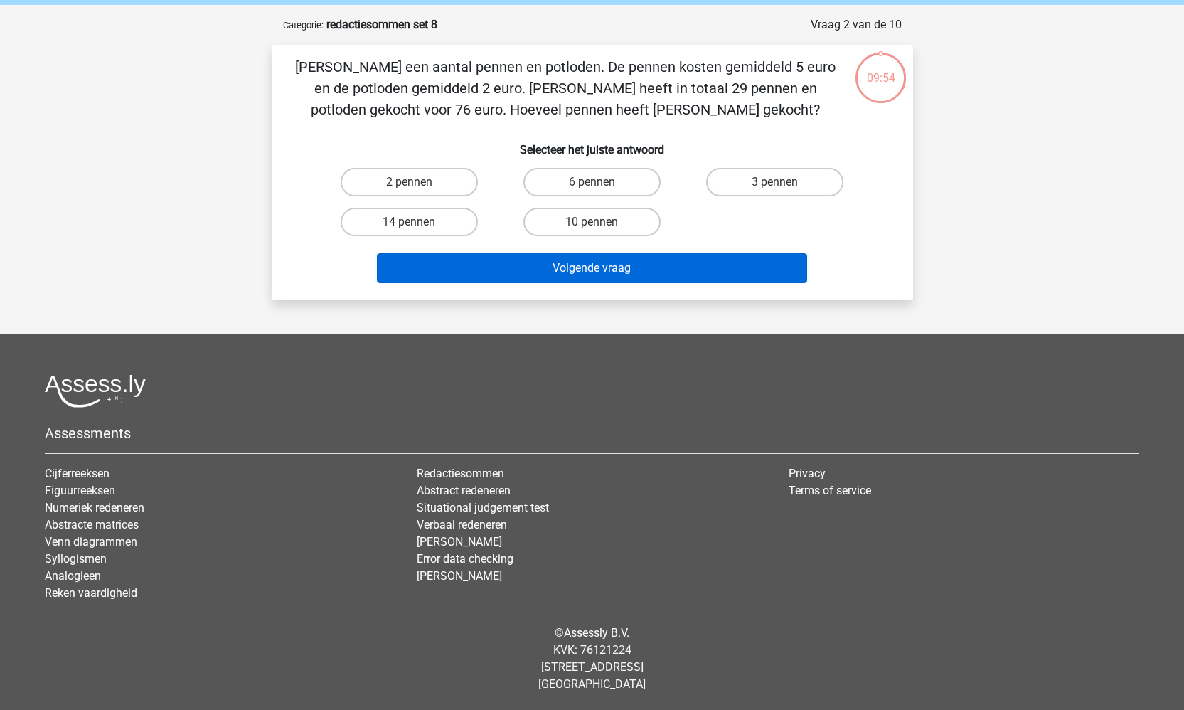
scroll to position [43, 0]
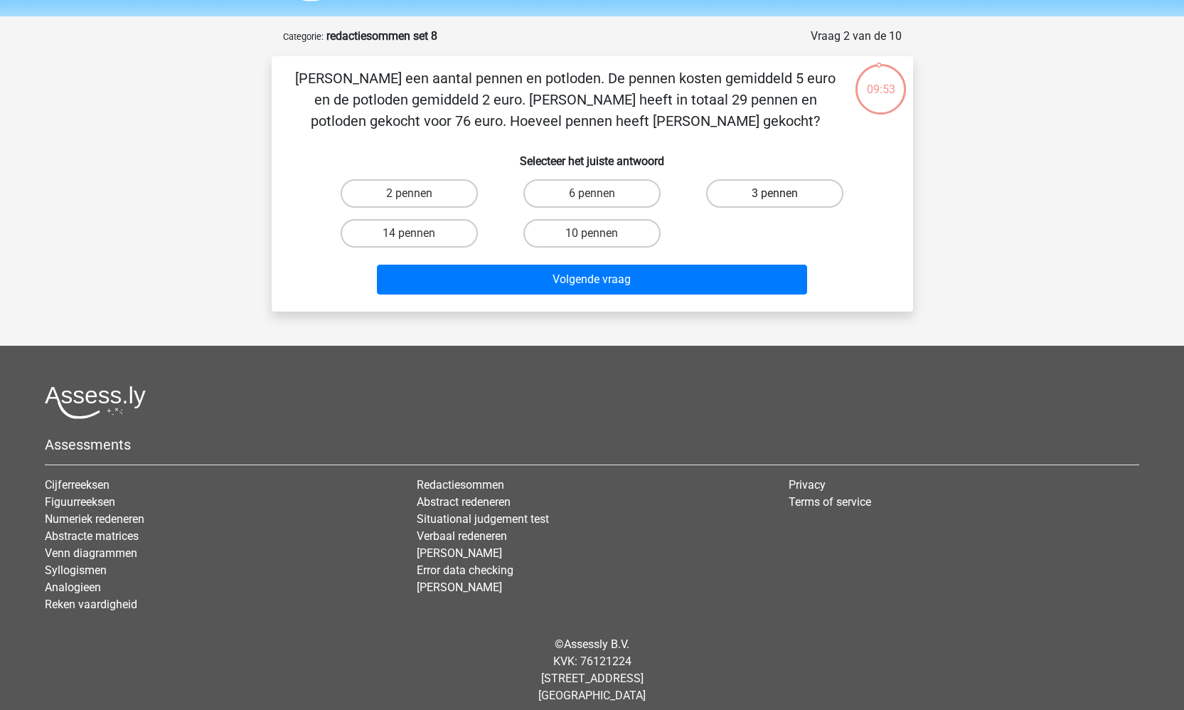
click at [787, 200] on label "3 pennen" at bounding box center [774, 193] width 137 height 28
click at [785, 200] on input "3 pennen" at bounding box center [779, 197] width 9 height 9
radio input "true"
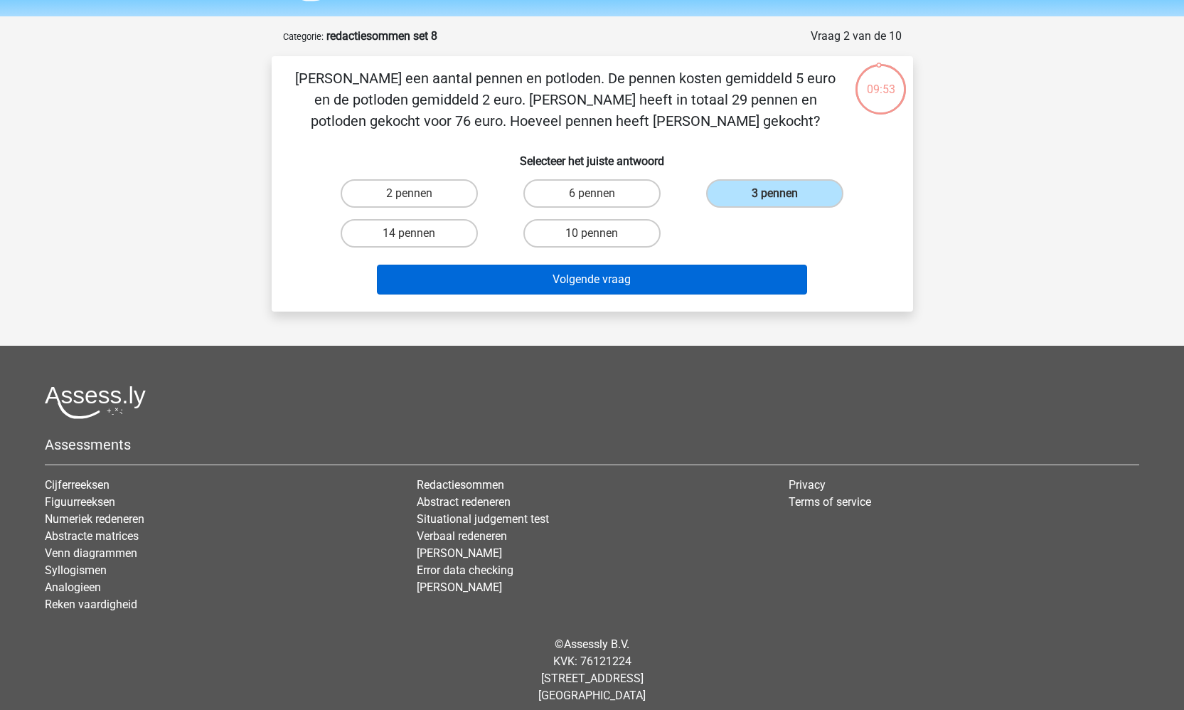
click at [729, 267] on button "Volgende vraag" at bounding box center [592, 280] width 430 height 30
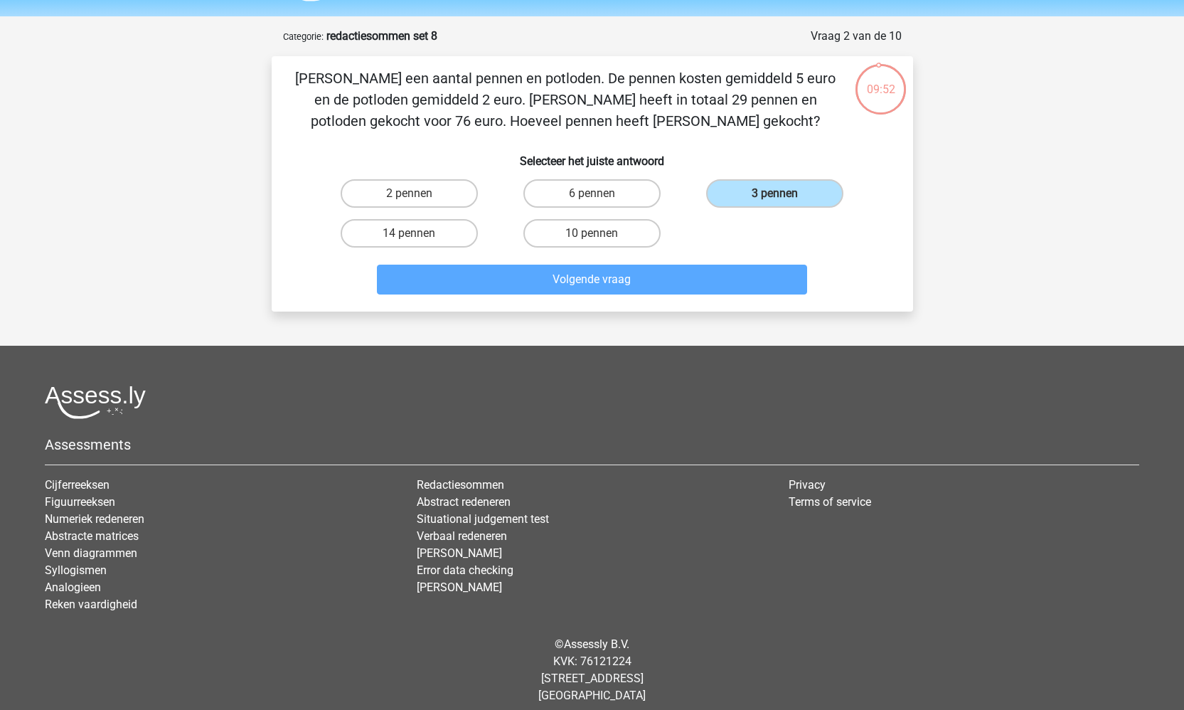
scroll to position [71, 0]
